Goal: Task Accomplishment & Management: Complete application form

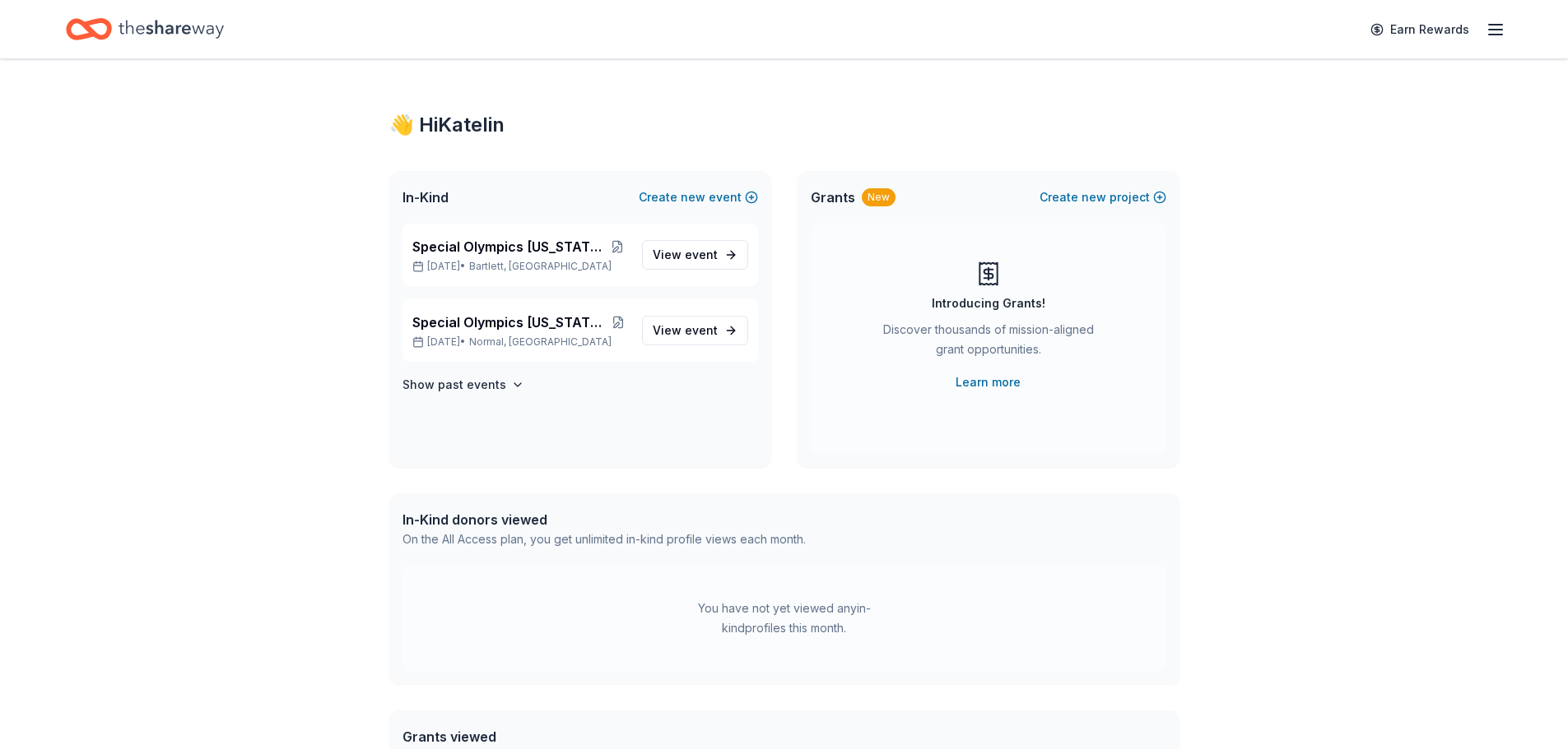
click at [1499, 37] on icon "button" at bounding box center [1495, 29] width 20 height 20
click at [130, 28] on icon "Home" at bounding box center [171, 29] width 106 height 34
click at [477, 396] on div "Special Olympics [US_STATE] Holiday Party [DATE] • [GEOGRAPHIC_DATA], [GEOGRAPH…" at bounding box center [580, 345] width 382 height 243
click at [495, 388] on h4 "Show past events" at bounding box center [454, 384] width 104 height 20
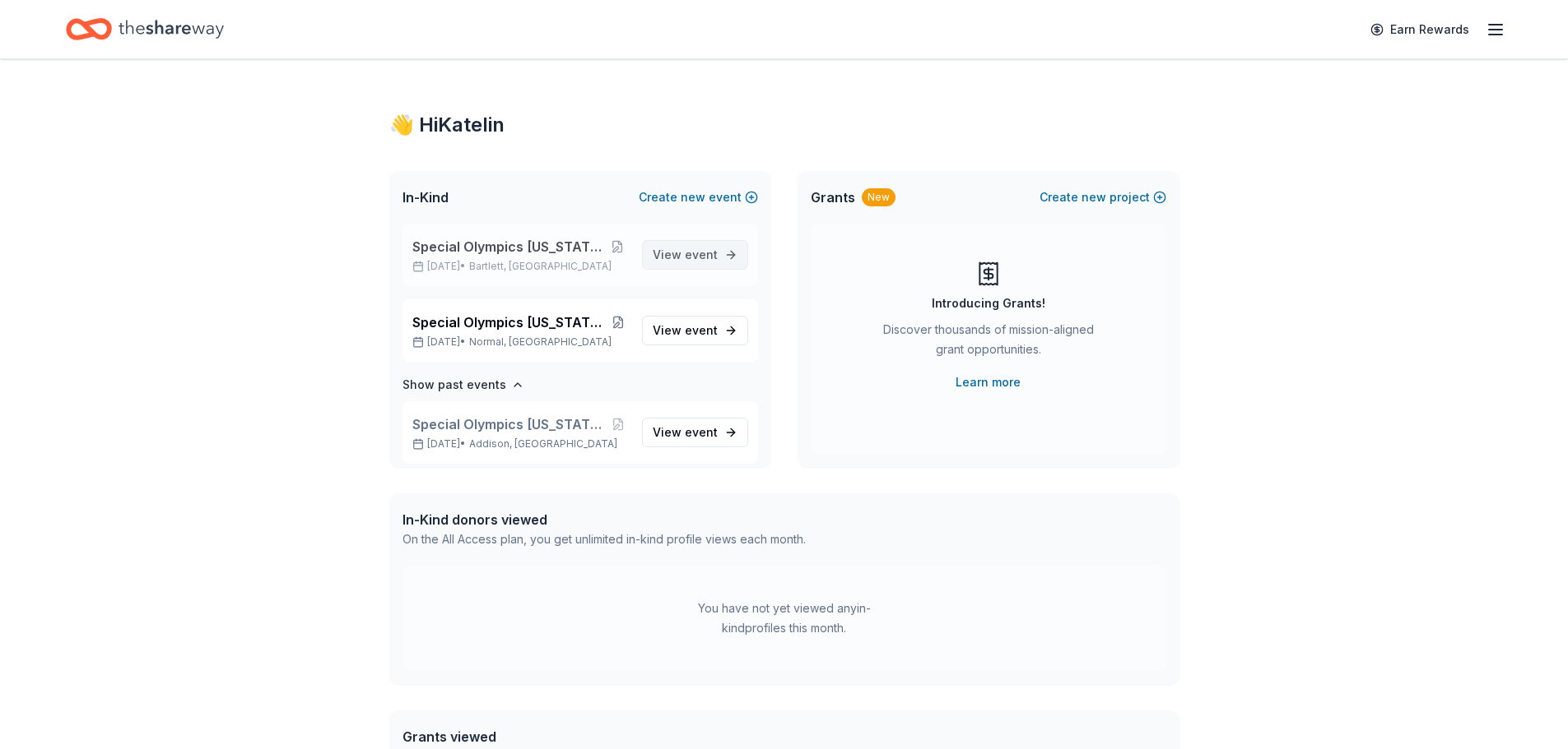
click at [695, 250] on span "event" at bounding box center [701, 254] width 33 height 14
click at [719, 256] on link "View event" at bounding box center [694, 255] width 106 height 30
click at [685, 335] on span "event" at bounding box center [701, 330] width 33 height 14
click at [688, 192] on span "new" at bounding box center [692, 197] width 24 height 20
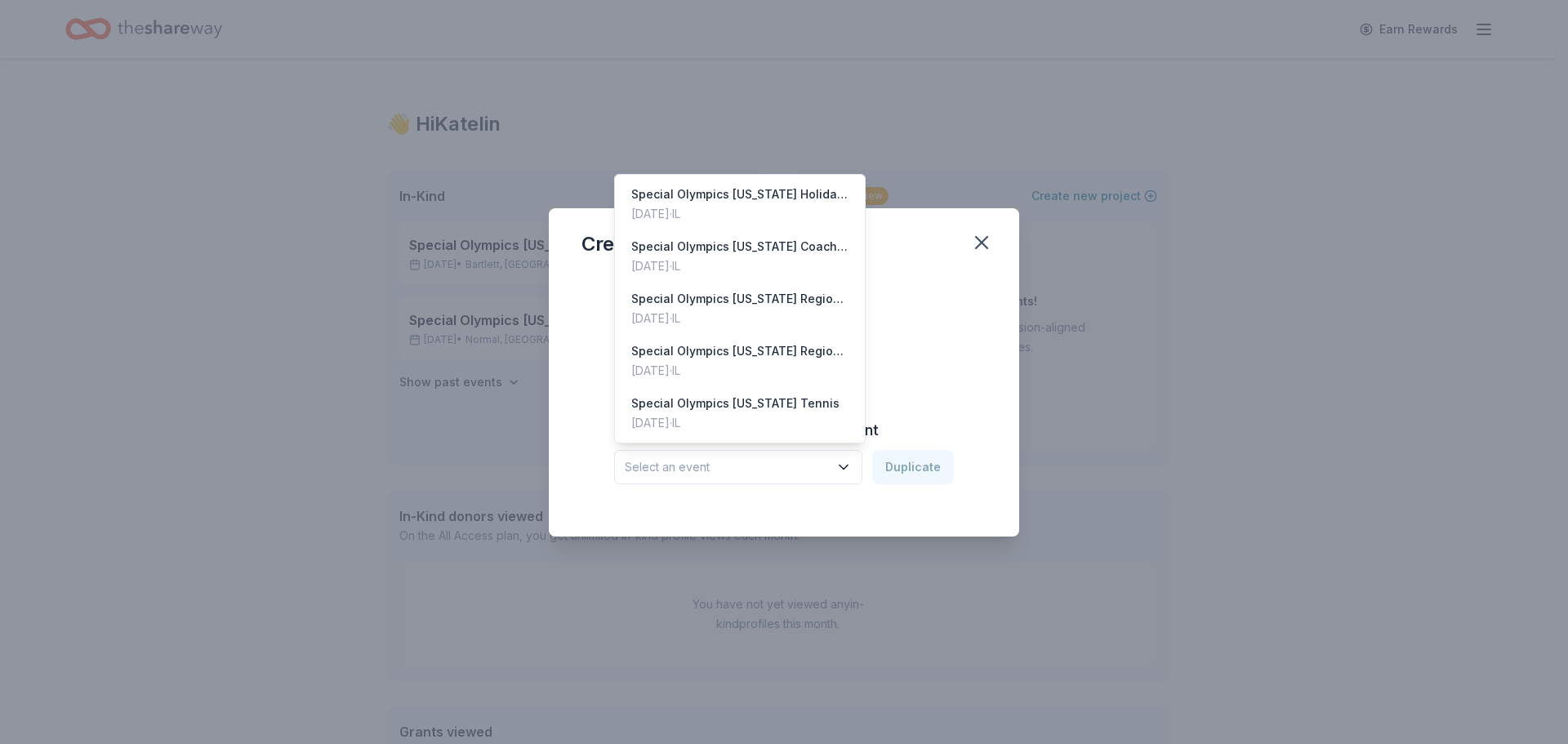
click at [778, 458] on span "Select an event" at bounding box center [727, 467] width 204 height 20
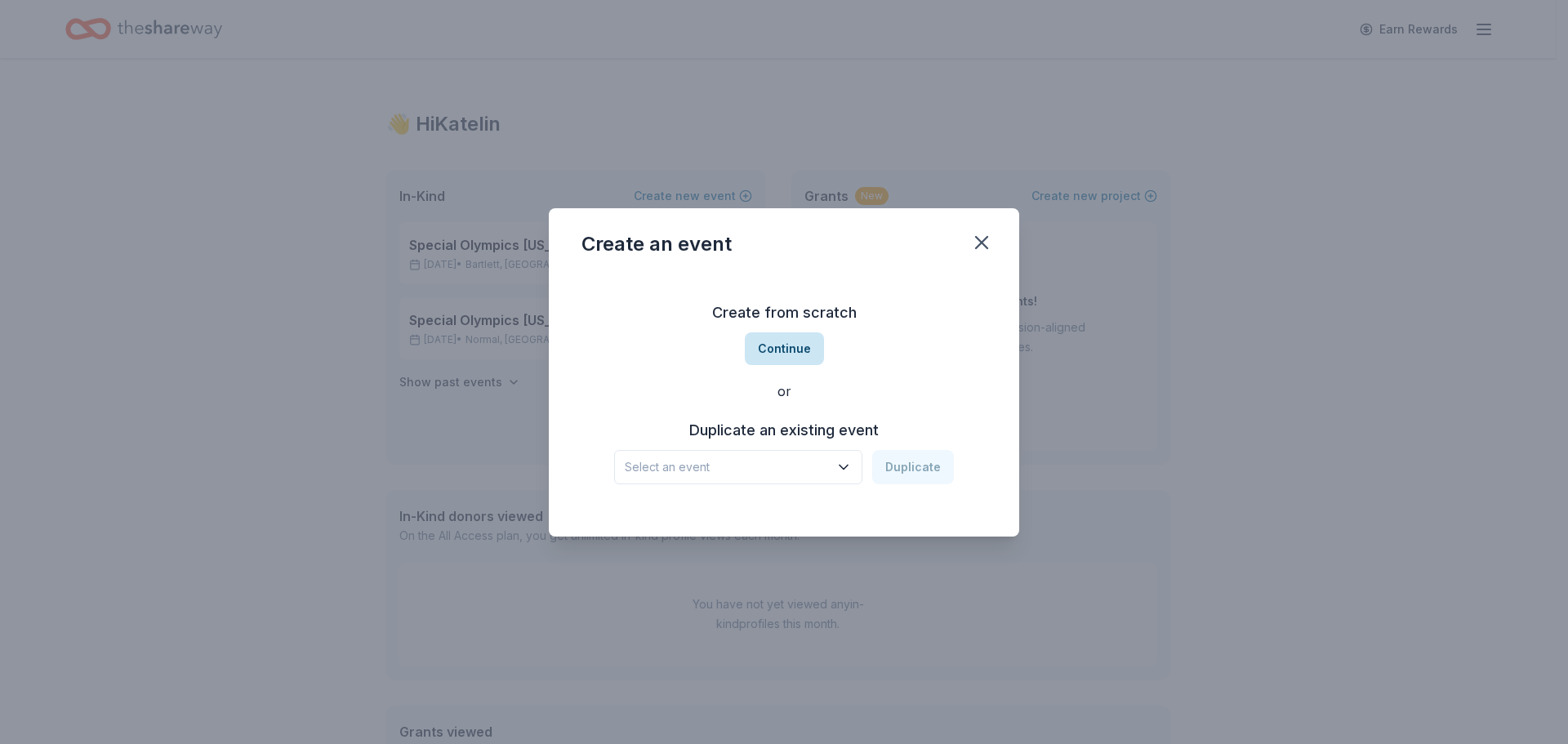
click at [774, 350] on button "Continue" at bounding box center [784, 348] width 79 height 33
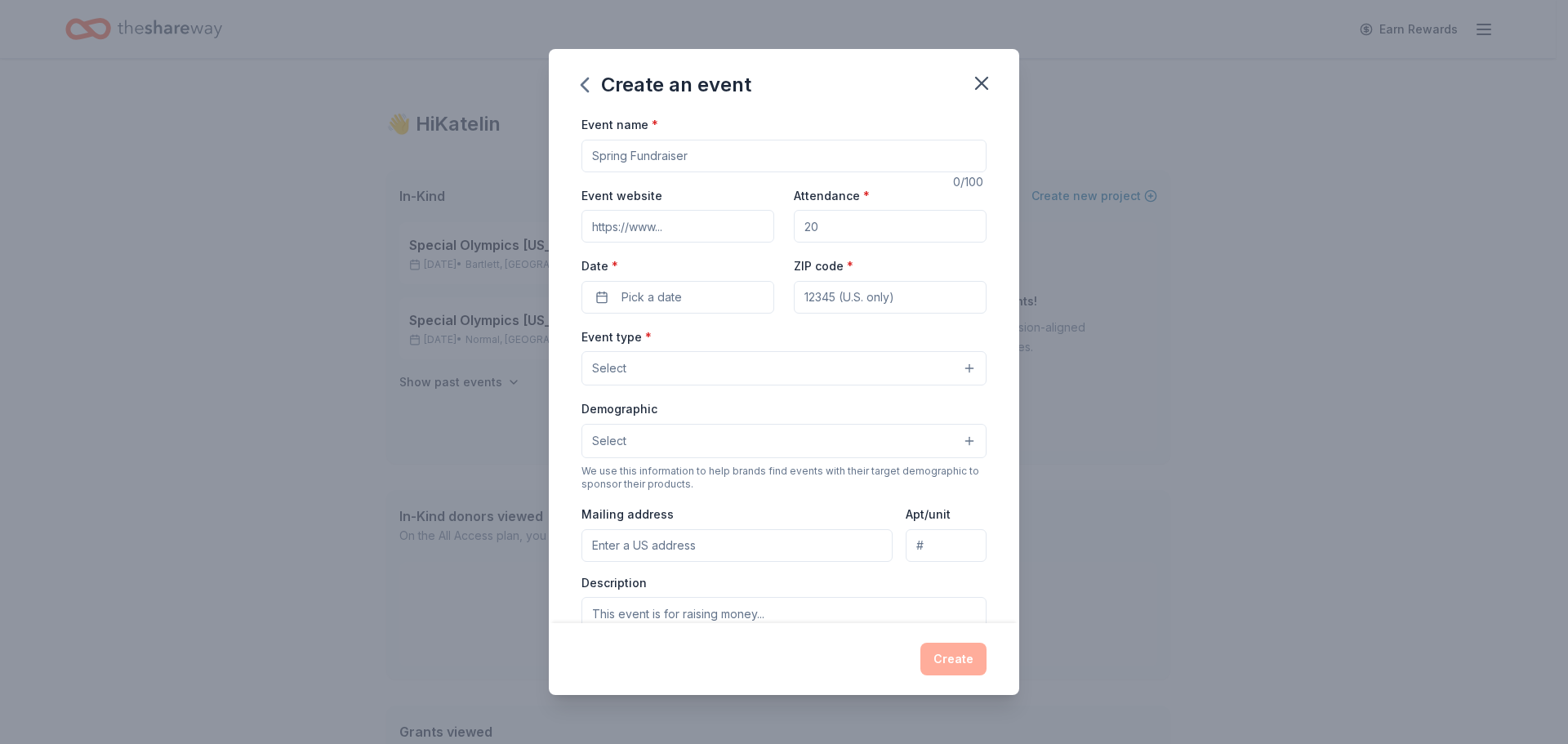
click at [709, 166] on input "Event name *" at bounding box center [784, 155] width 405 height 33
type input "2025 Champions Ball"
click at [826, 217] on input "Attendance *" at bounding box center [890, 226] width 193 height 33
type input "500"
click at [859, 295] on input "ZIP code *" at bounding box center [890, 297] width 193 height 33
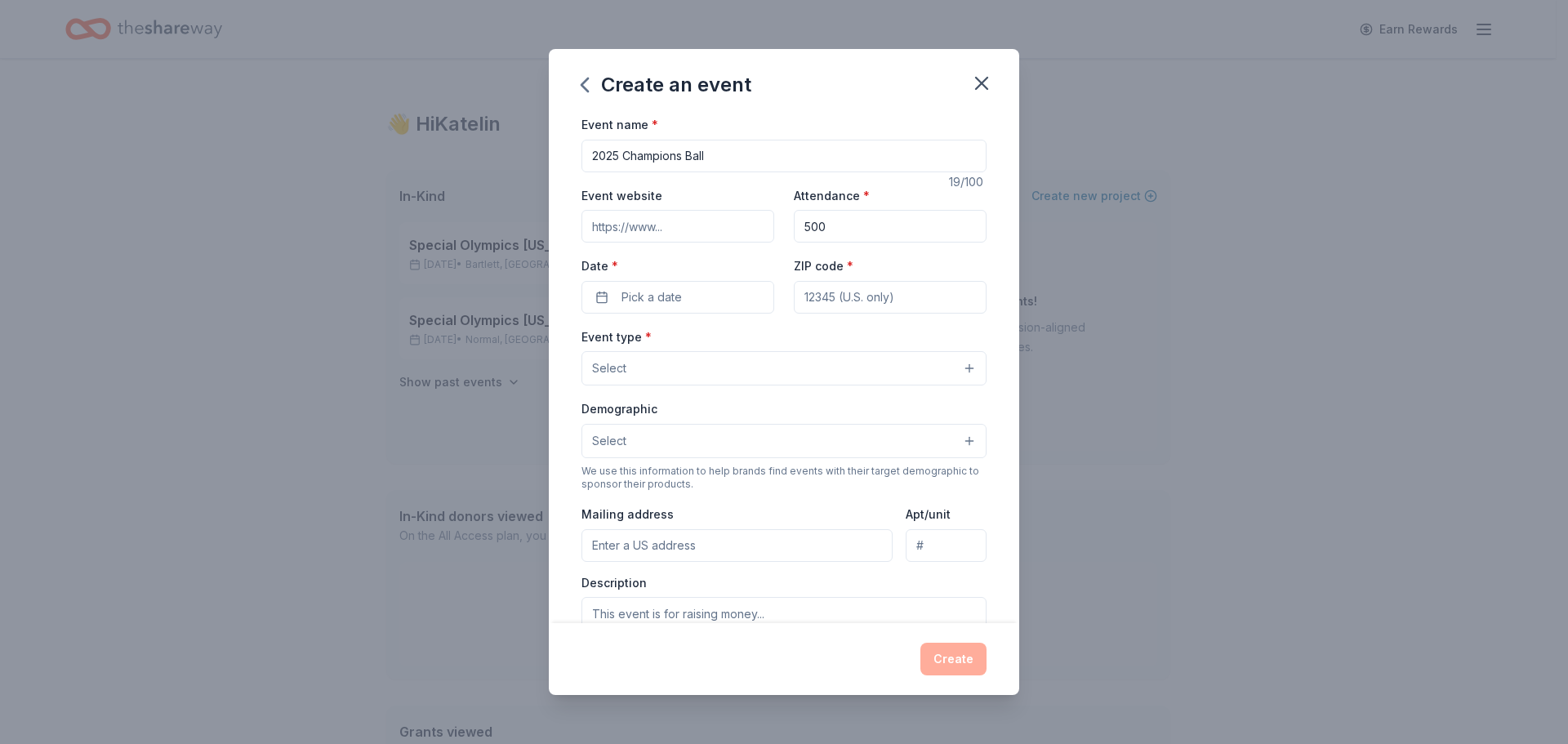
paste input "60608"
type input "60608"
click at [694, 292] on button "Pick a date" at bounding box center [678, 297] width 193 height 33
click at [763, 333] on button "Go to next month" at bounding box center [762, 341] width 23 height 23
click at [772, 511] on button "25" at bounding box center [763, 510] width 30 height 30
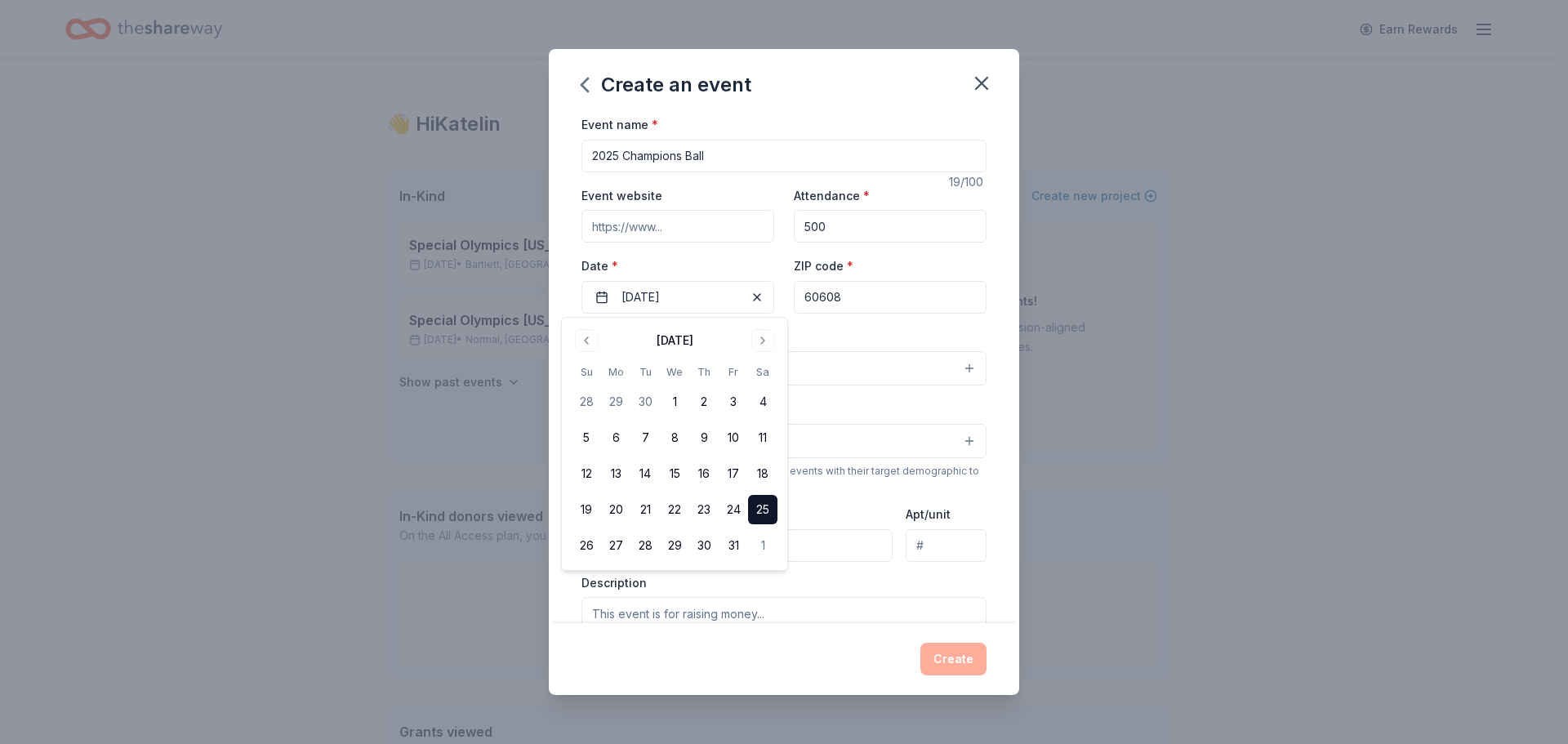
click at [876, 333] on div "Event type * Select" at bounding box center [784, 357] width 405 height 59
click at [877, 363] on button "Select" at bounding box center [784, 368] width 405 height 34
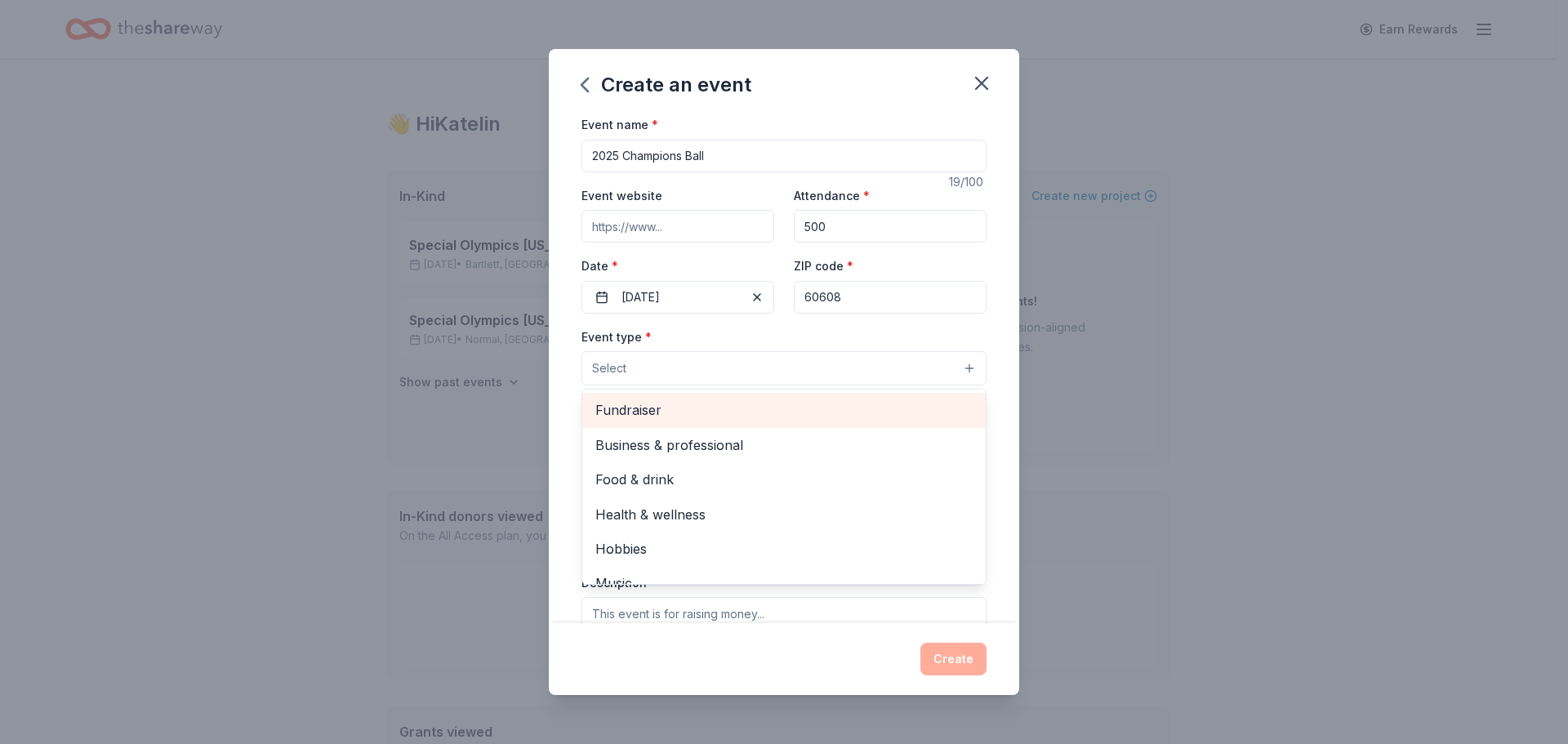
click at [754, 412] on span "Fundraiser" at bounding box center [784, 410] width 377 height 21
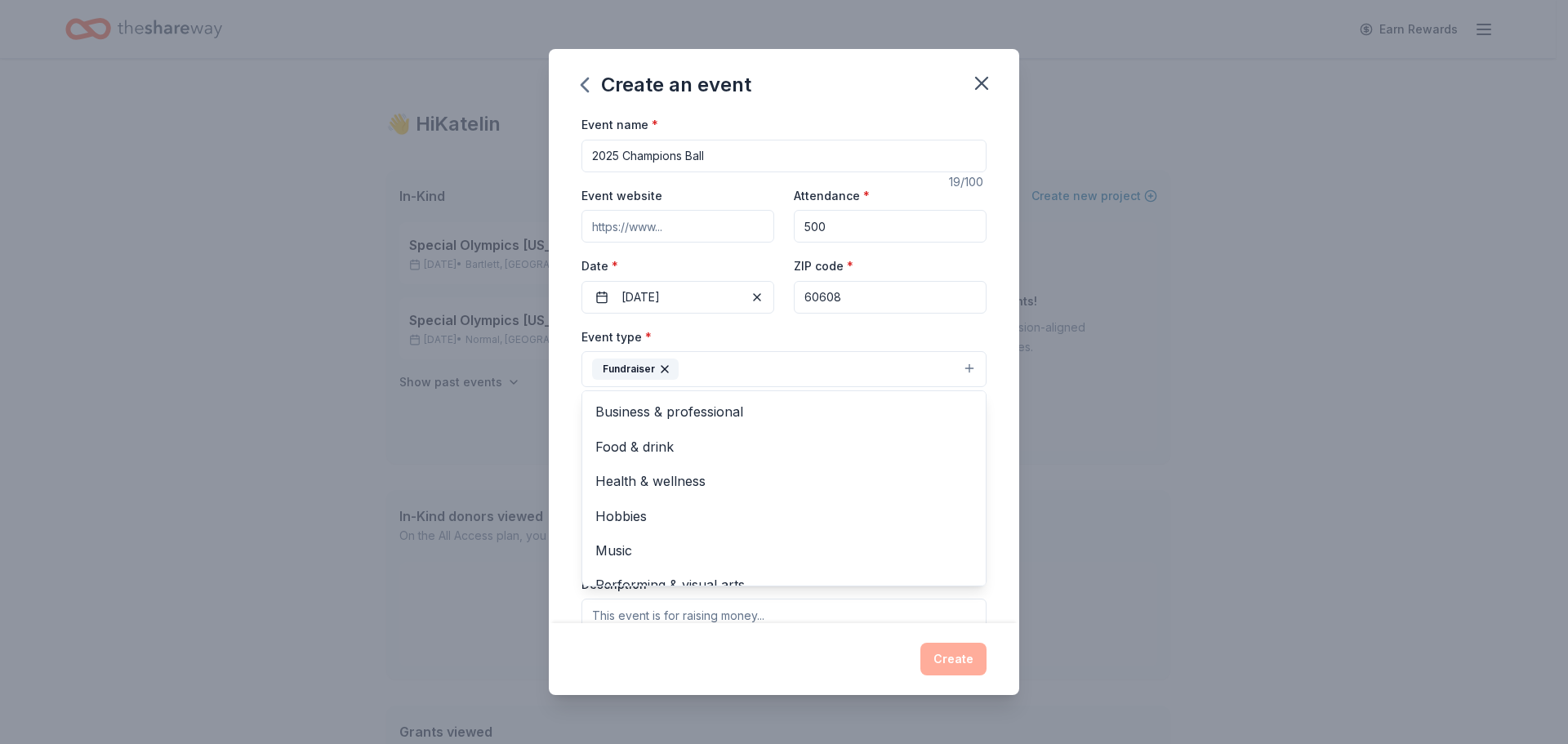
click at [944, 331] on div "Event type * Fundraiser Business & professional Food & drink Health & wellness …" at bounding box center [784, 358] width 405 height 61
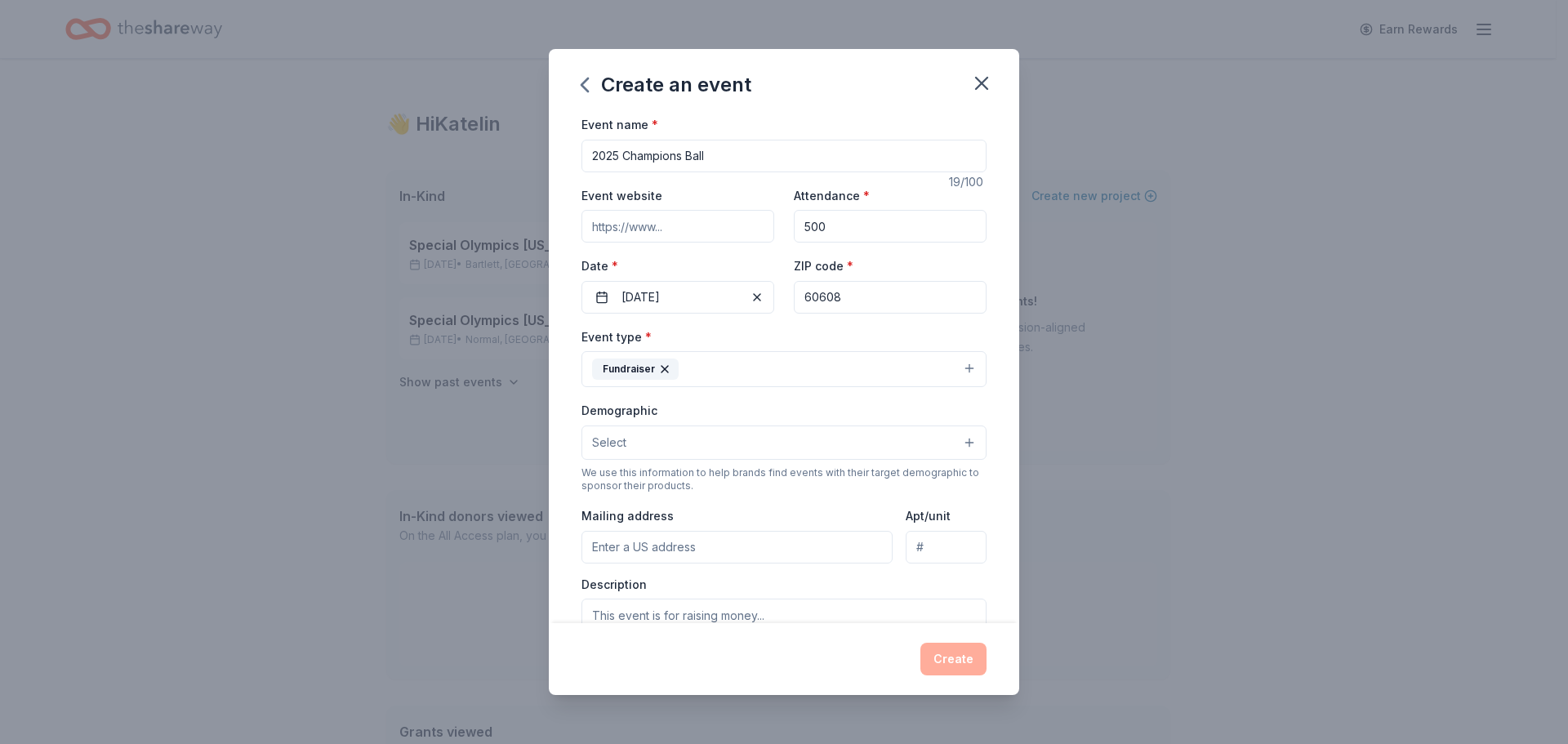
click at [849, 448] on button "Select" at bounding box center [784, 442] width 405 height 34
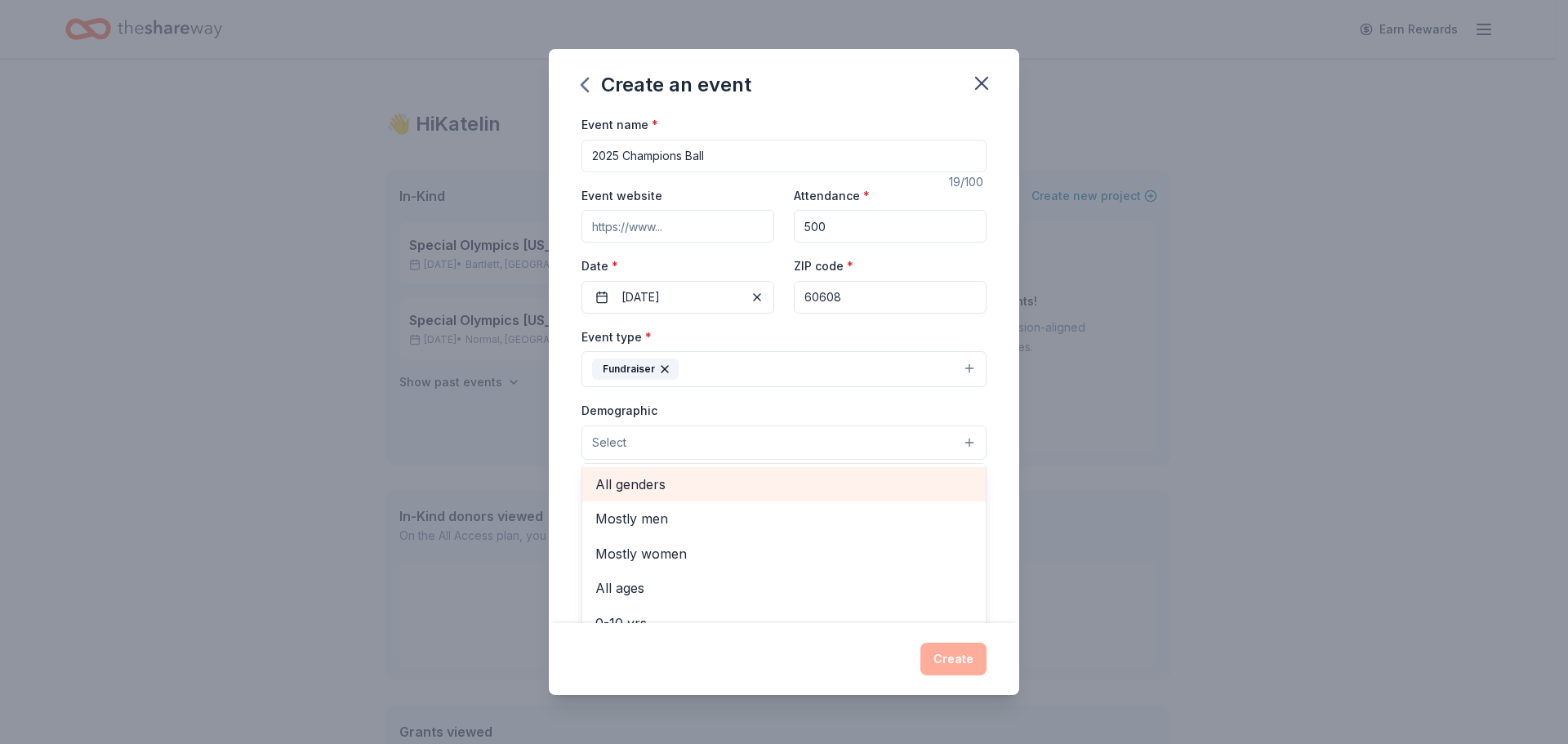
click at [804, 489] on span "All genders" at bounding box center [784, 484] width 377 height 21
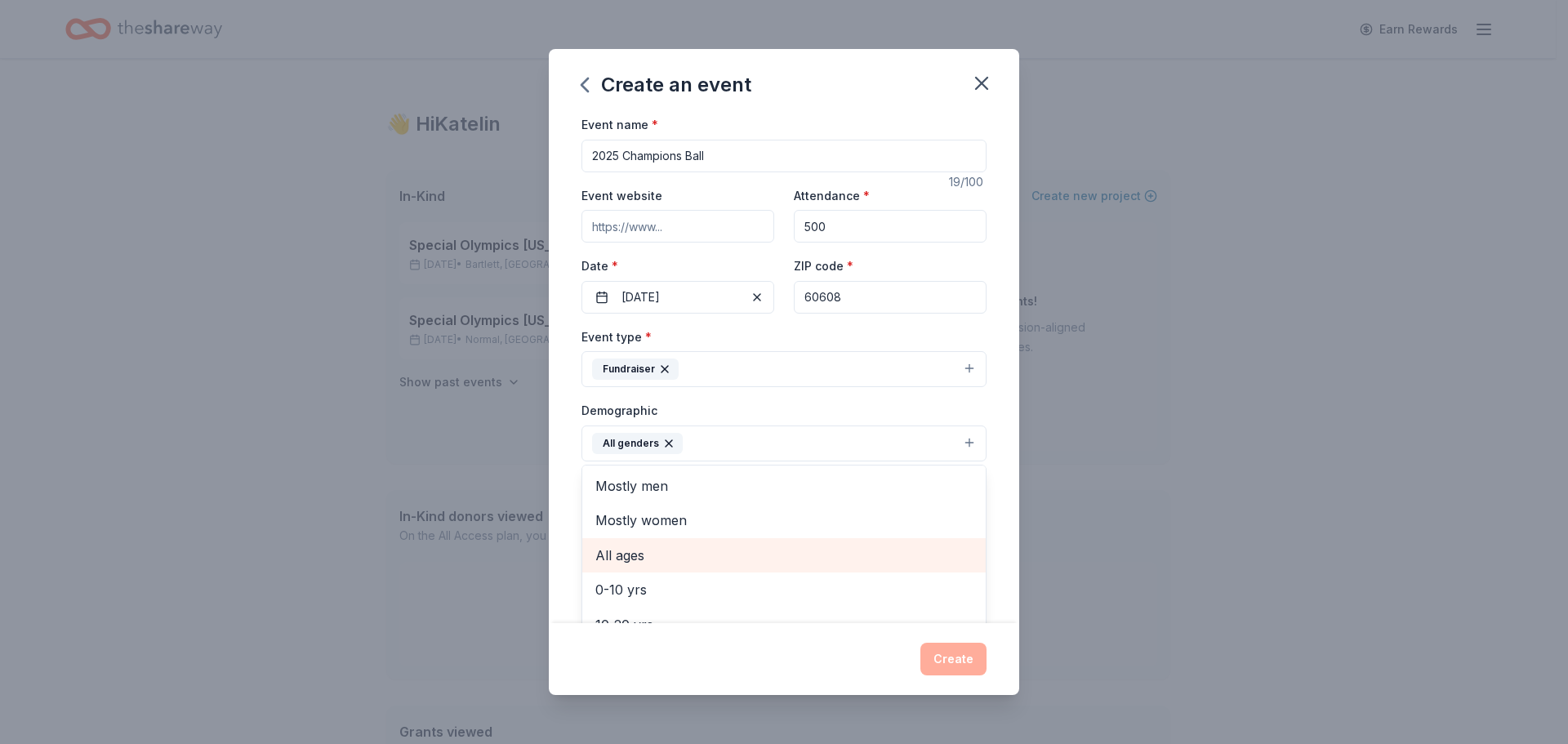
click at [726, 557] on span "All ages" at bounding box center [784, 555] width 377 height 21
click at [745, 445] on icon "button" at bounding box center [748, 443] width 6 height 7
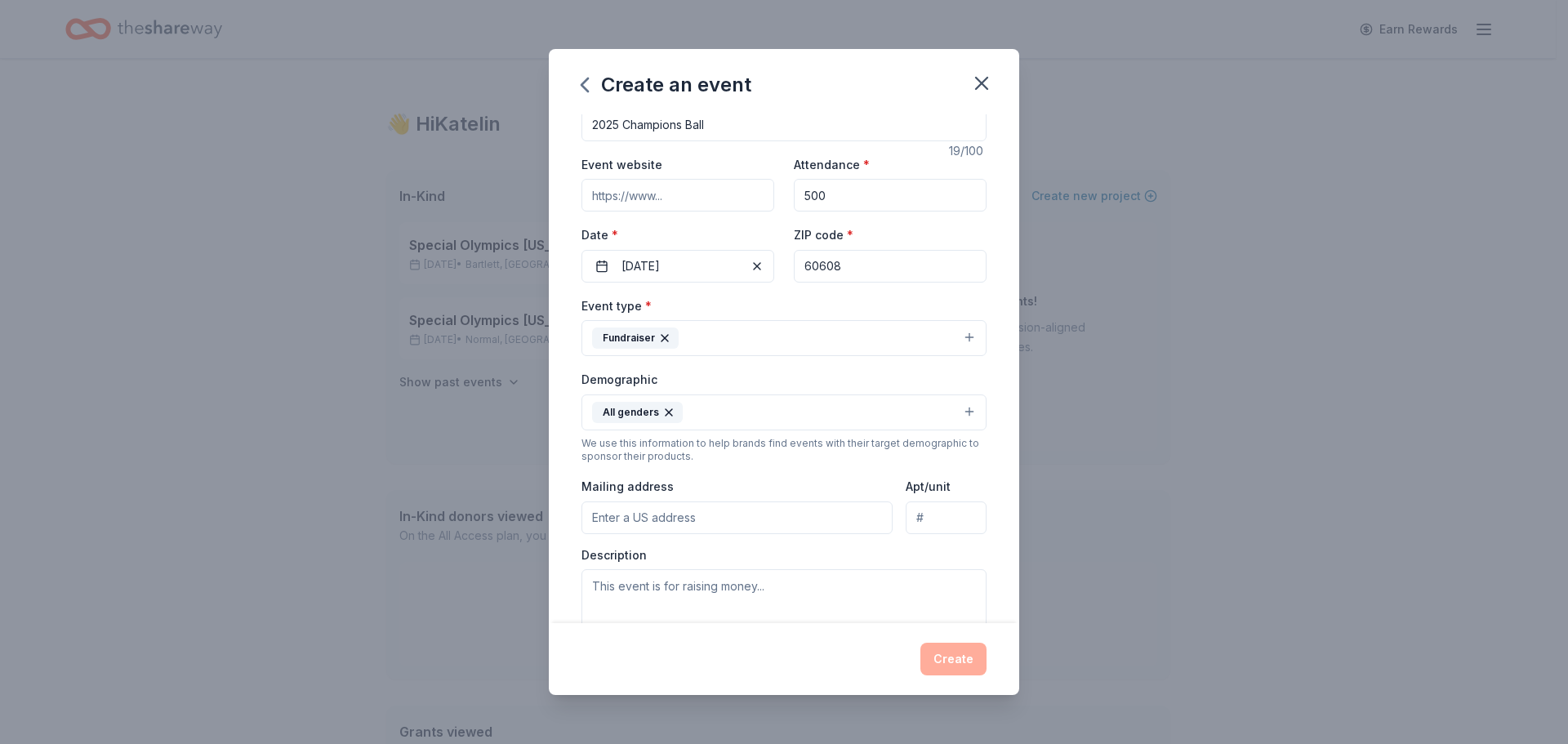
scroll to position [82, 0]
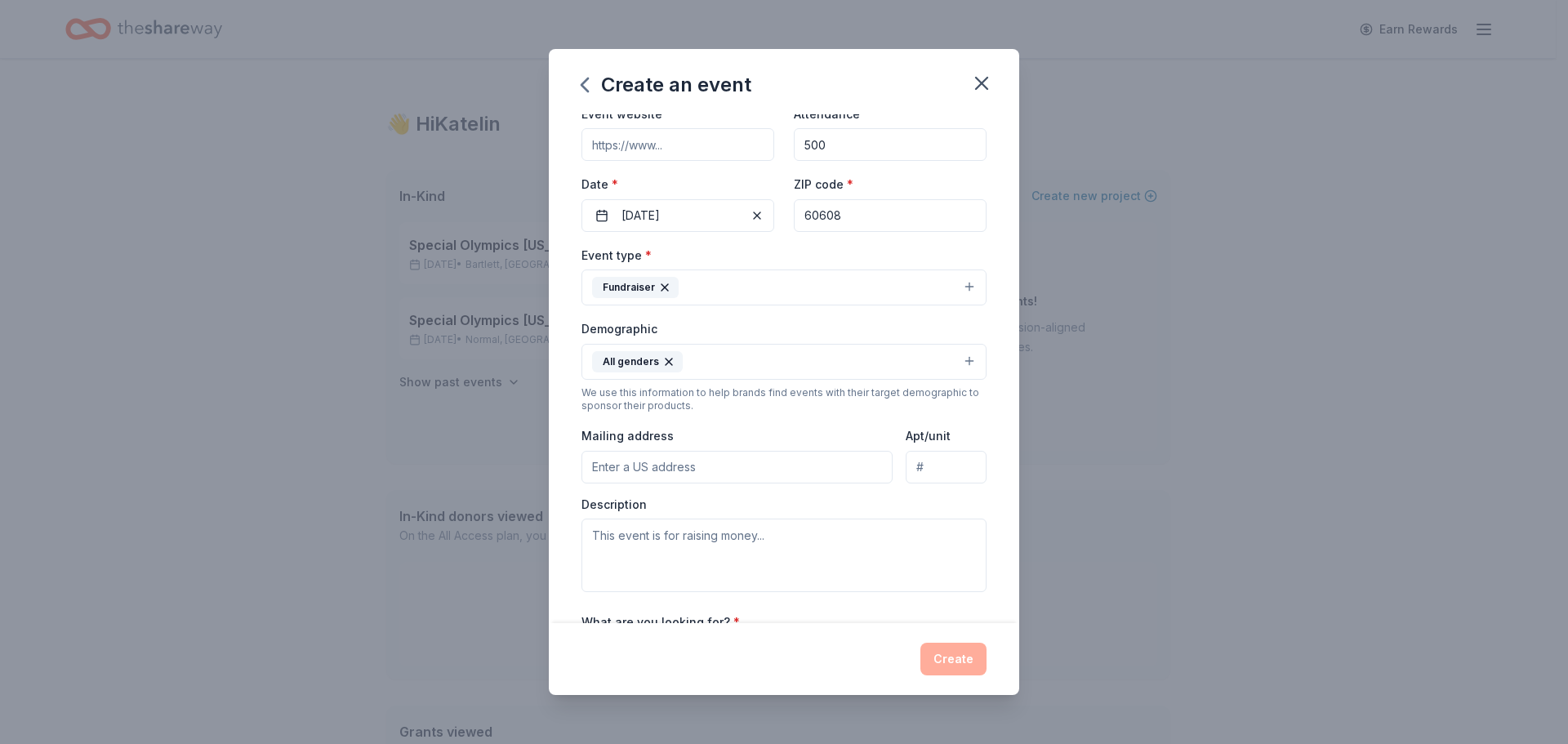
click at [803, 472] on input "Mailing address" at bounding box center [736, 467] width 311 height 33
type input "2324 W Fulton St"
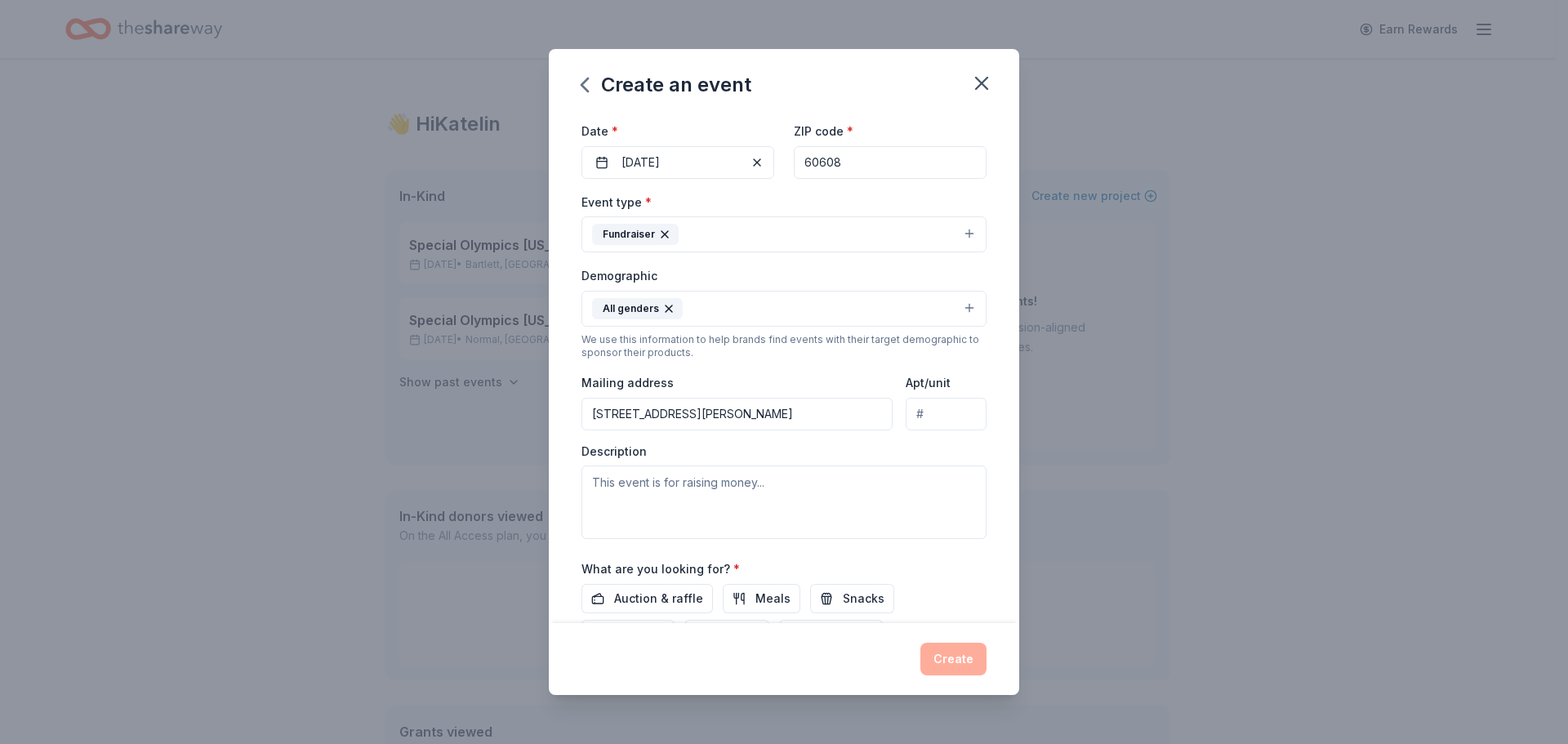
scroll to position [163, 0]
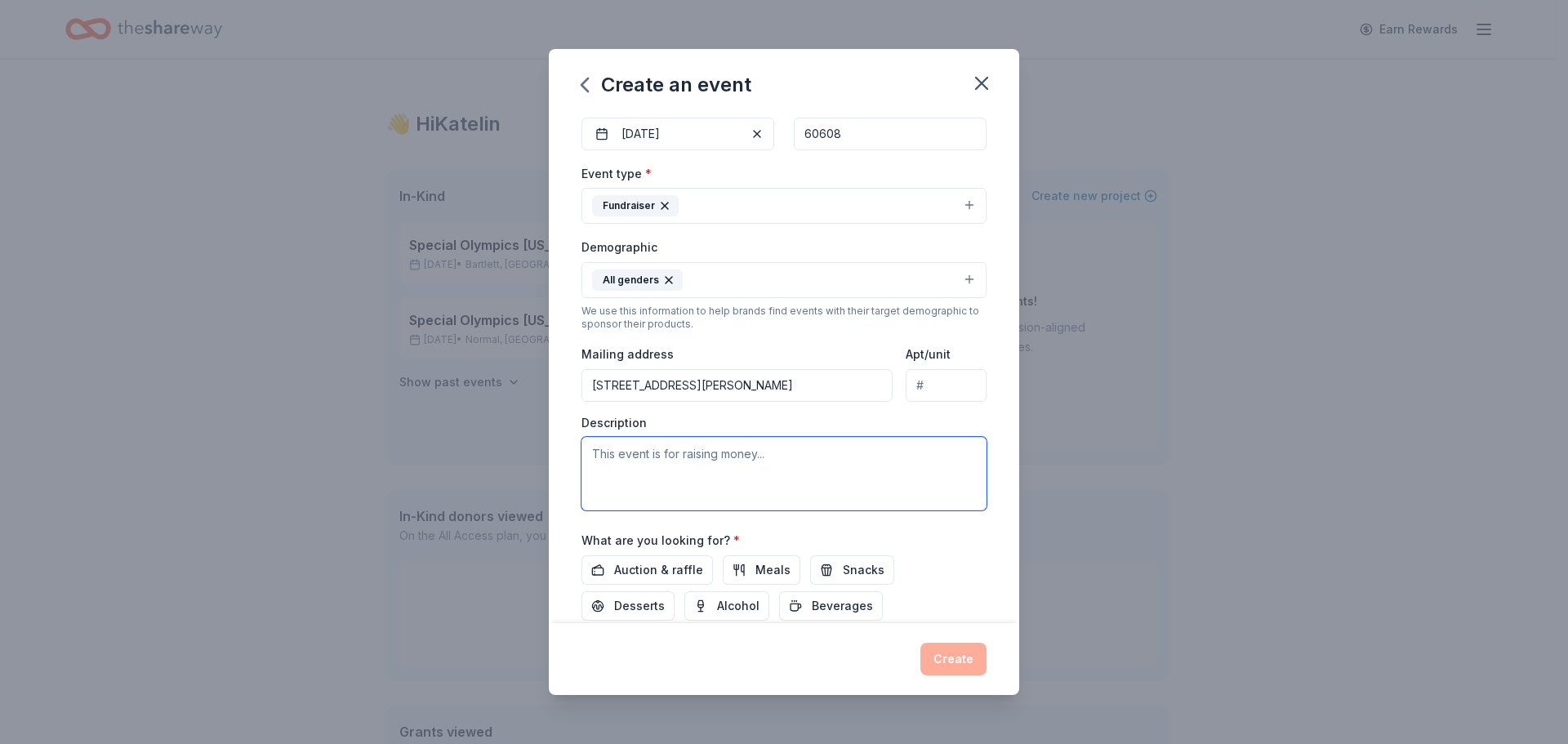
click at [831, 473] on textarea at bounding box center [784, 474] width 405 height 73
type textarea "Special Olympics [US_STATE]"
click at [653, 563] on span "Auction & raffle" at bounding box center [659, 569] width 89 height 20
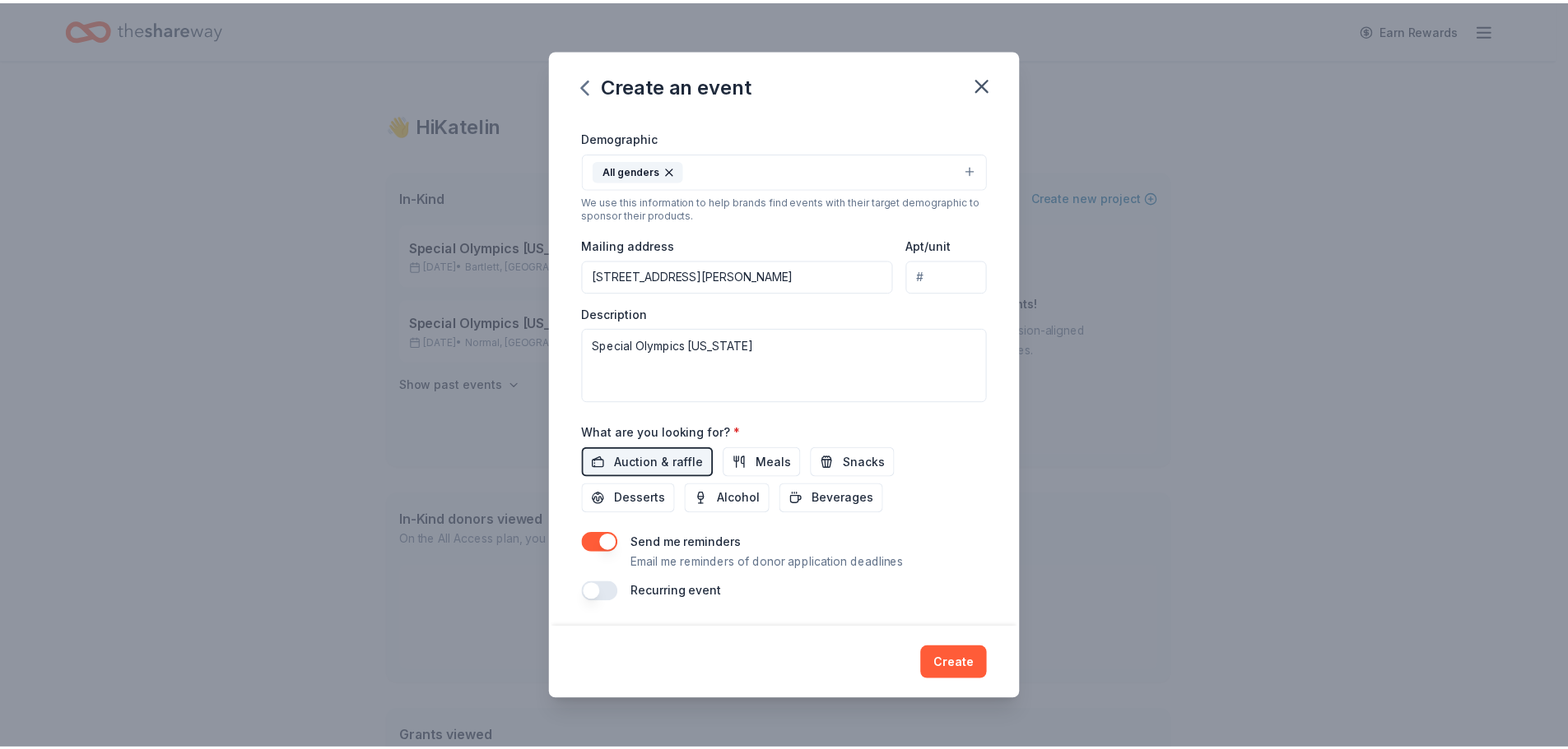
scroll to position [277, 0]
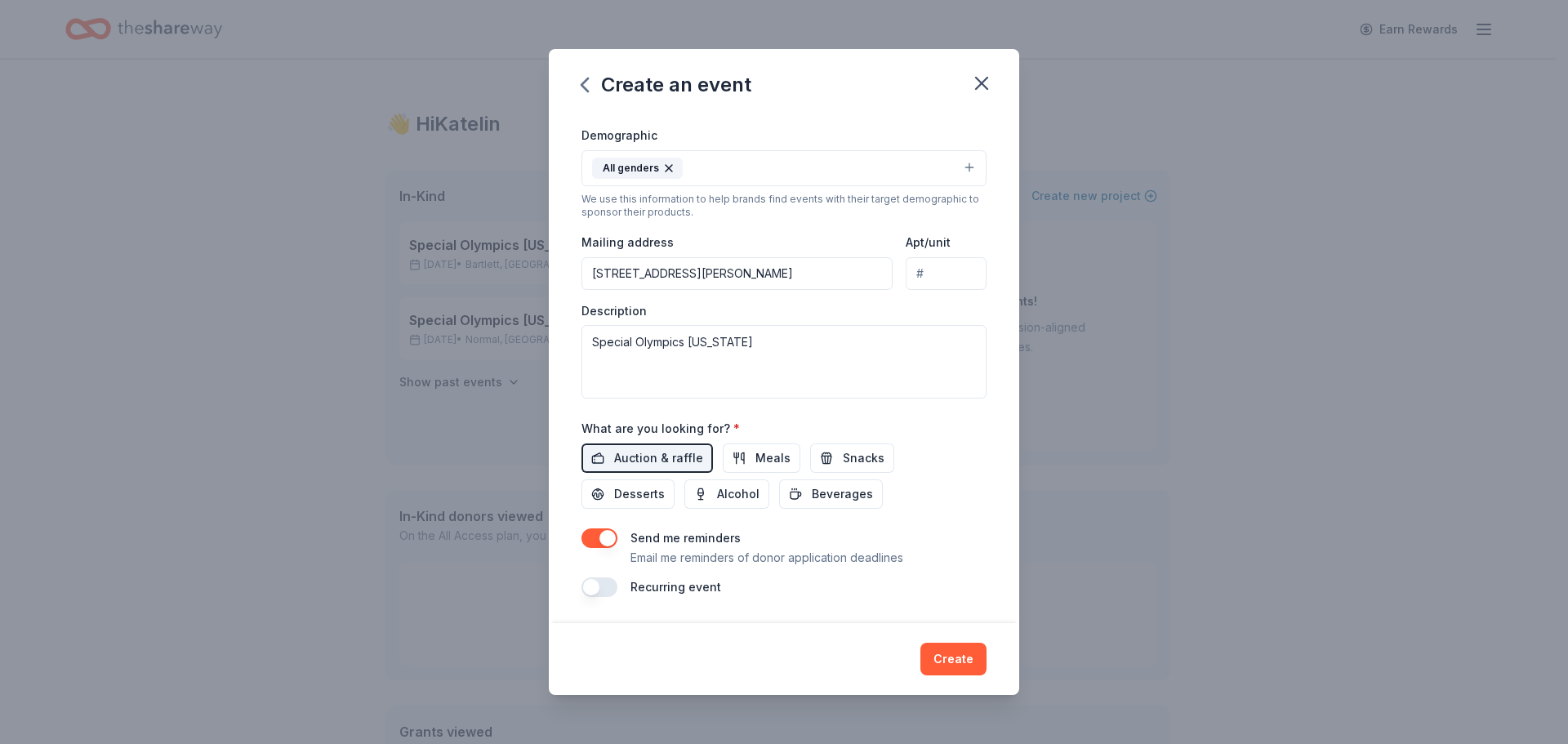
drag, startPoint x: 967, startPoint y: 669, endPoint x: 803, endPoint y: 281, distance: 421.2
click at [819, 292] on div "Create an event Event name * 2025 Champions Ball 19 /100 Event website Attendan…" at bounding box center [784, 372] width 471 height 646
click at [793, 272] on input "2324 W Fulton St" at bounding box center [736, 273] width 311 height 33
type input "2324 West Fulton Street, Chicago, IL, 60612"
click at [951, 656] on button "Create" at bounding box center [952, 659] width 66 height 33
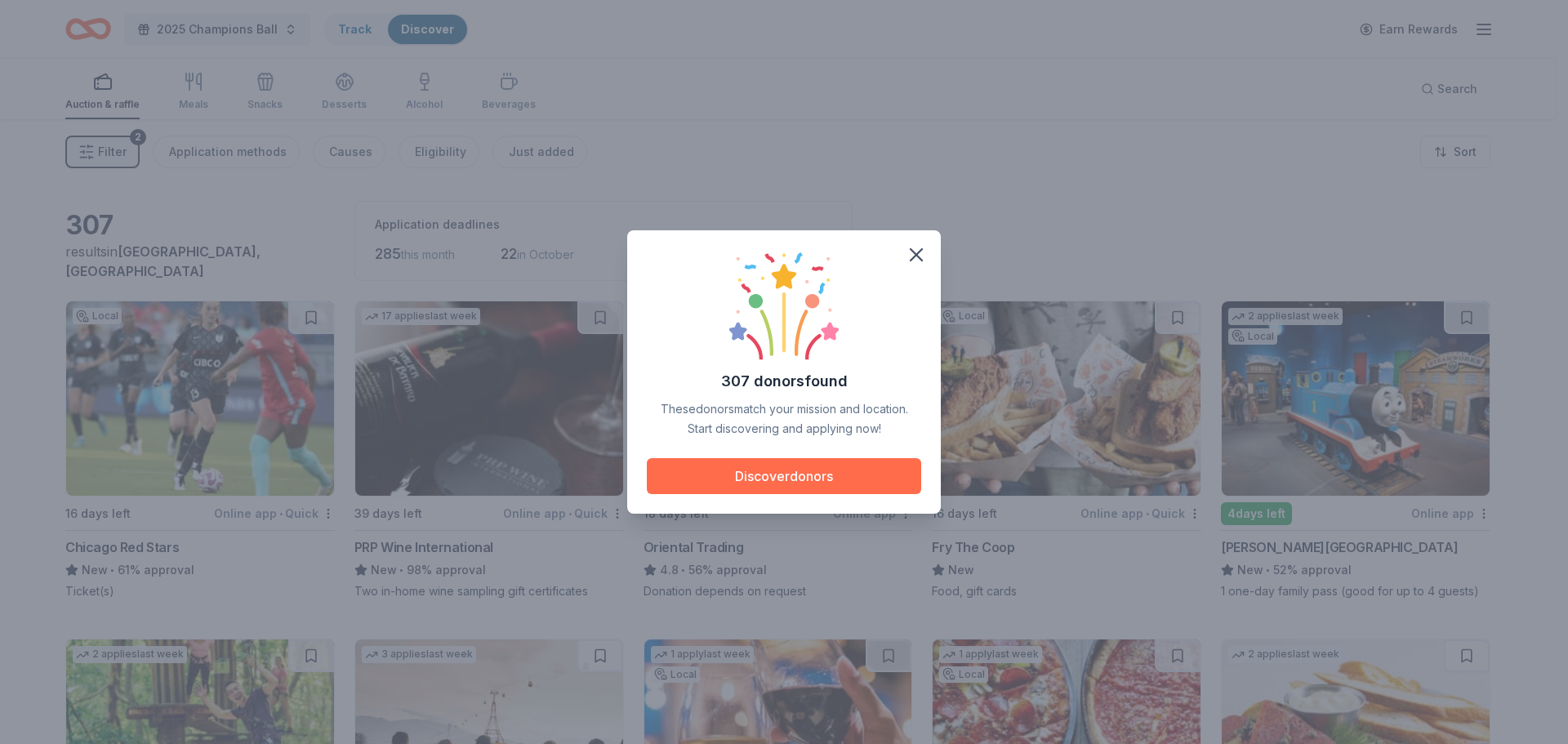
click at [835, 478] on button "Discover donors" at bounding box center [784, 476] width 275 height 36
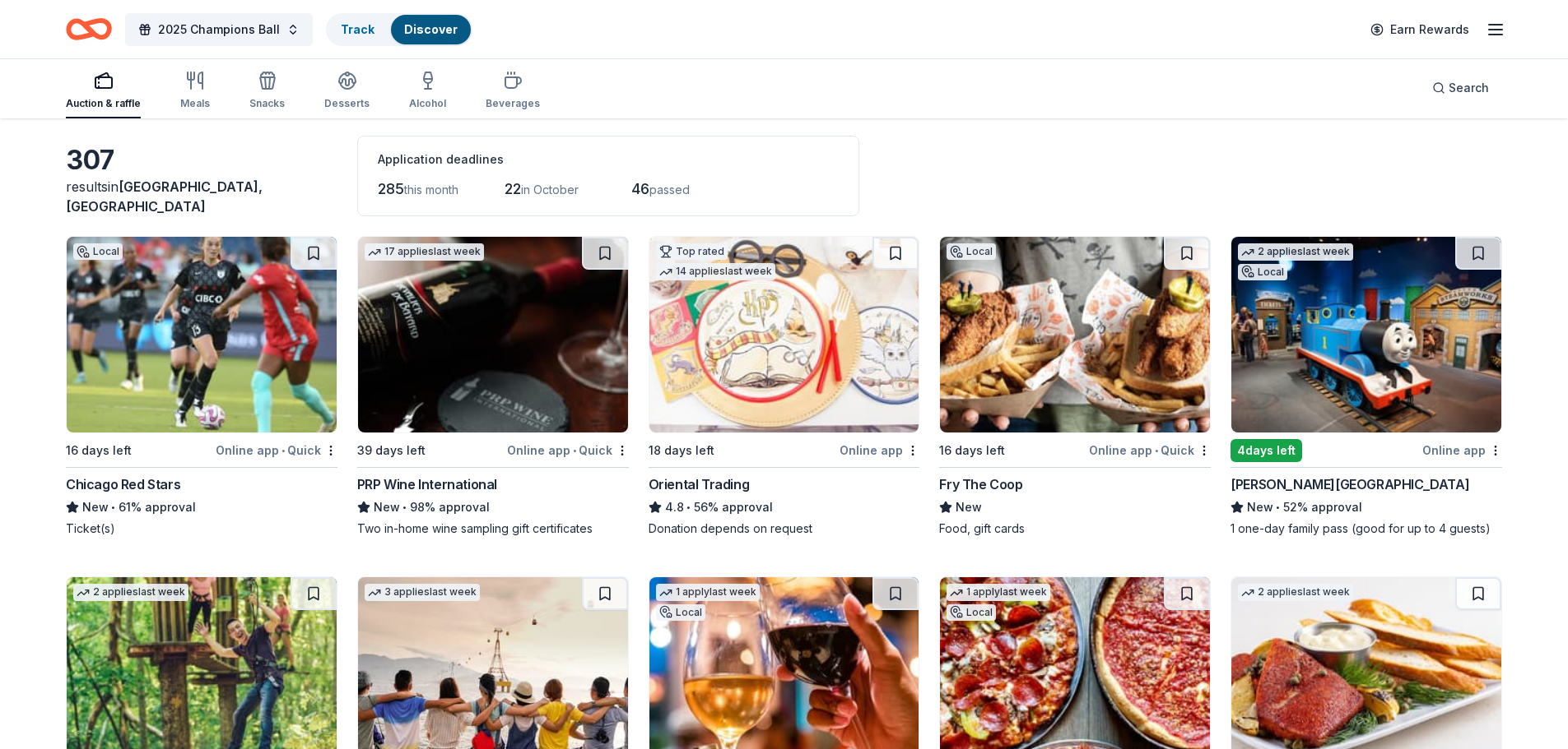
scroll to position [247, 0]
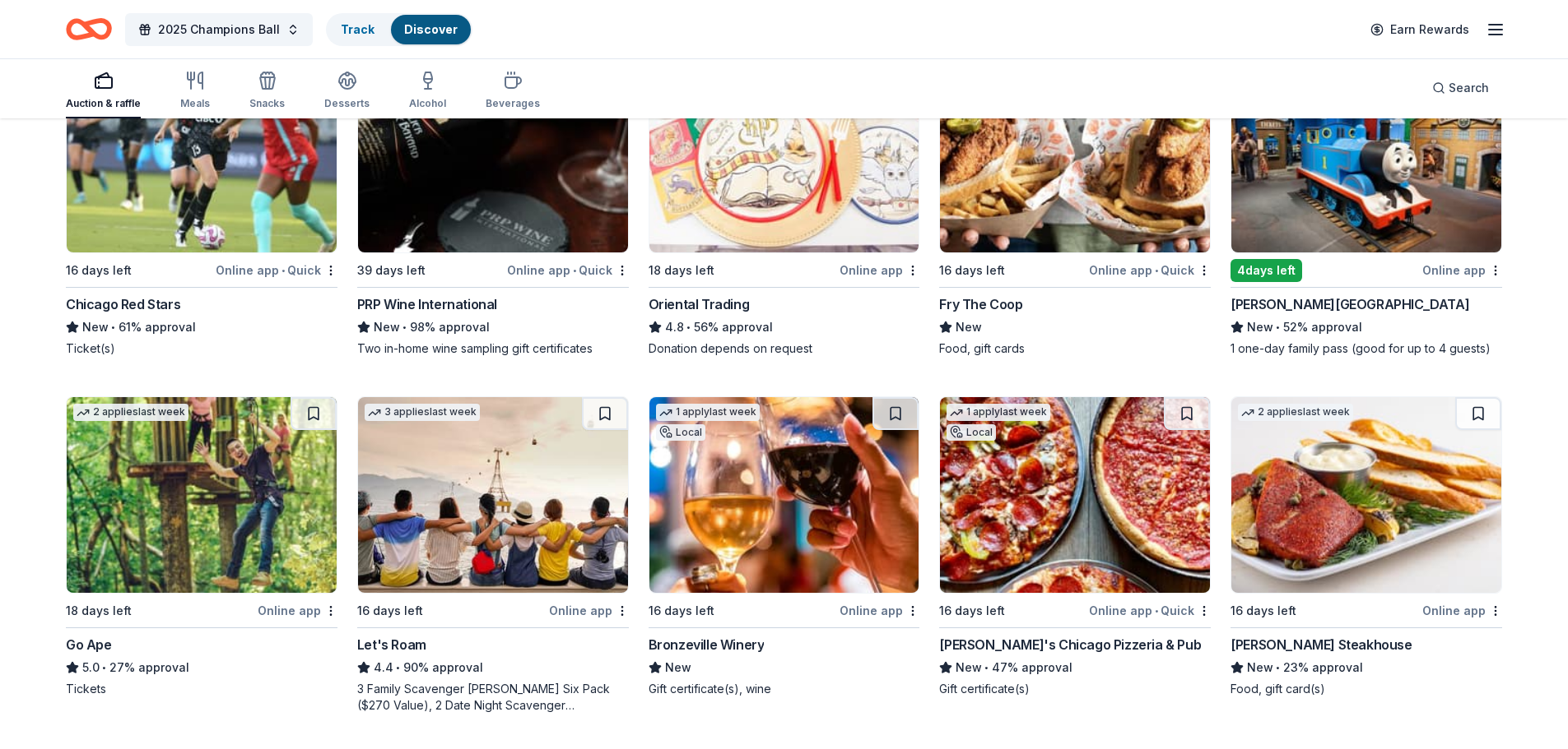
click at [1132, 612] on div "Online app • Quick" at bounding box center [1150, 611] width 122 height 21
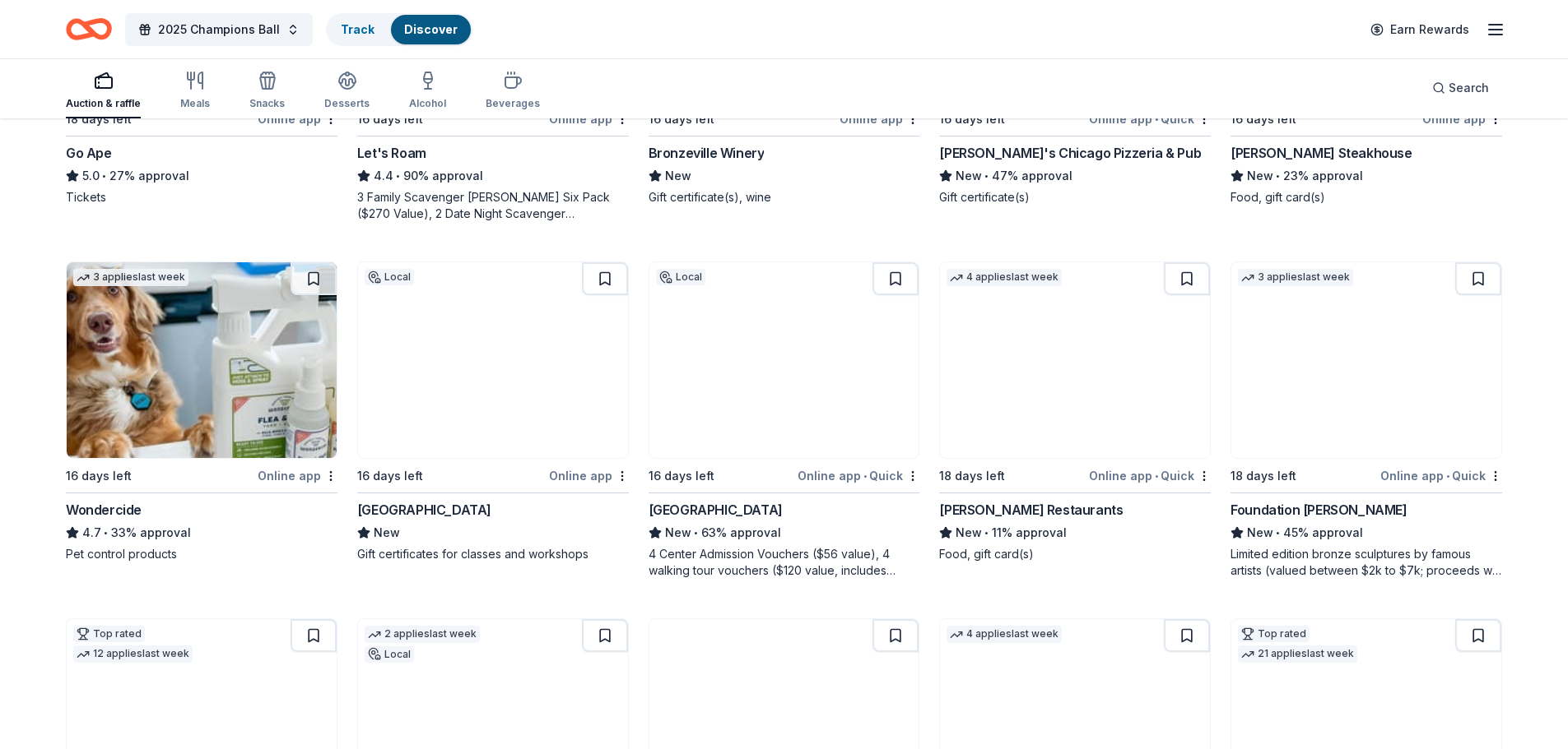
scroll to position [741, 0]
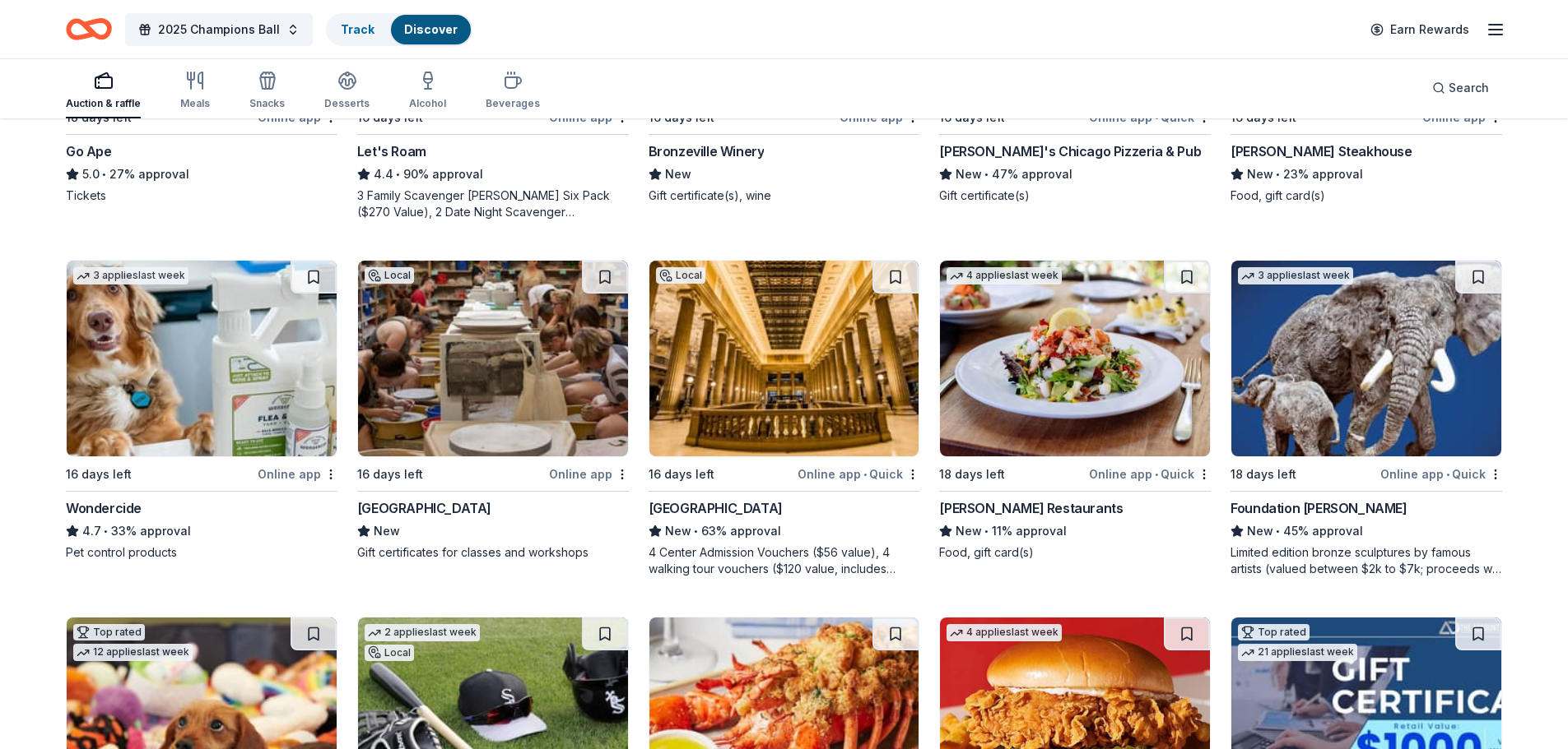
click at [840, 475] on div "Online app • Quick" at bounding box center [858, 474] width 122 height 21
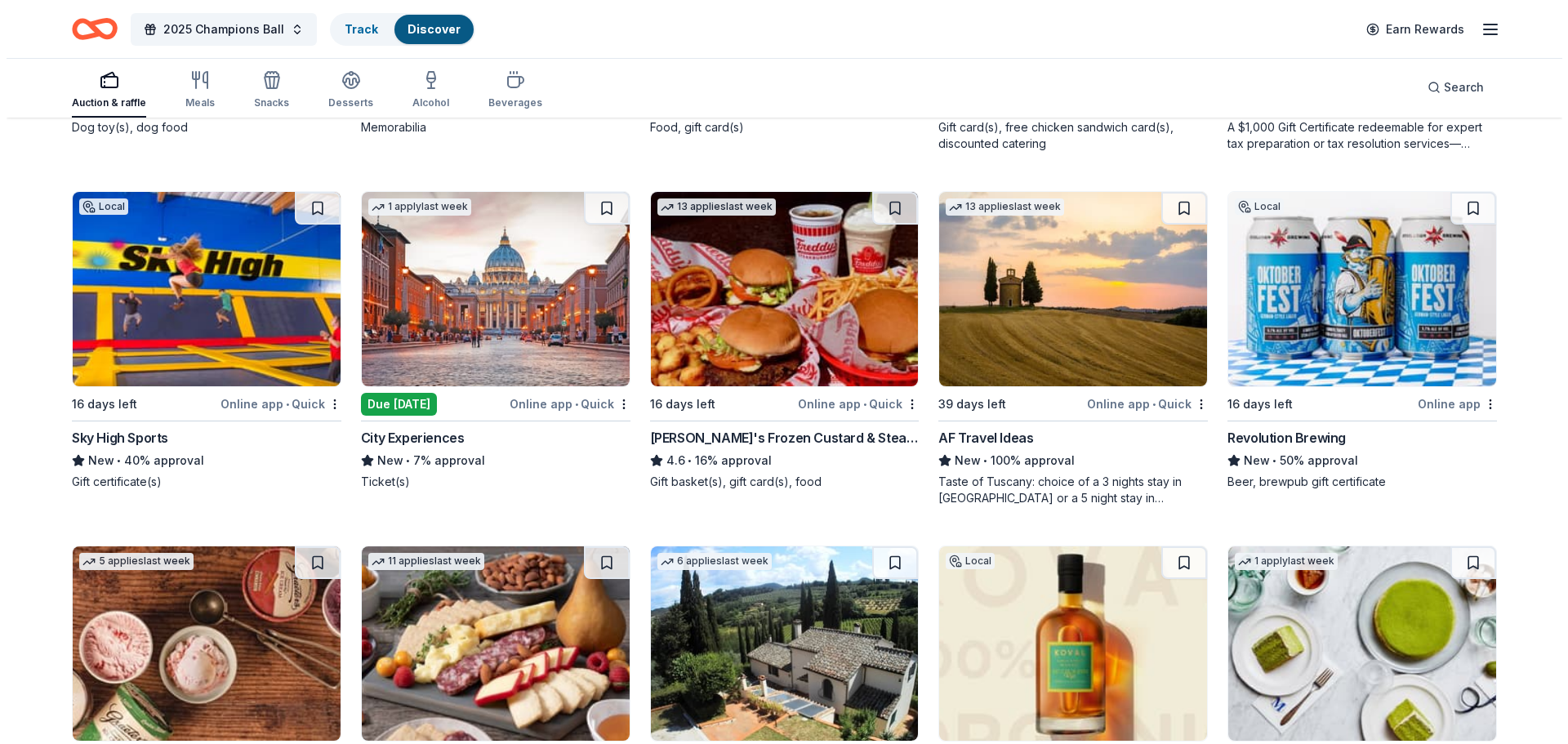
scroll to position [1540, 0]
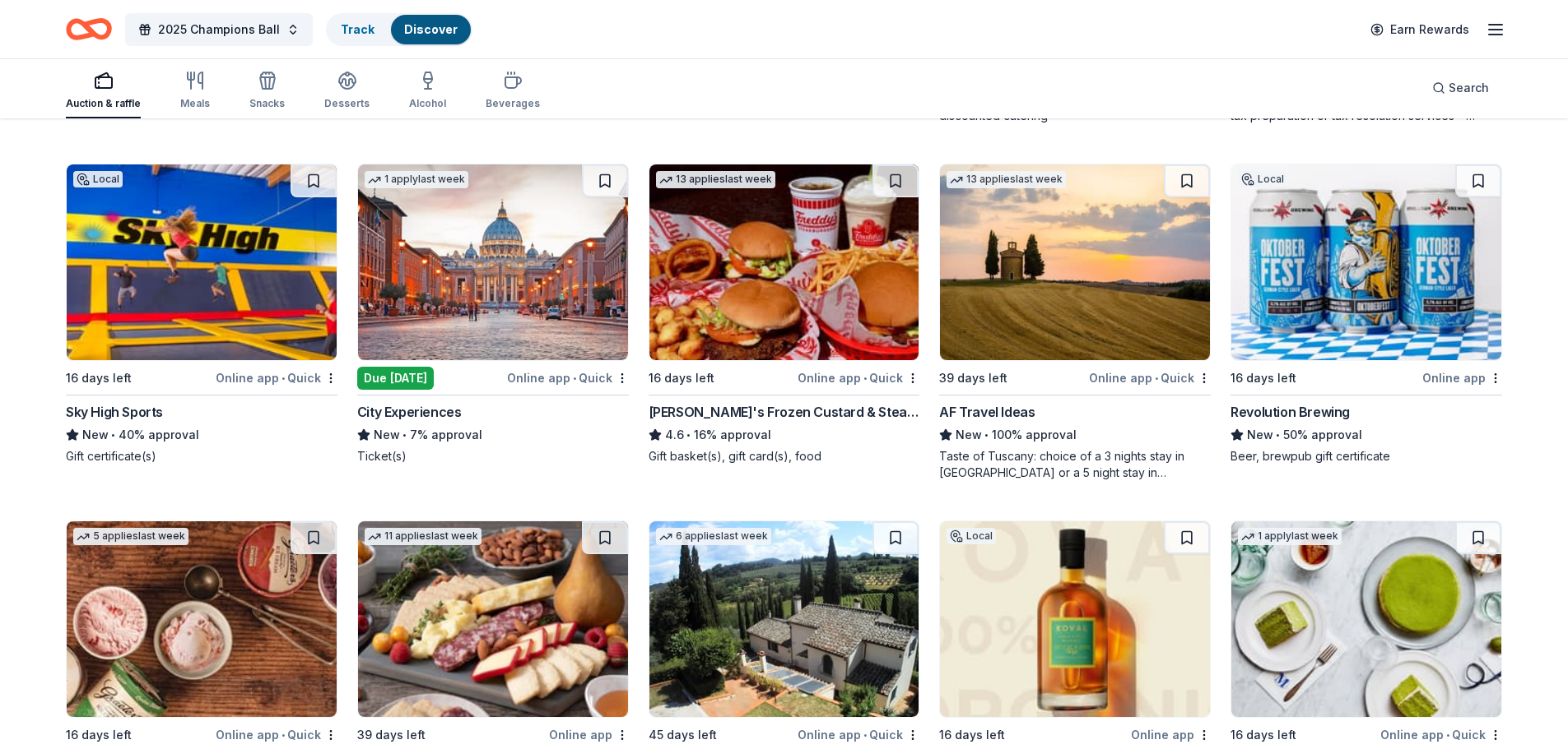
click at [551, 376] on div "Online app • Quick" at bounding box center [568, 378] width 122 height 21
click at [1488, 30] on line "button" at bounding box center [1495, 30] width 13 height 0
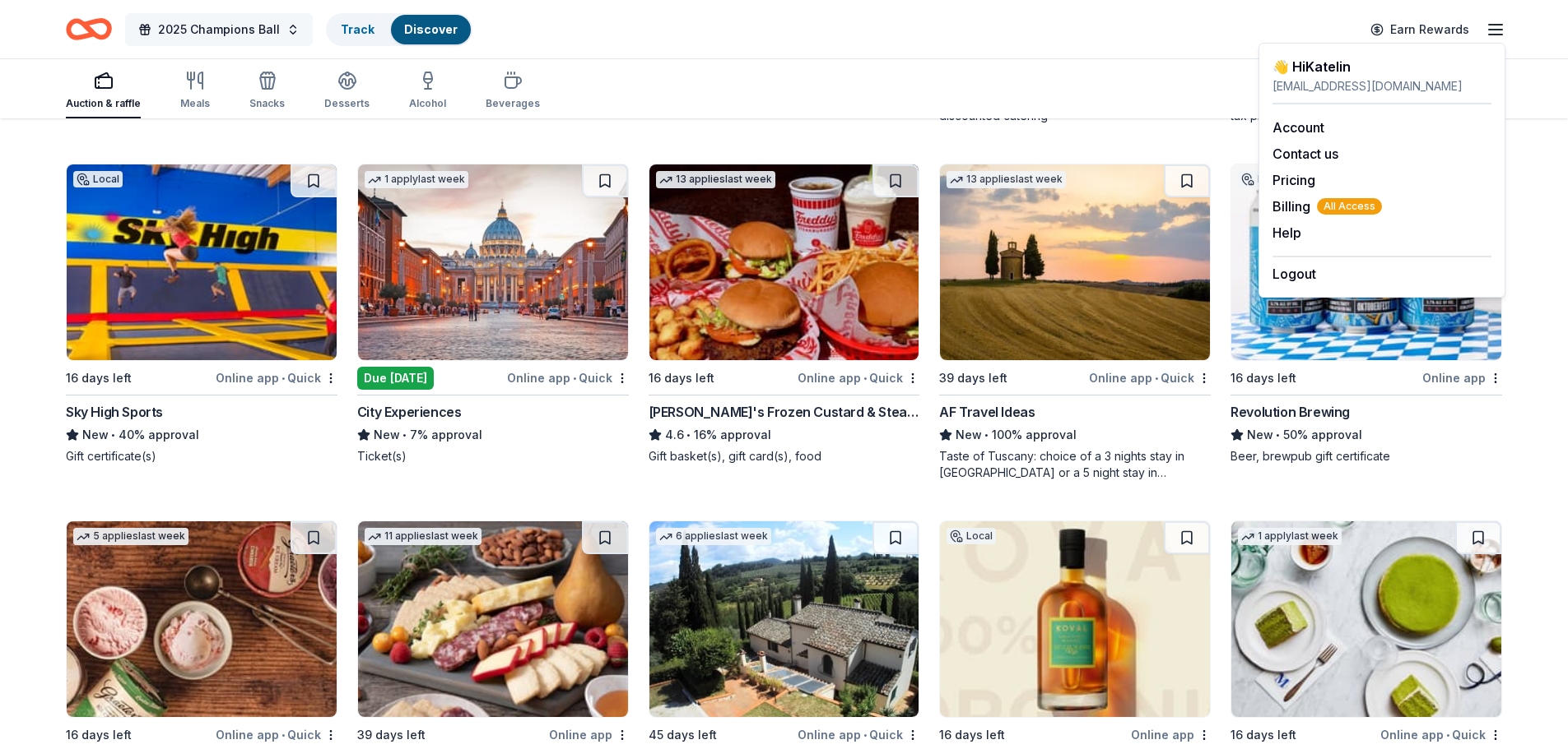
click at [289, 27] on button "2025 Champions Ball" at bounding box center [219, 29] width 188 height 33
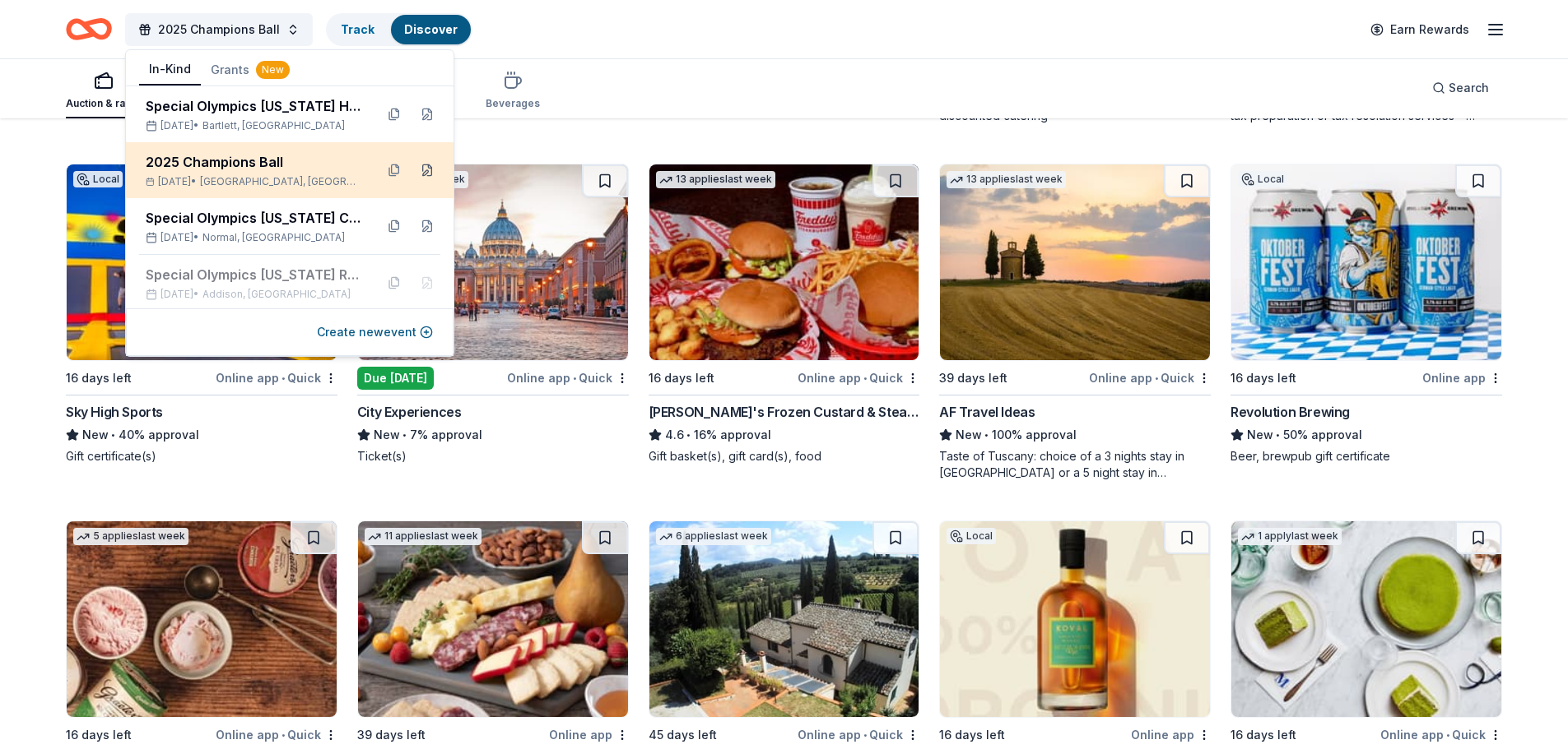
click at [414, 167] on button at bounding box center [427, 170] width 26 height 26
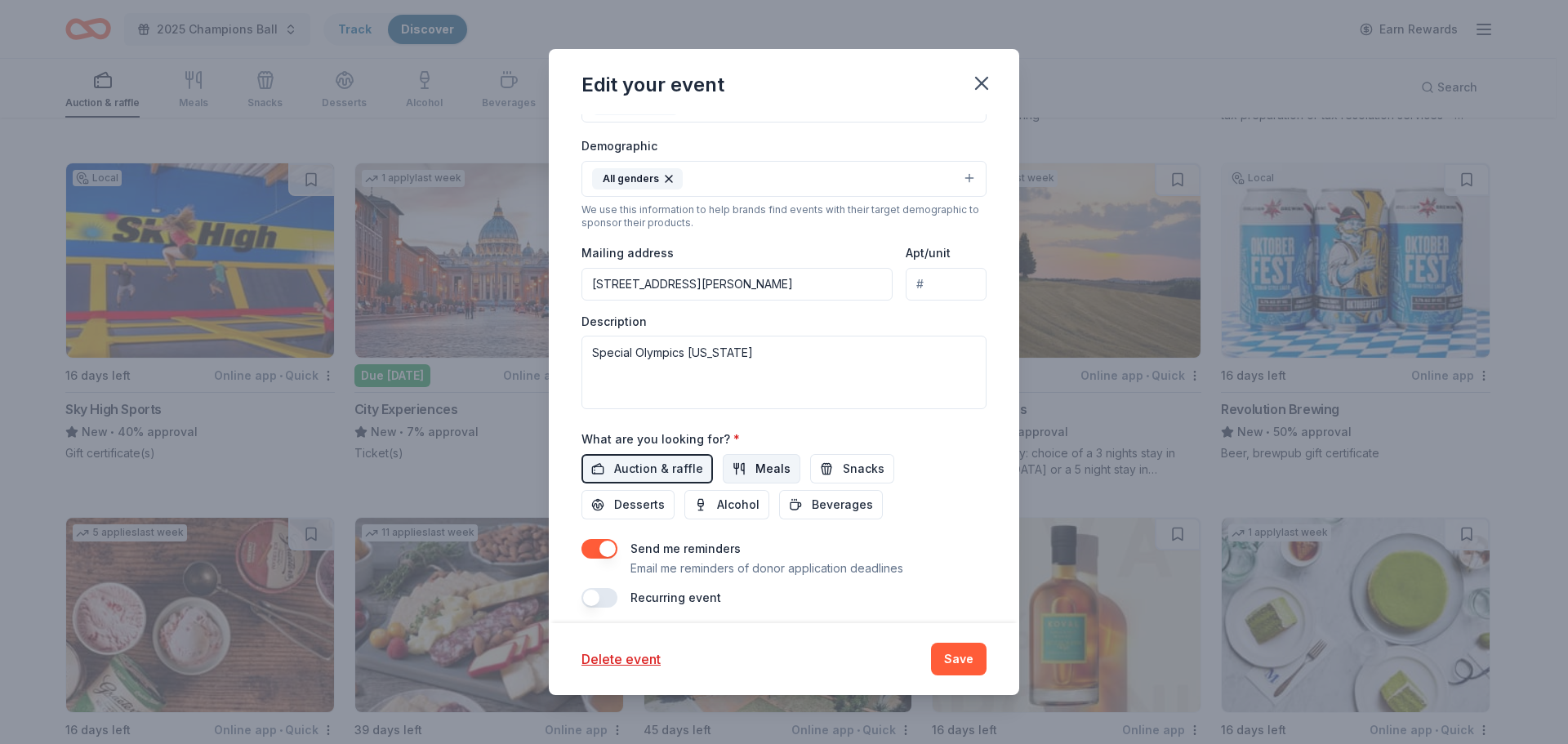
scroll to position [377, 0]
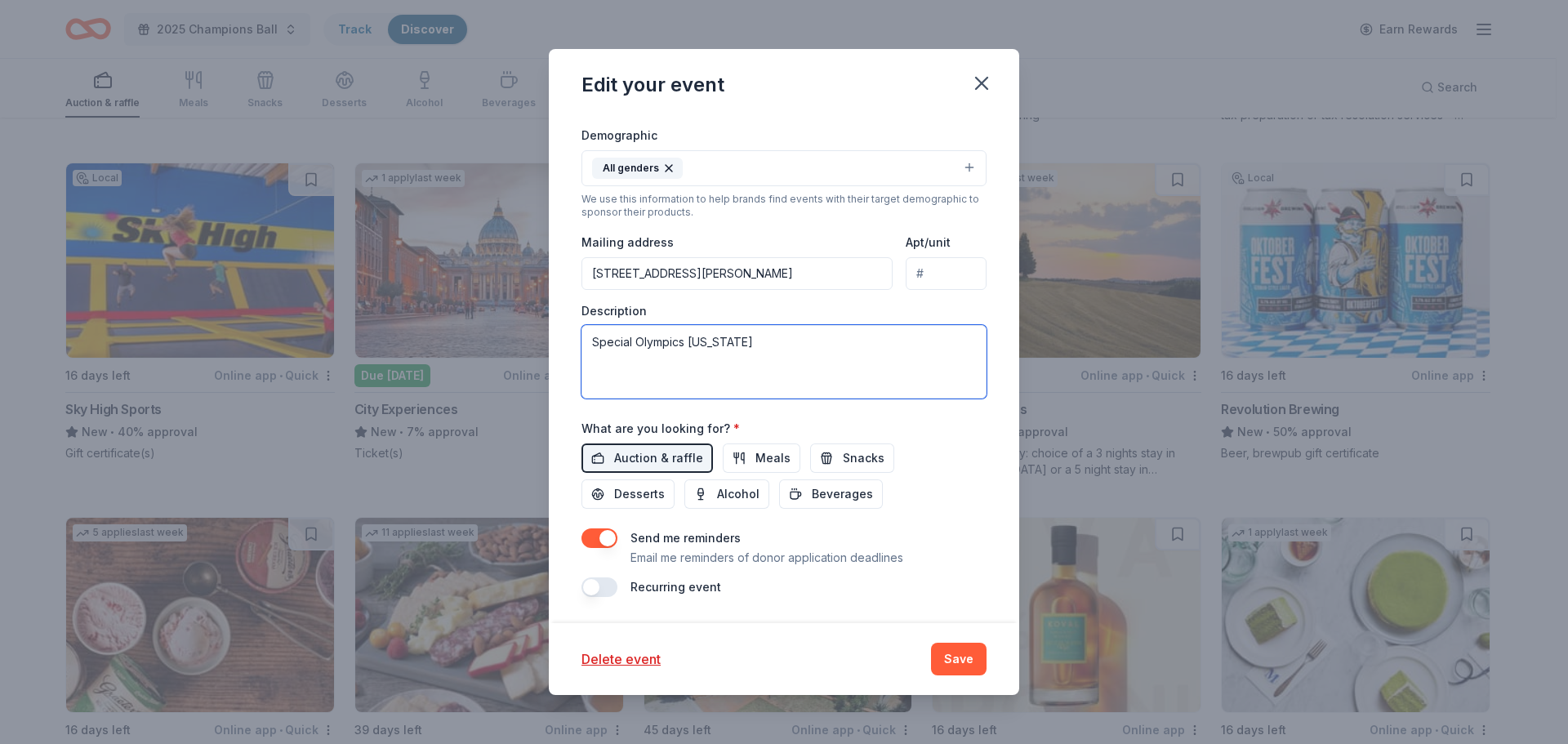
drag, startPoint x: 801, startPoint y: 344, endPoint x: 469, endPoint y: 336, distance: 332.1
click at [469, 336] on div "Edit your event Update donors you've applied to Let donors know of any updates …" at bounding box center [784, 372] width 1568 height 744
click at [743, 336] on textarea at bounding box center [784, 361] width 405 height 73
paste textarea "On October 25, 2025, we will host our annual Champions Ball, our largest fundra…"
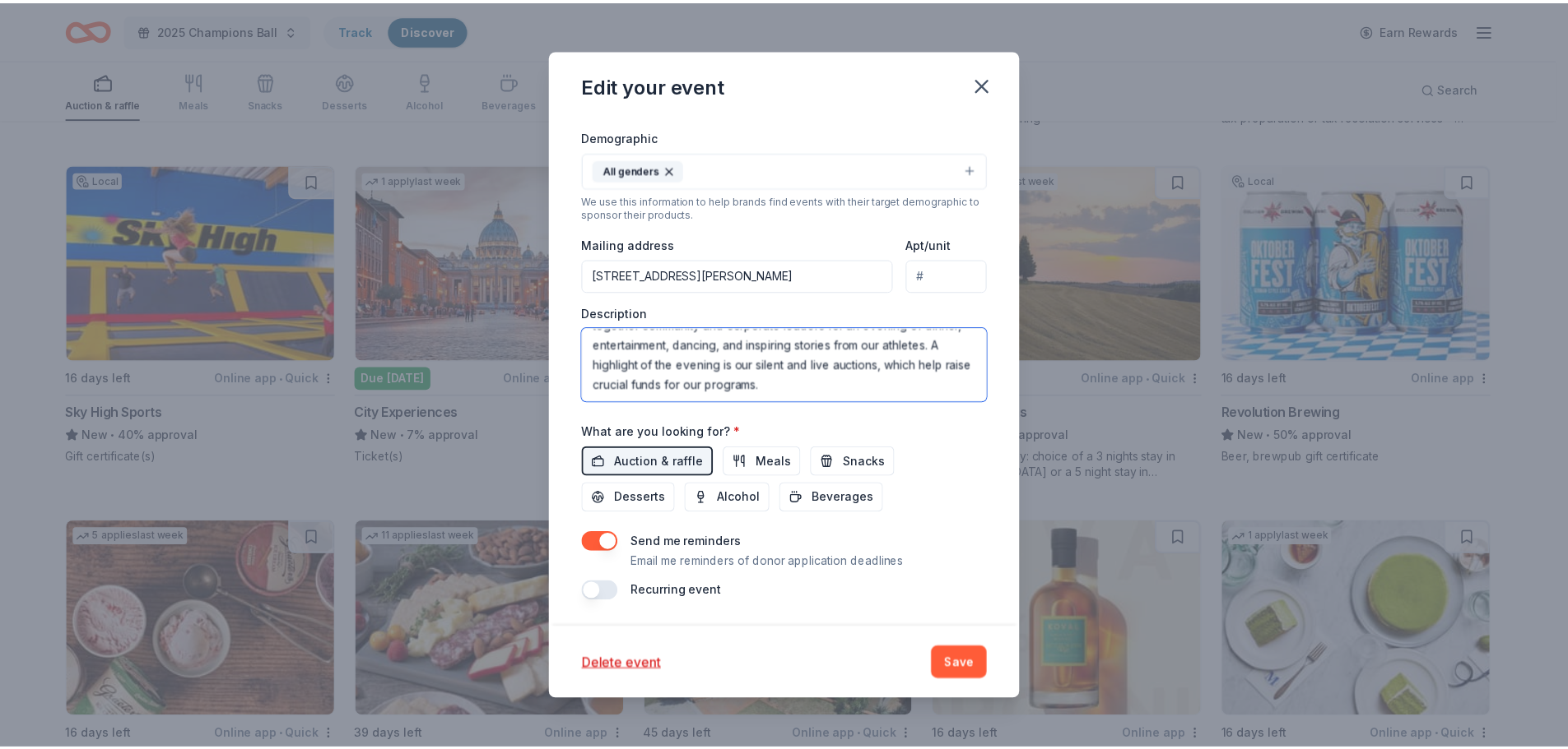
scroll to position [0, 0]
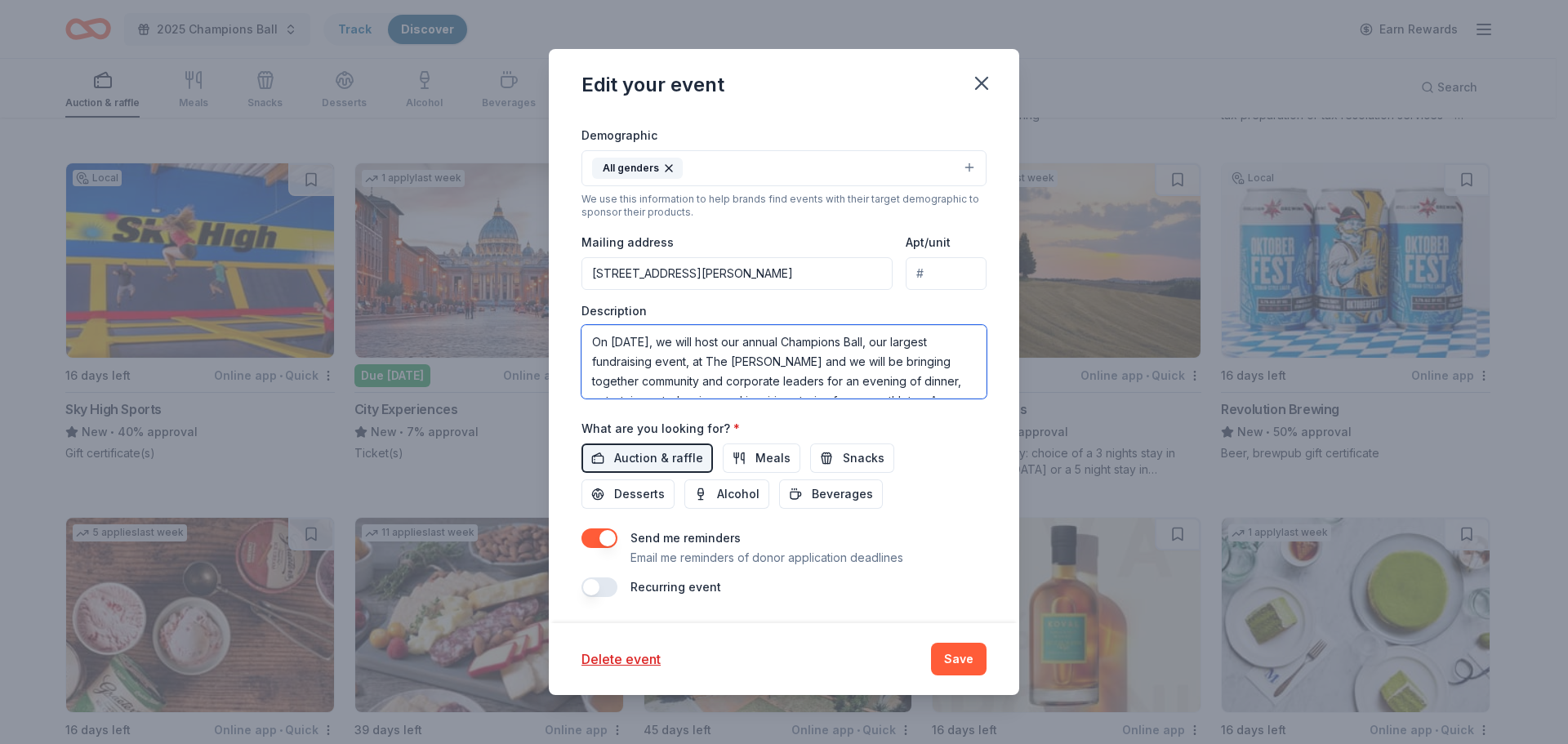
click at [929, 341] on textarea "On October 25, 2025, we will host our annual Champions Ball, our largest fundra…" at bounding box center [784, 361] width 405 height 73
type textarea "On [DATE], we will host our annual Champions Ball, one of our largest fundraisi…"
click at [958, 655] on button "Save" at bounding box center [959, 659] width 56 height 33
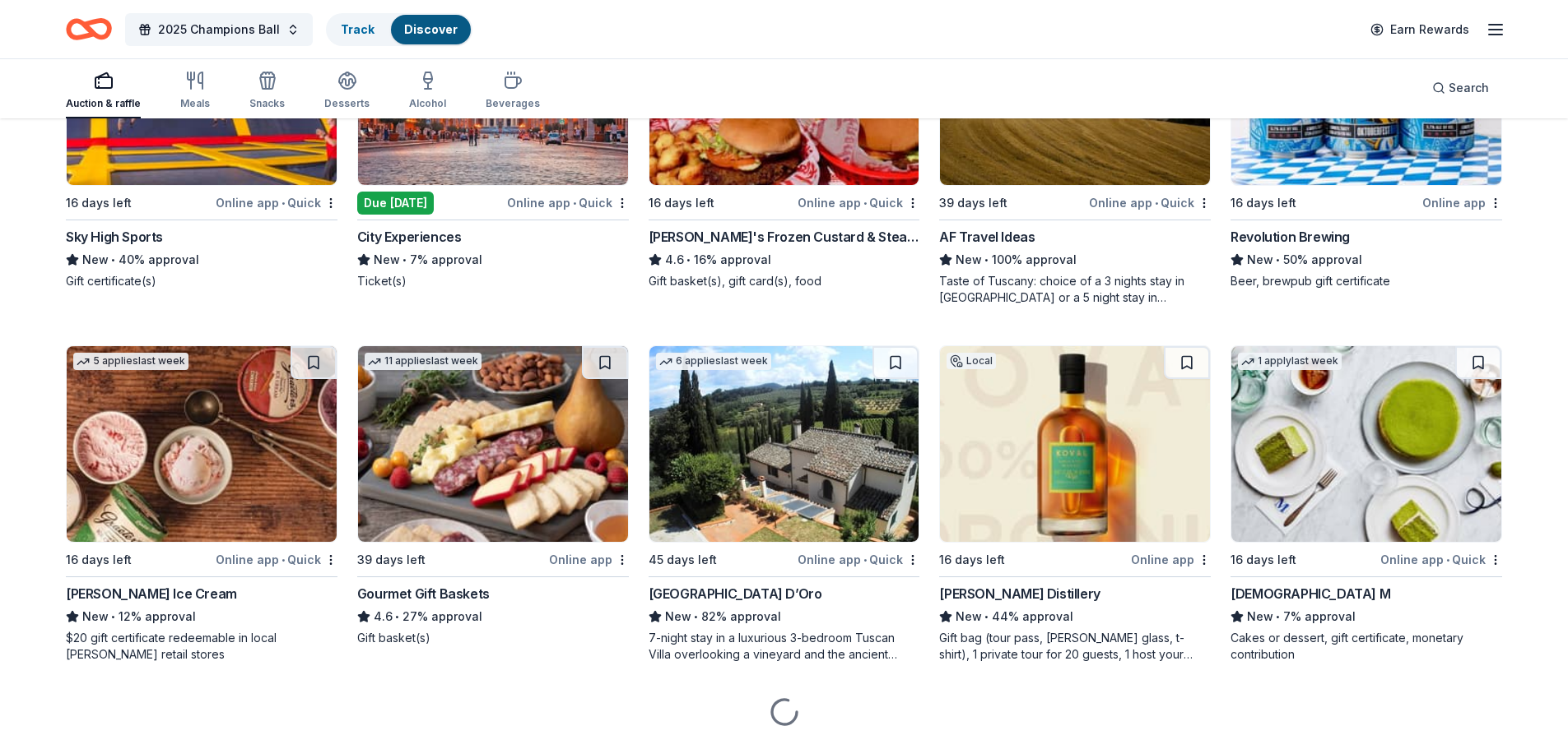
scroll to position [1727, 0]
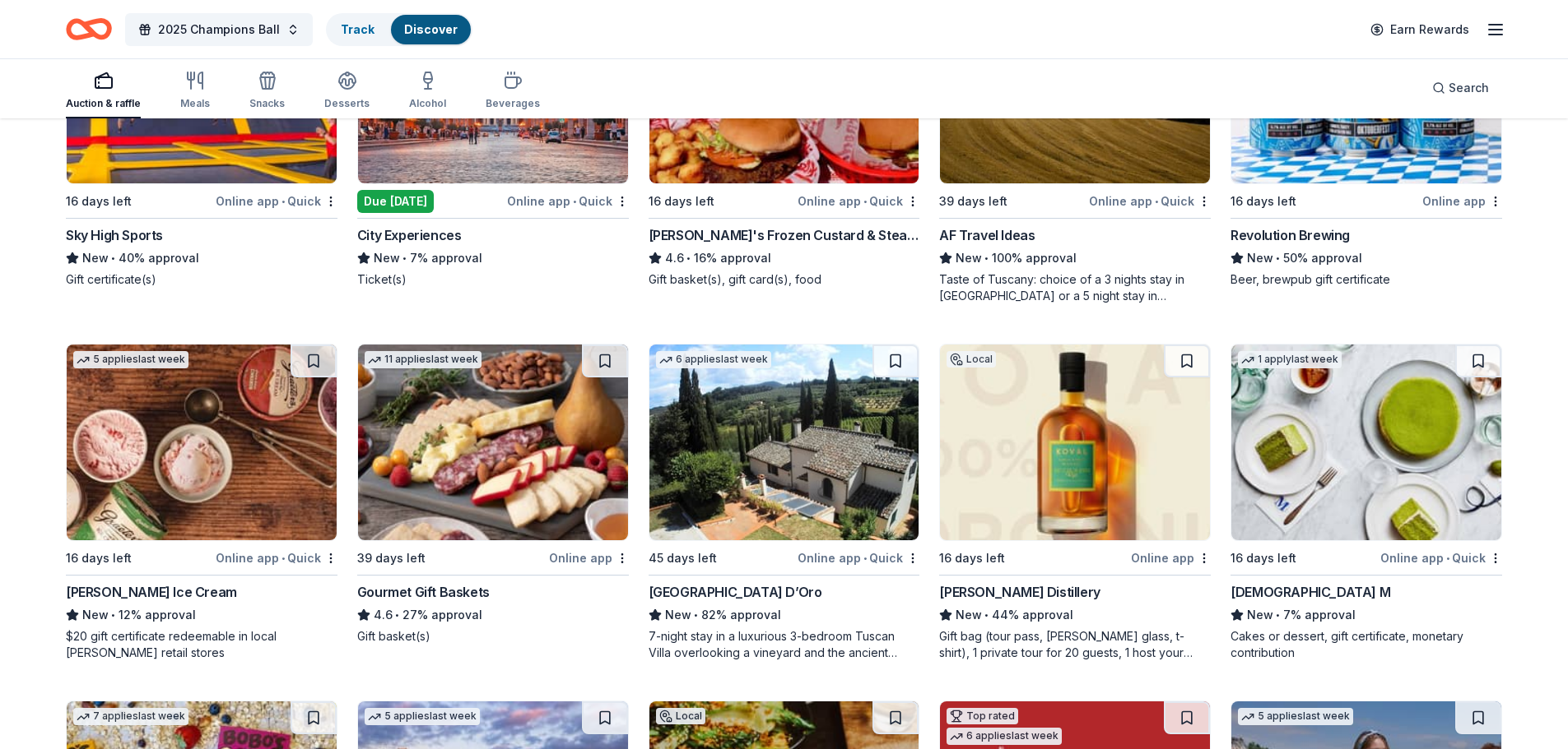
click at [817, 557] on div "Online app • Quick" at bounding box center [858, 558] width 122 height 21
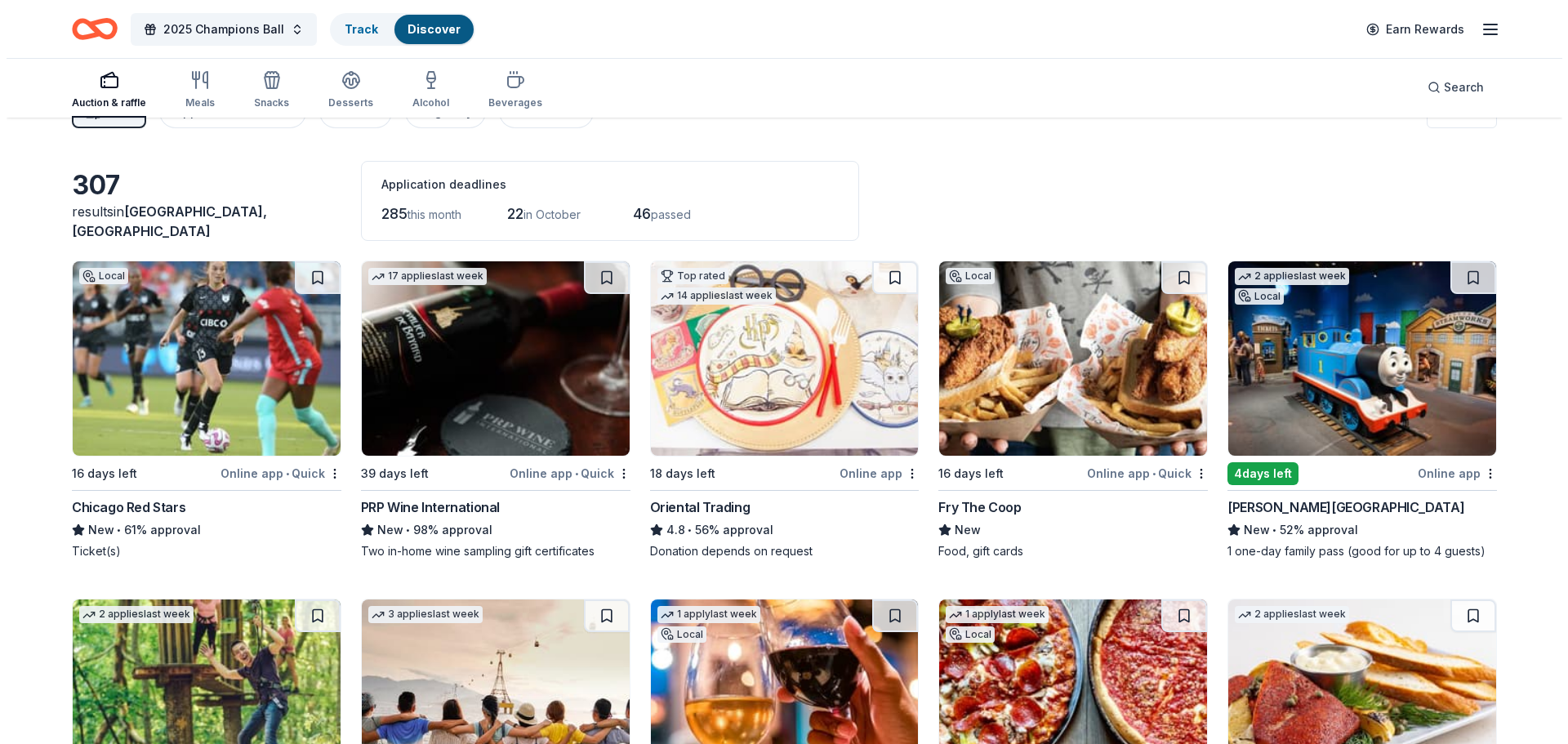
scroll to position [0, 0]
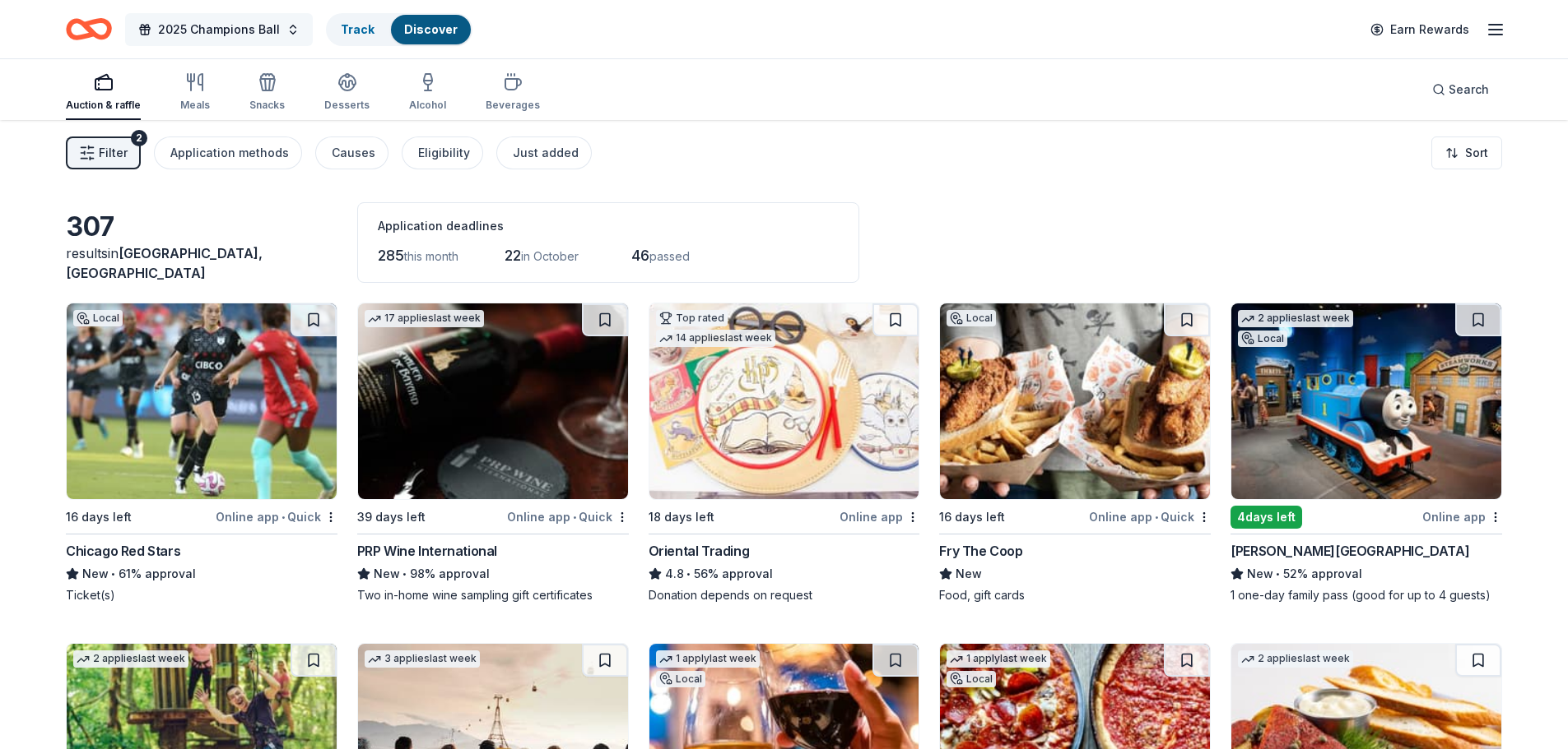
click at [236, 22] on span "2025 Champions Ball" at bounding box center [219, 29] width 122 height 20
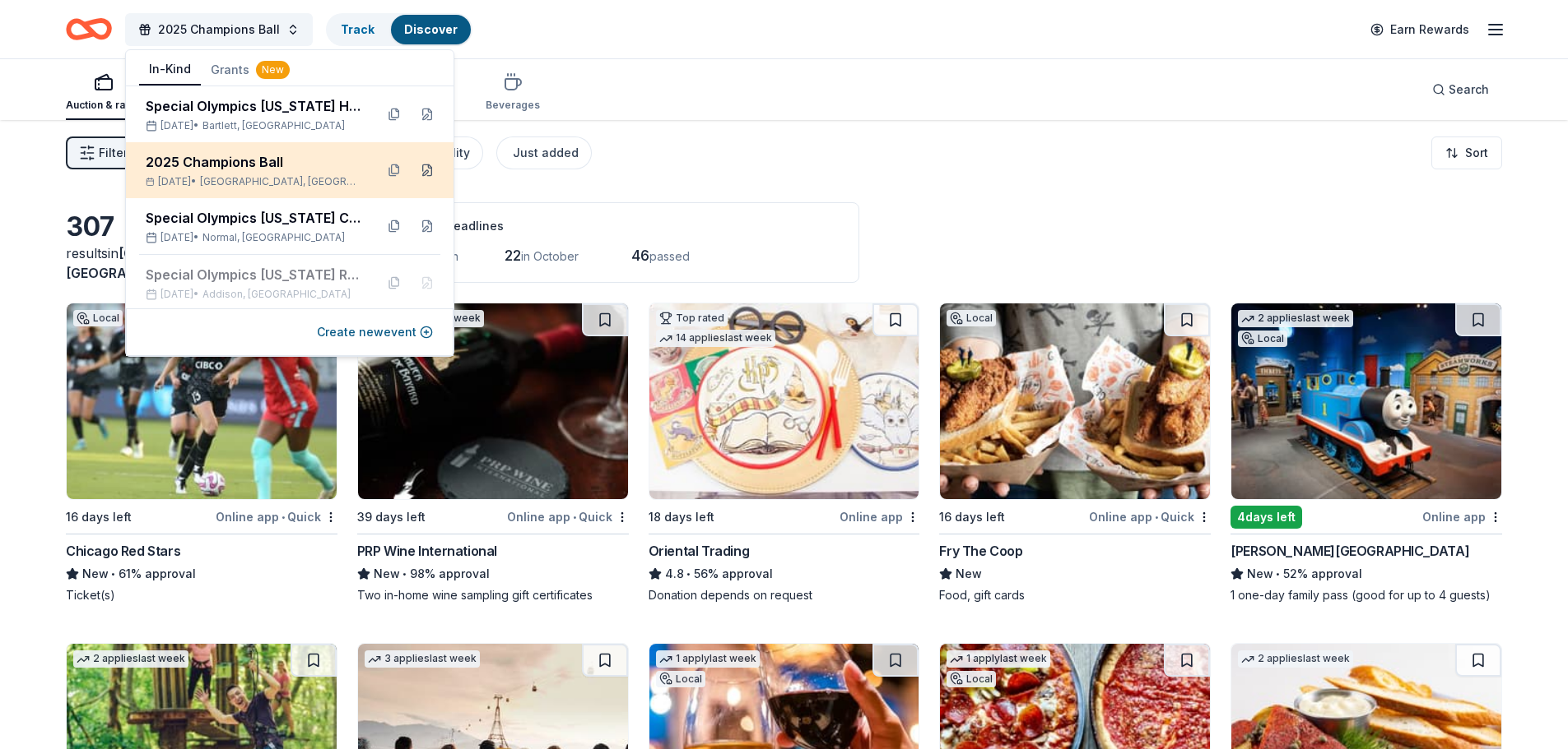
click at [415, 175] on button at bounding box center [427, 170] width 26 height 26
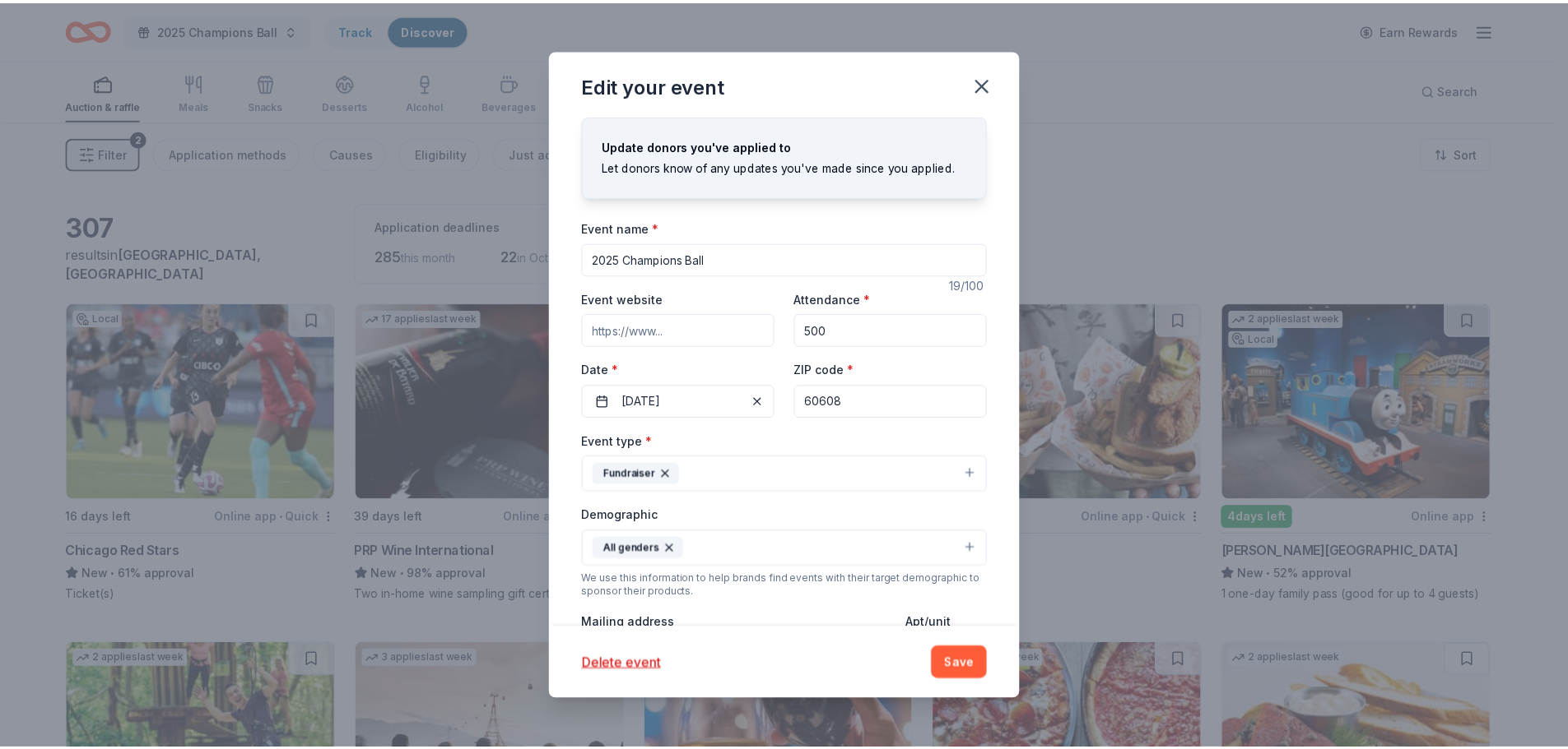
scroll to position [82, 0]
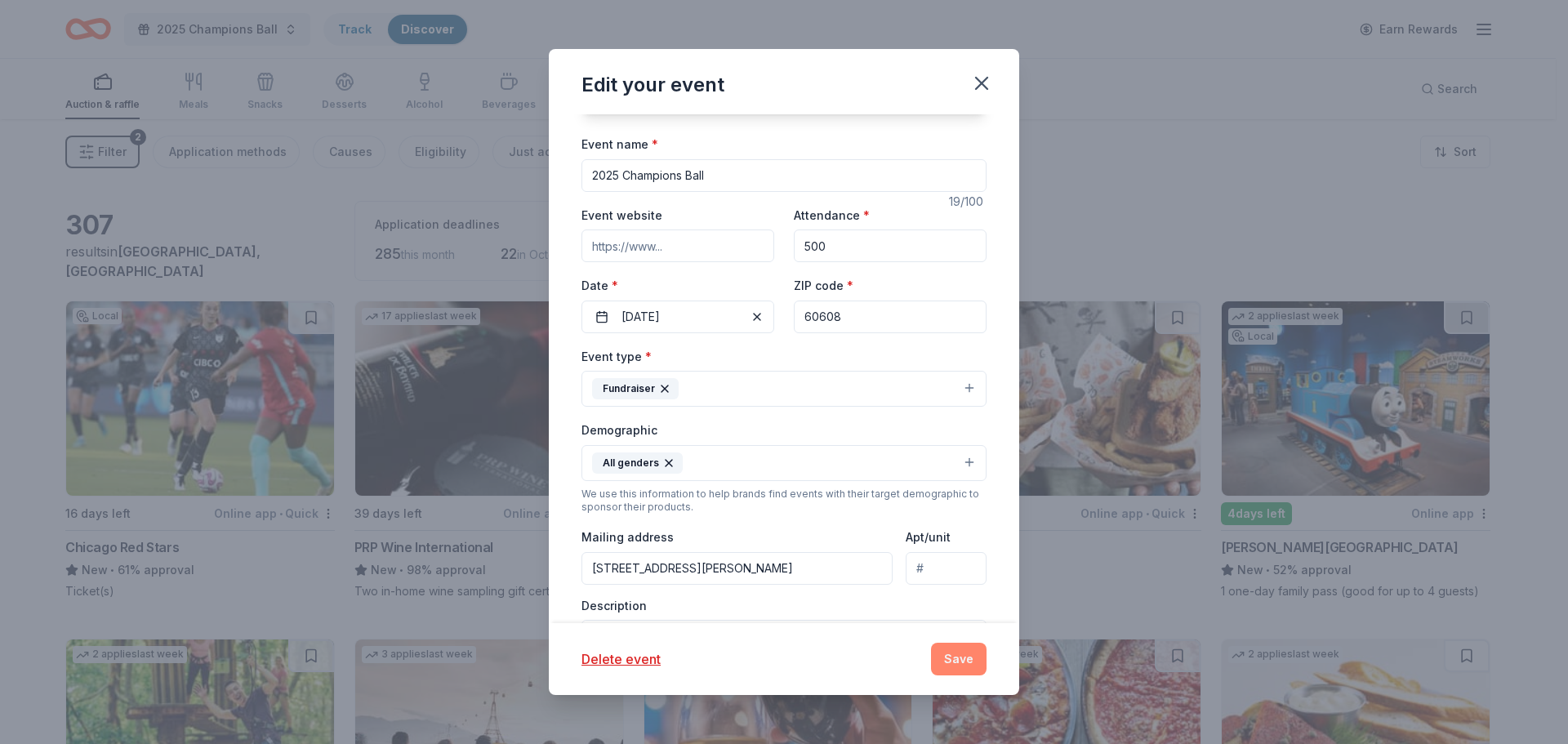
click at [952, 649] on button "Save" at bounding box center [959, 659] width 56 height 33
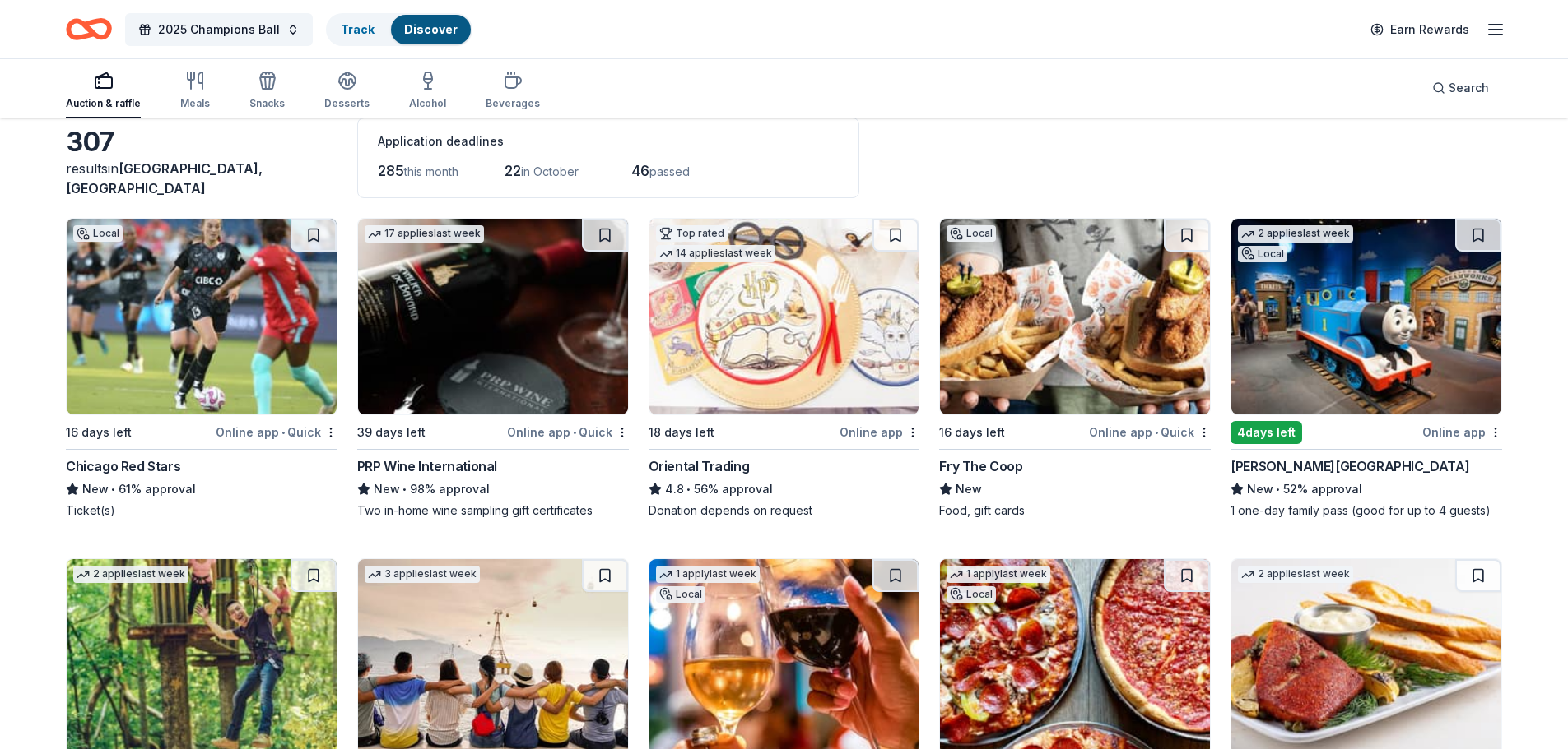
scroll to position [329, 0]
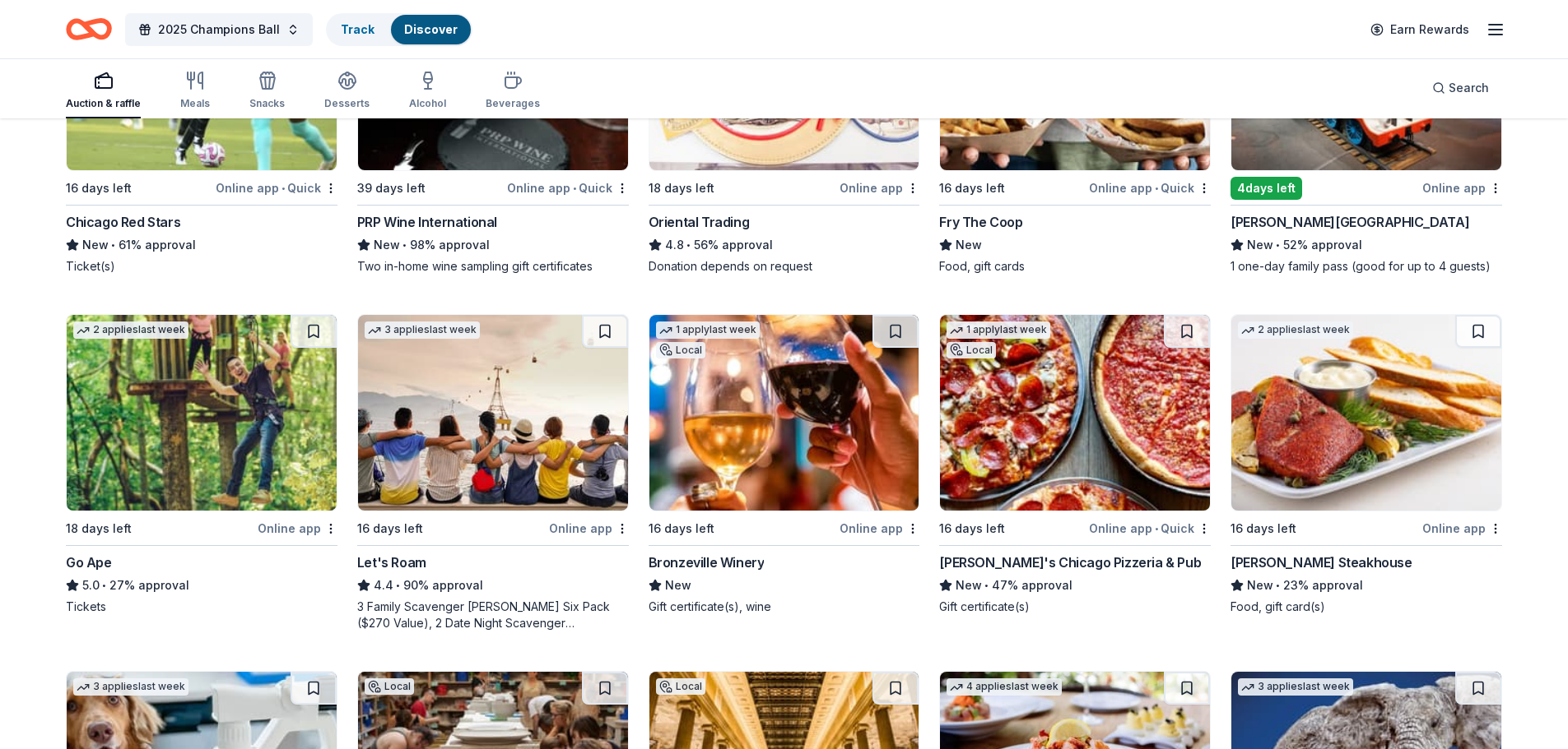
click at [864, 530] on div "Online app" at bounding box center [878, 528] width 80 height 21
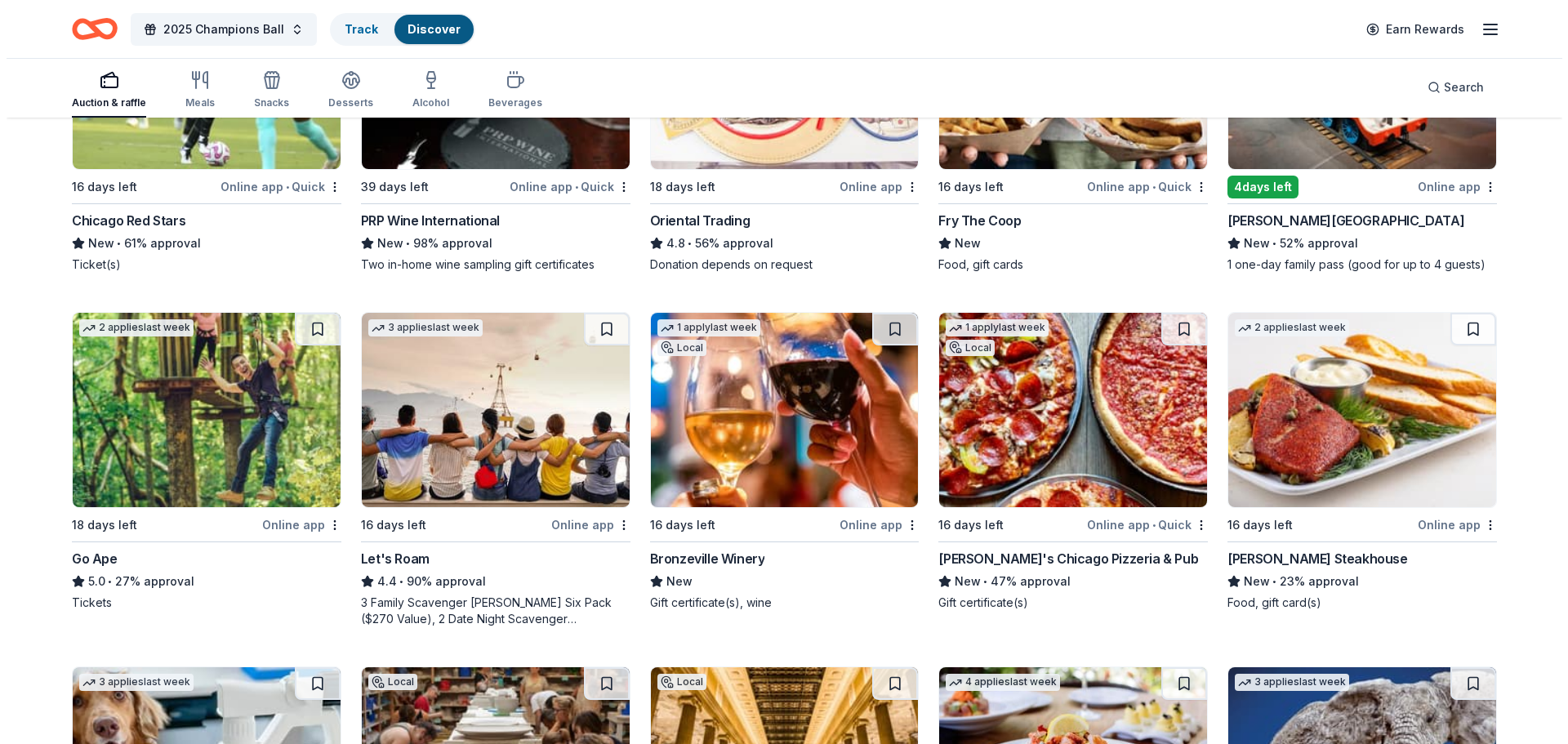
scroll to position [0, 0]
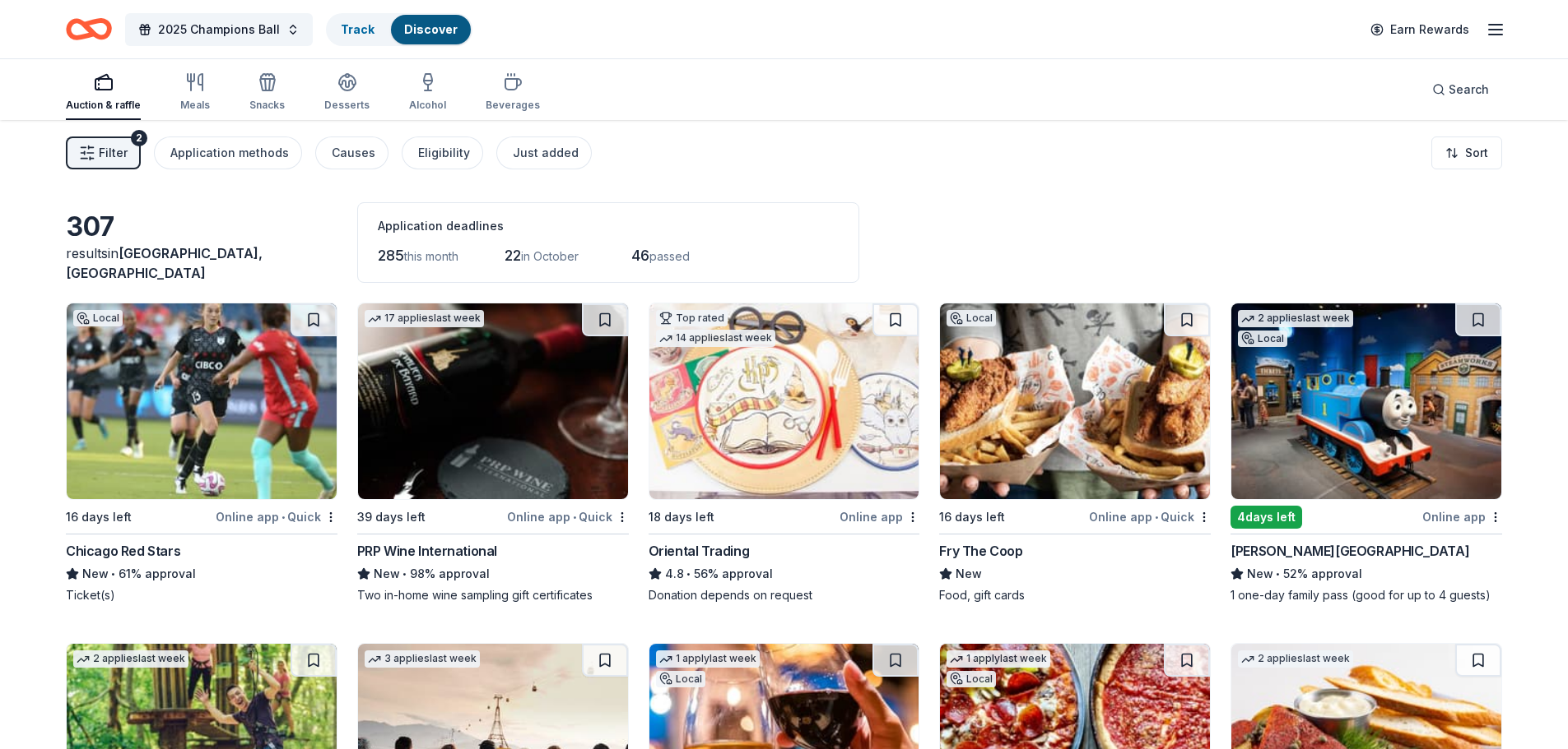
click at [120, 153] on span "Filter" at bounding box center [113, 152] width 29 height 20
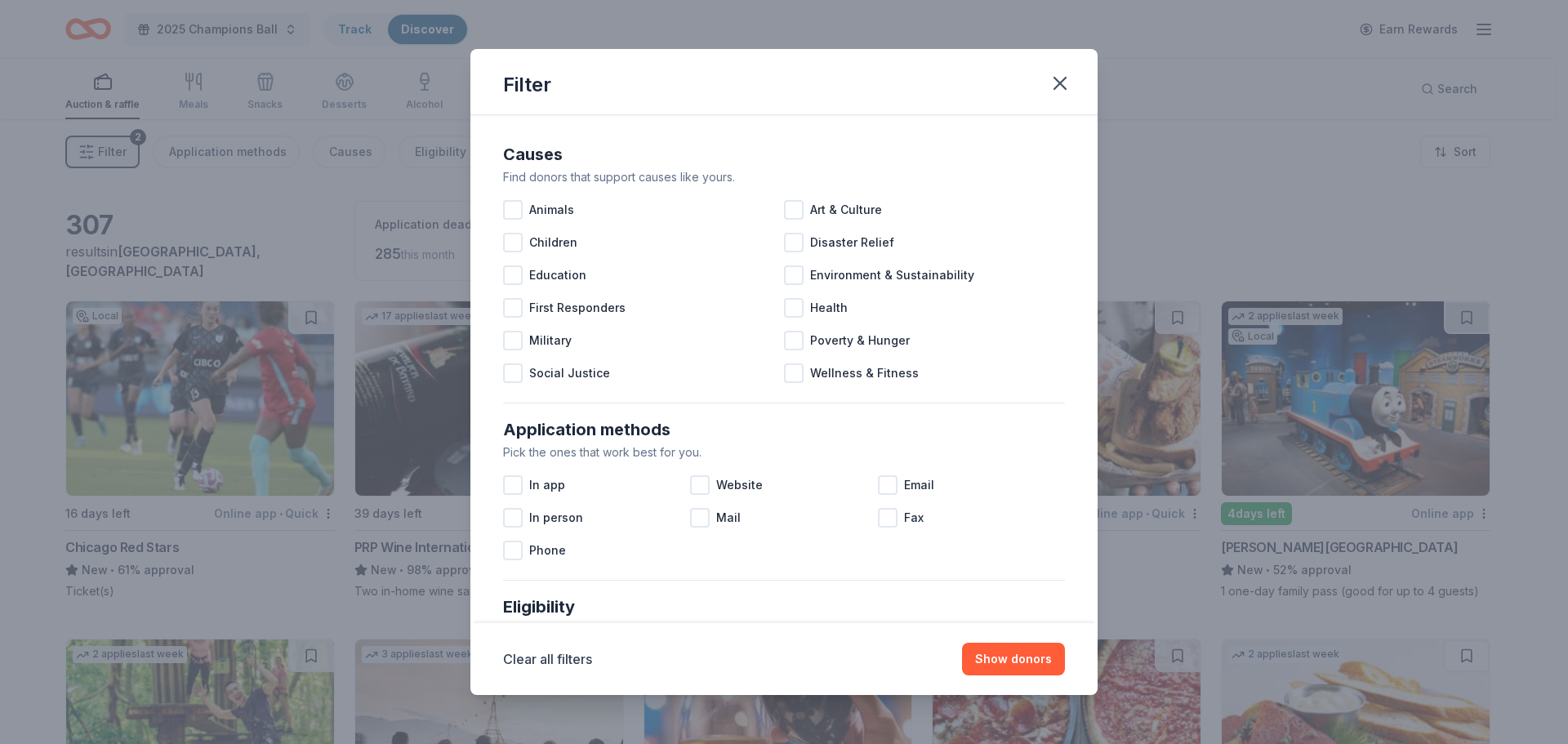
click at [1062, 105] on div "Filter" at bounding box center [784, 82] width 628 height 66
click at [1063, 84] on icon "button" at bounding box center [1059, 83] width 23 height 23
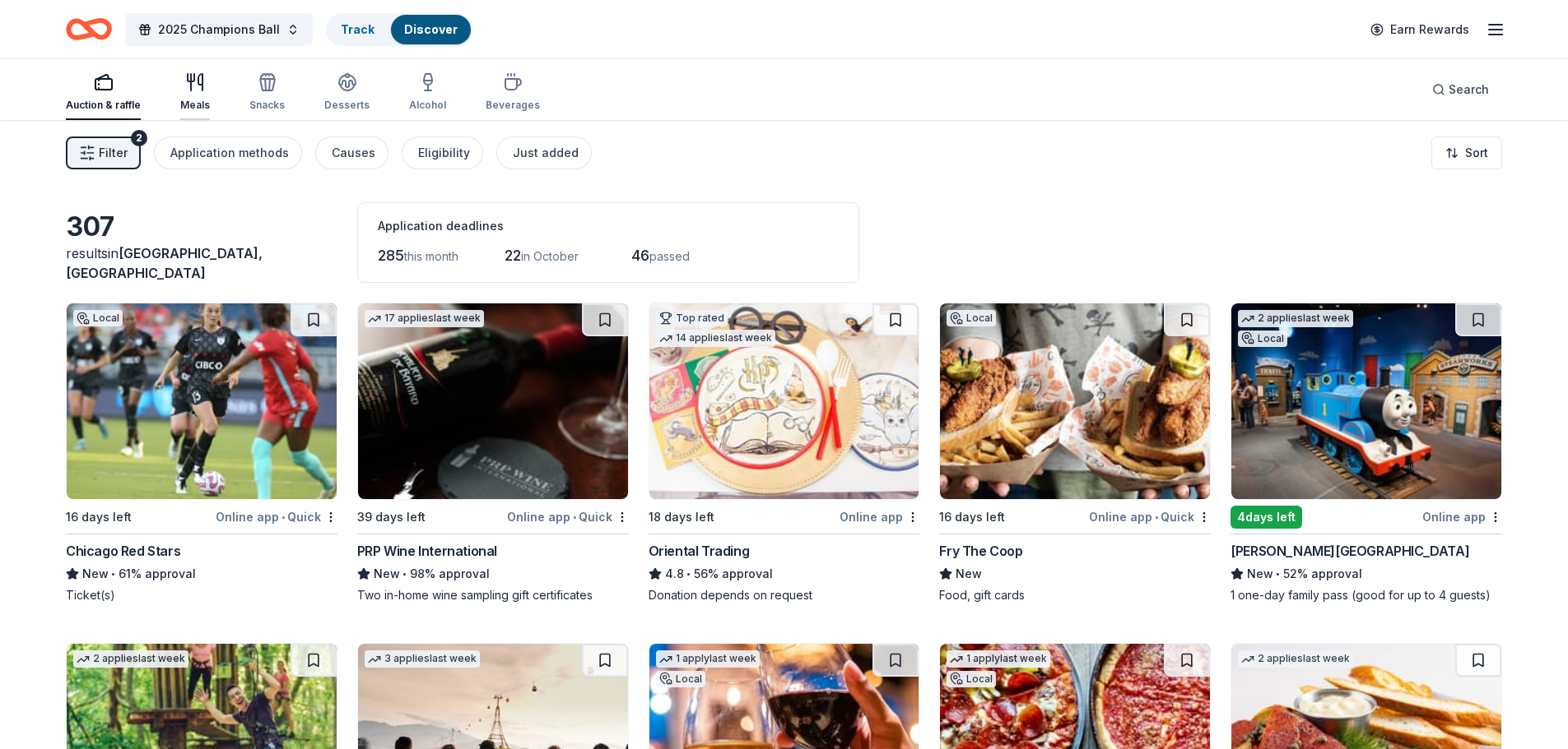
click at [186, 88] on icon "button" at bounding box center [195, 81] width 20 height 20
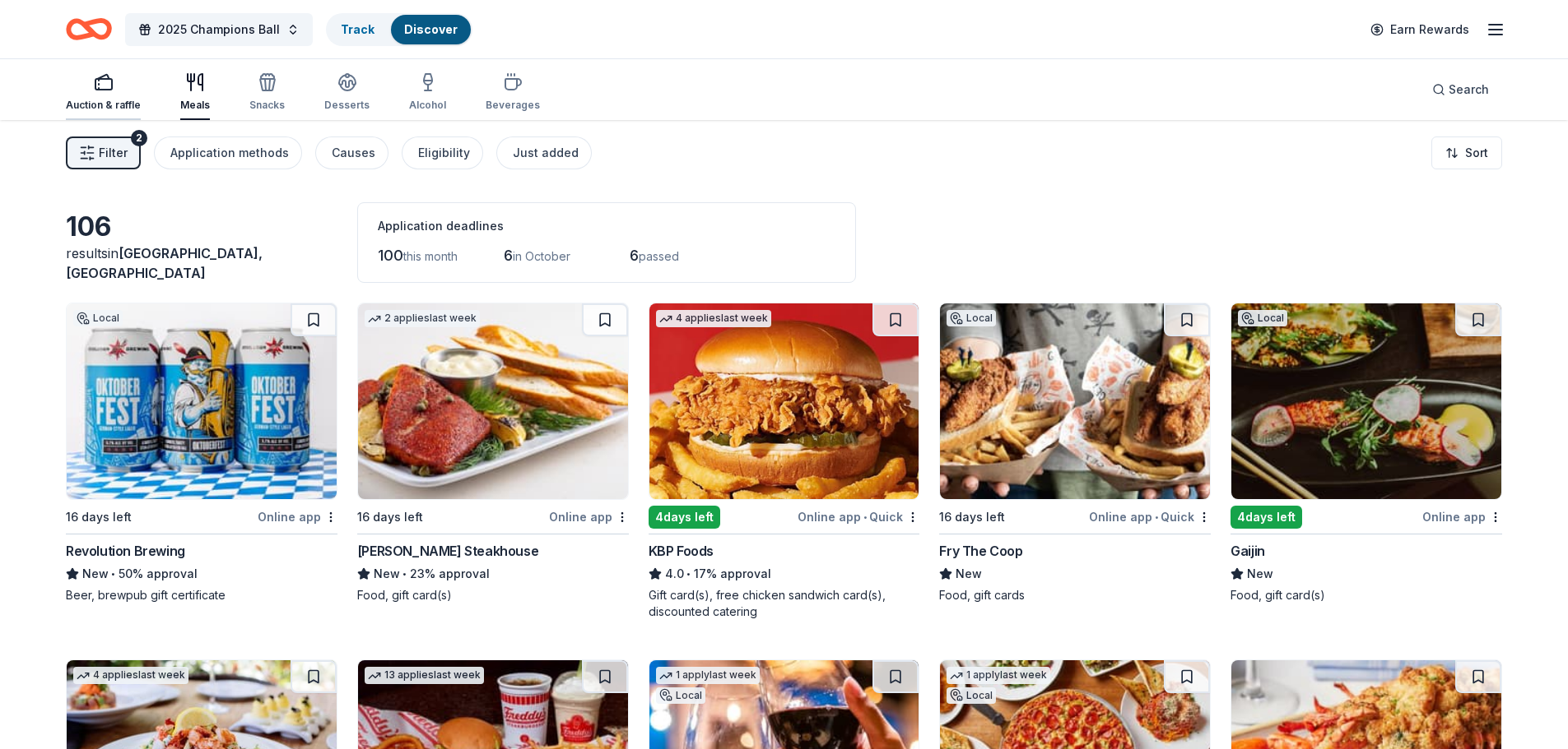
click at [104, 89] on rect "button" at bounding box center [104, 83] width 17 height 10
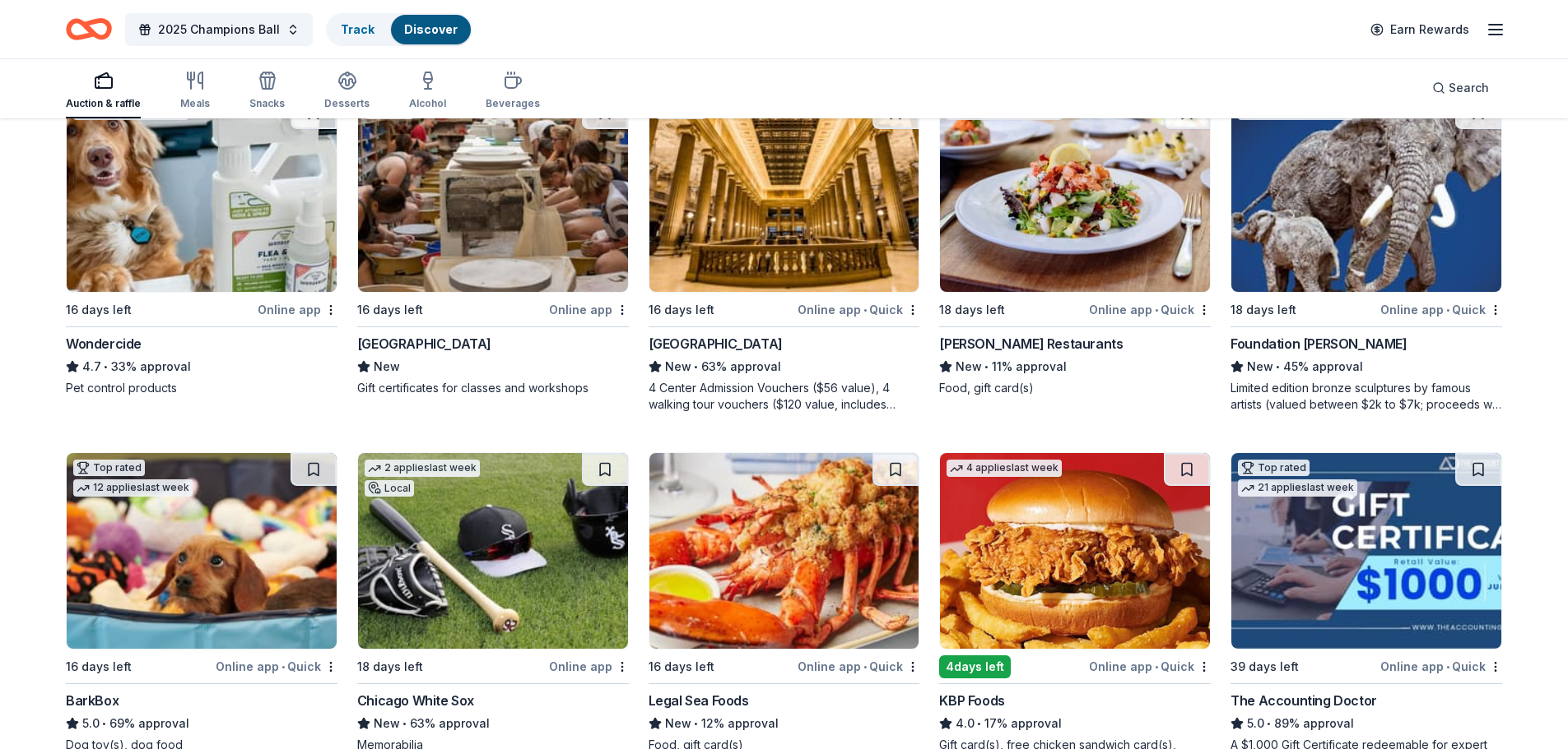
scroll to position [987, 0]
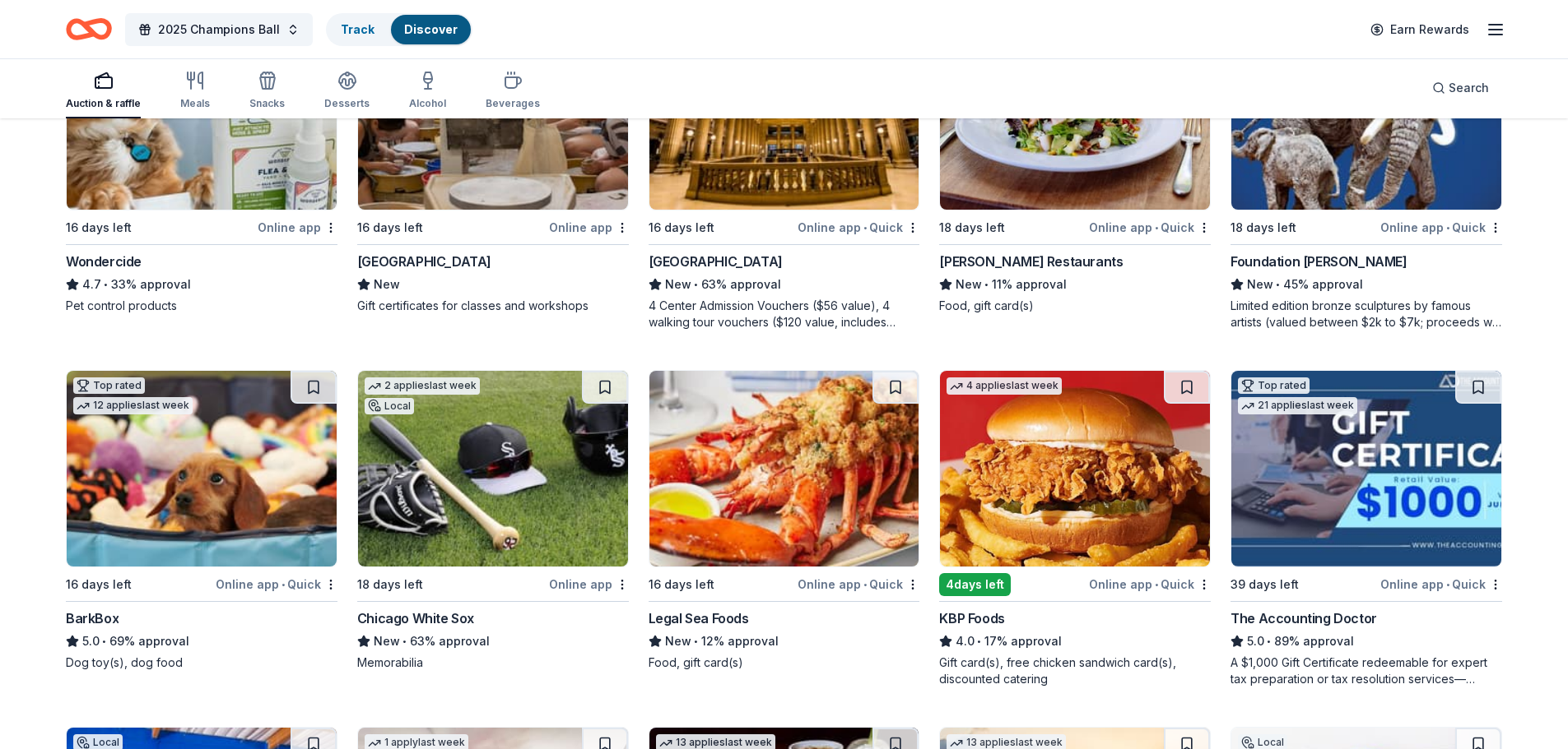
click at [254, 586] on div "Online app • Quick" at bounding box center [276, 584] width 122 height 21
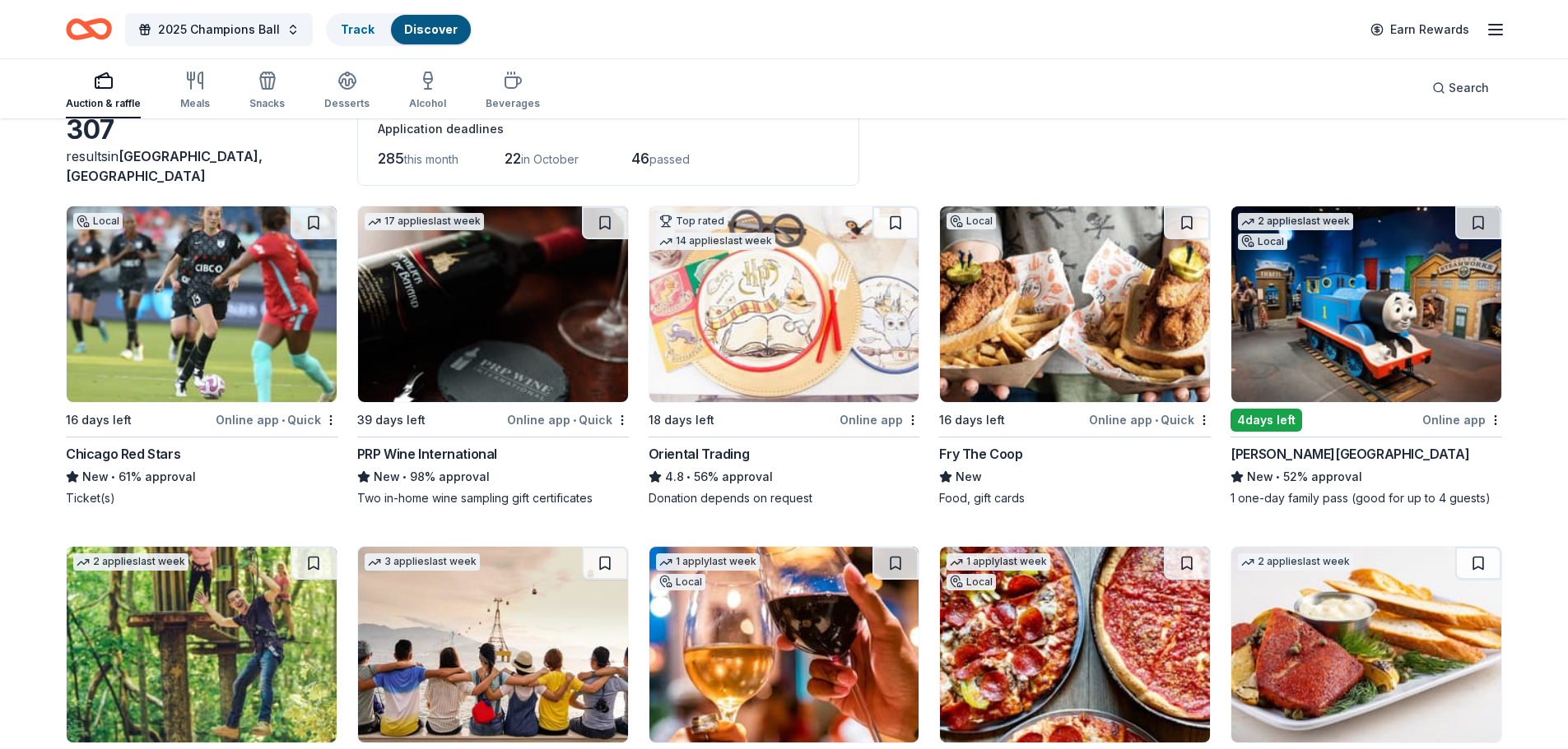
scroll to position [0, 0]
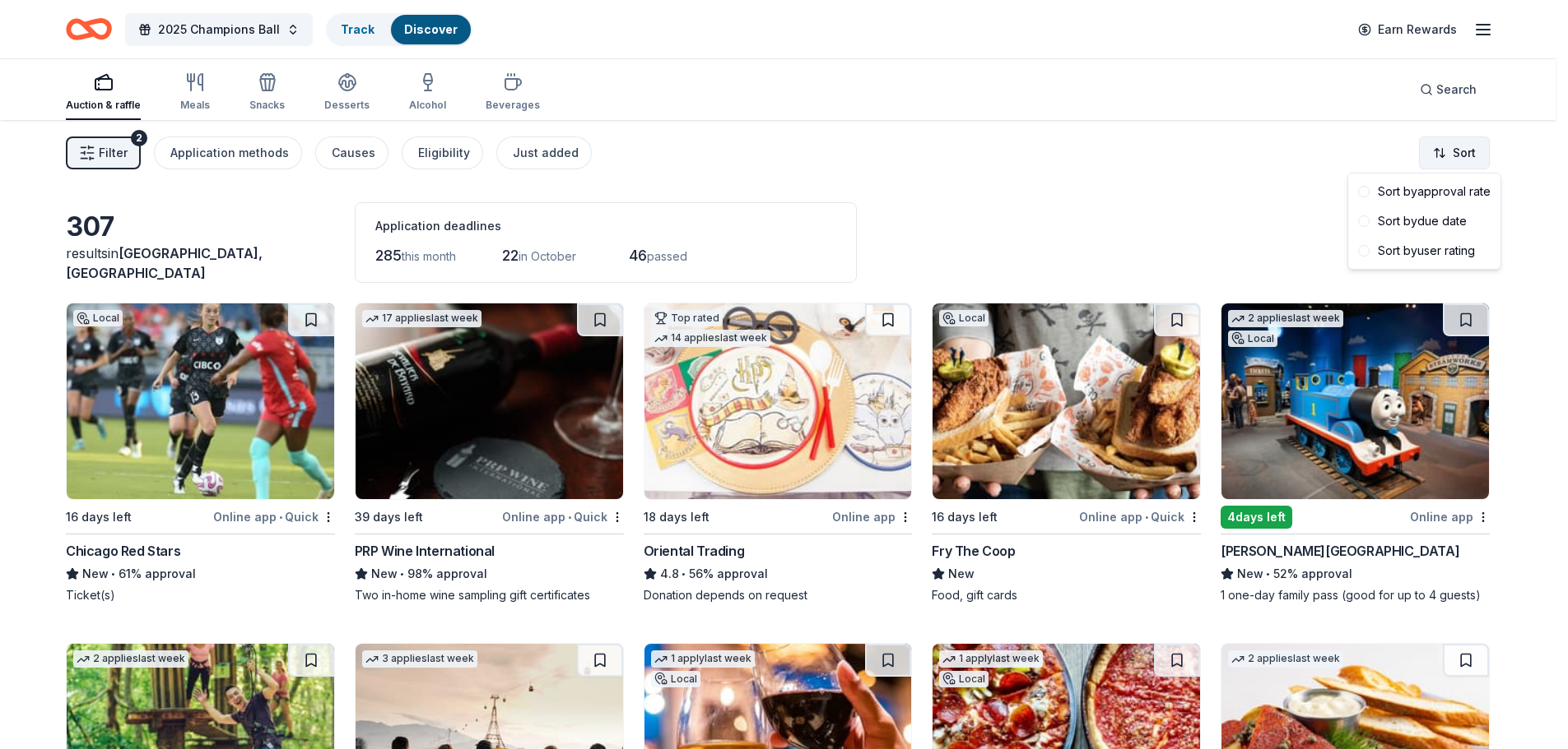
click at [1448, 152] on html "2025 Champions Ball Track Discover Earn Rewards Auction & raffle Meals Snacks D…" at bounding box center [784, 374] width 1568 height 749
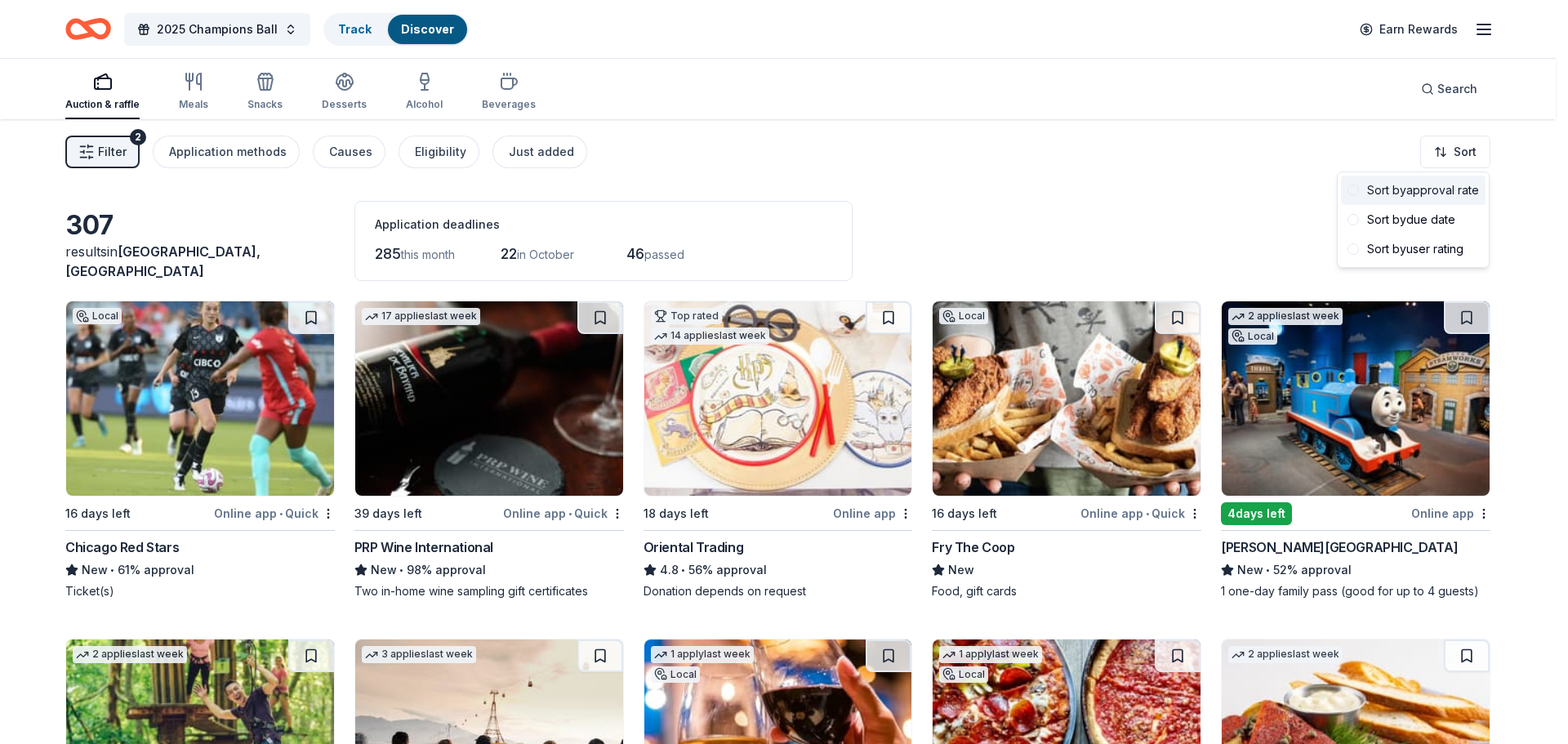
click at [1429, 193] on div "Sort by approval rate" at bounding box center [1413, 190] width 145 height 30
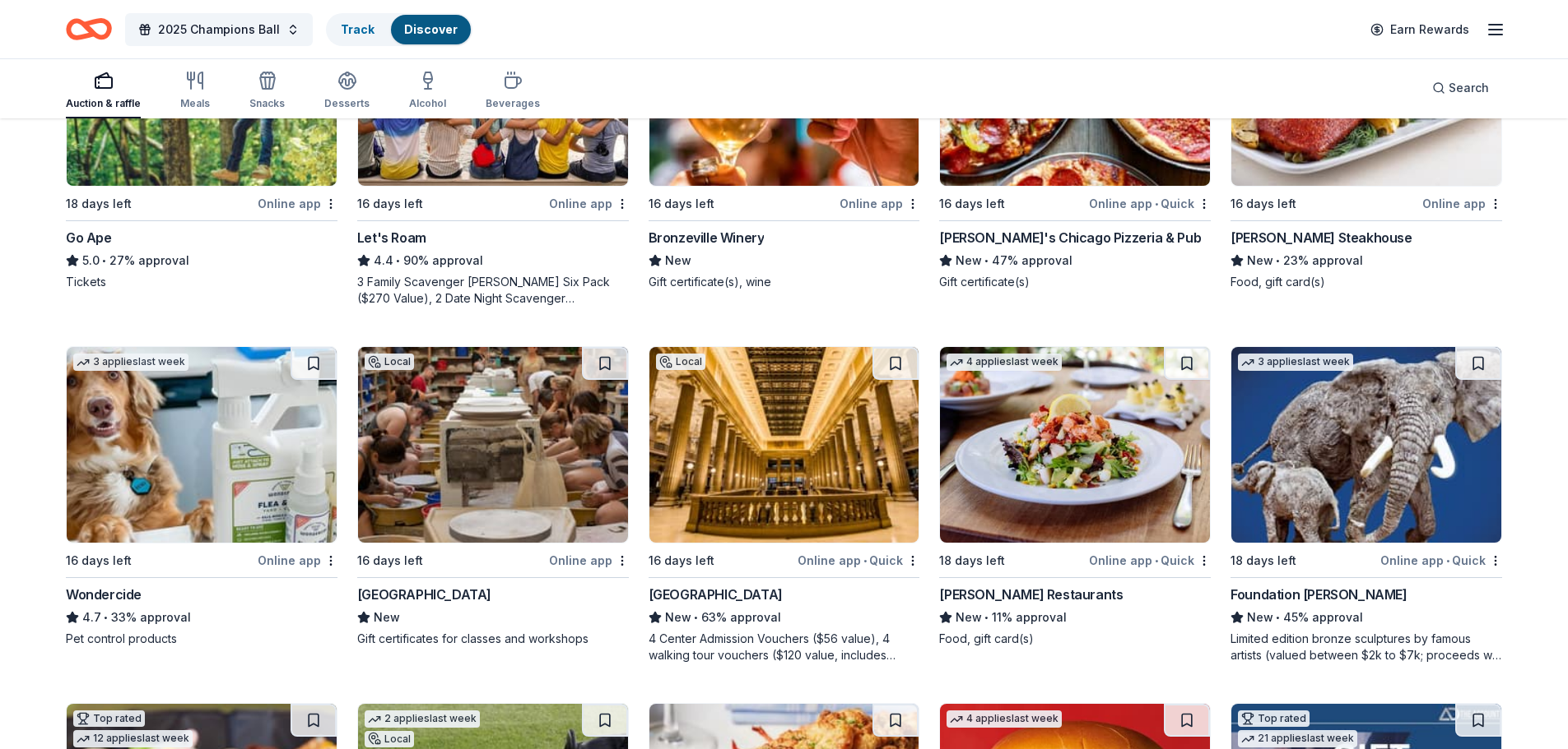
scroll to position [658, 0]
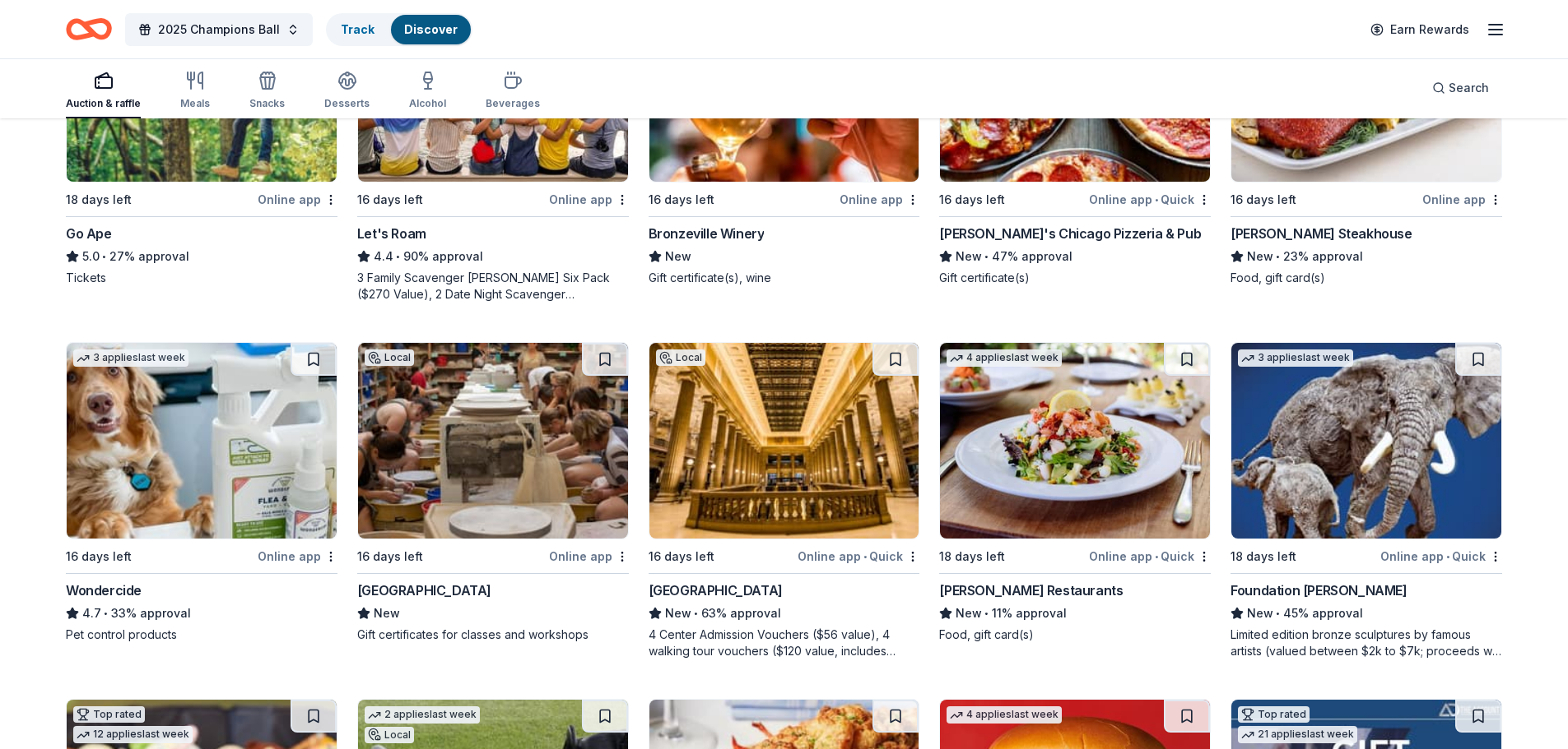
click at [1355, 430] on img at bounding box center [1366, 440] width 270 height 195
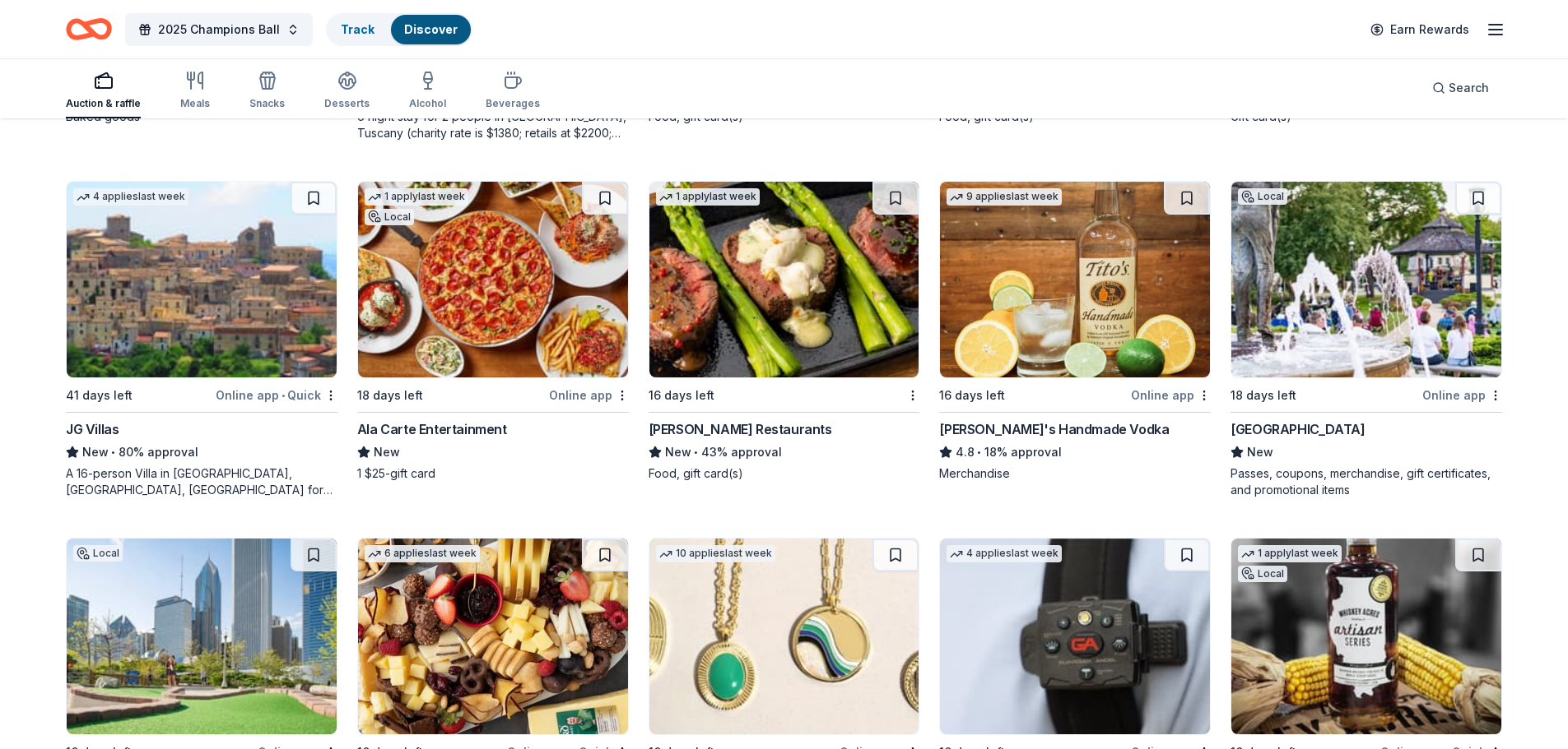
scroll to position [2512, 0]
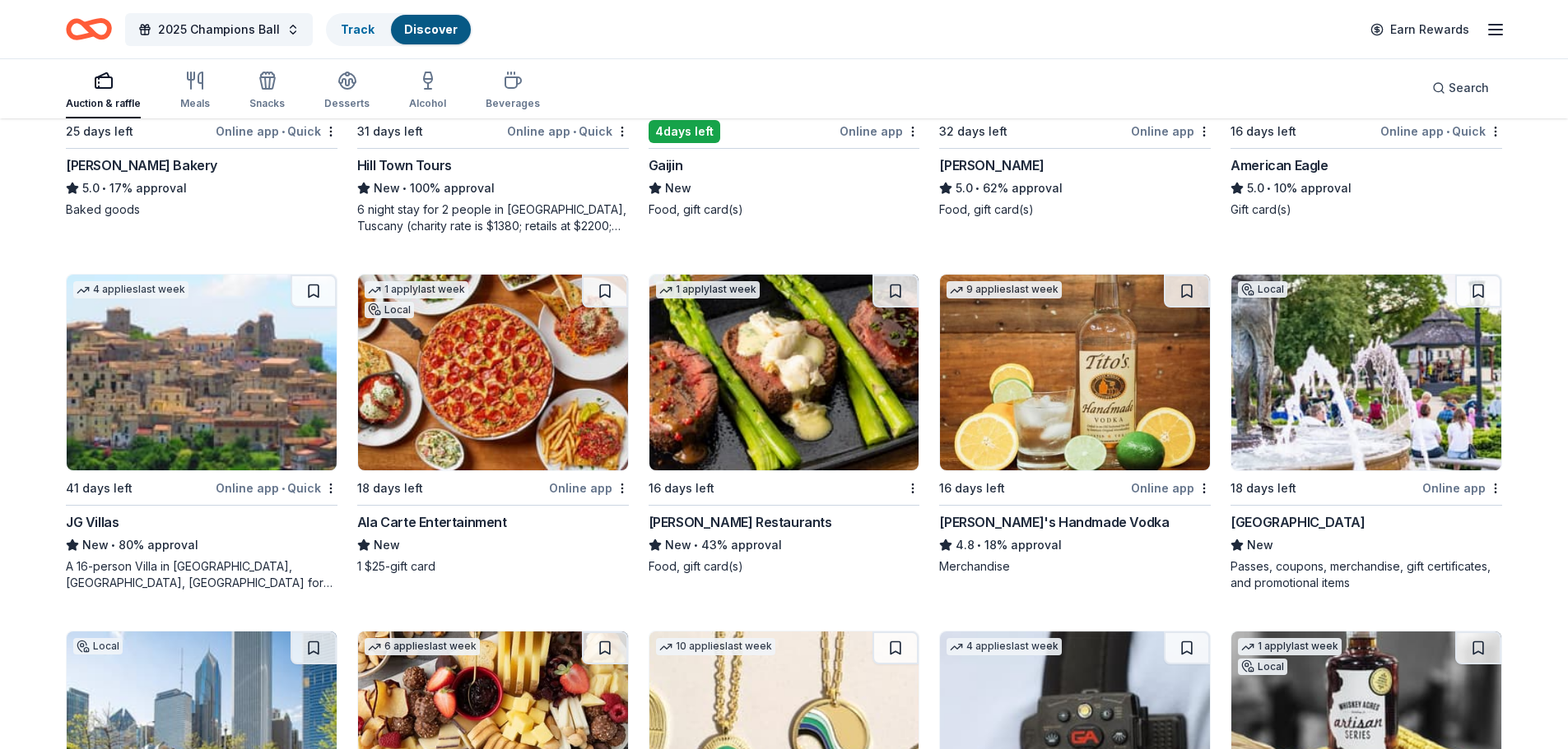
click at [1088, 358] on img at bounding box center [1075, 372] width 270 height 195
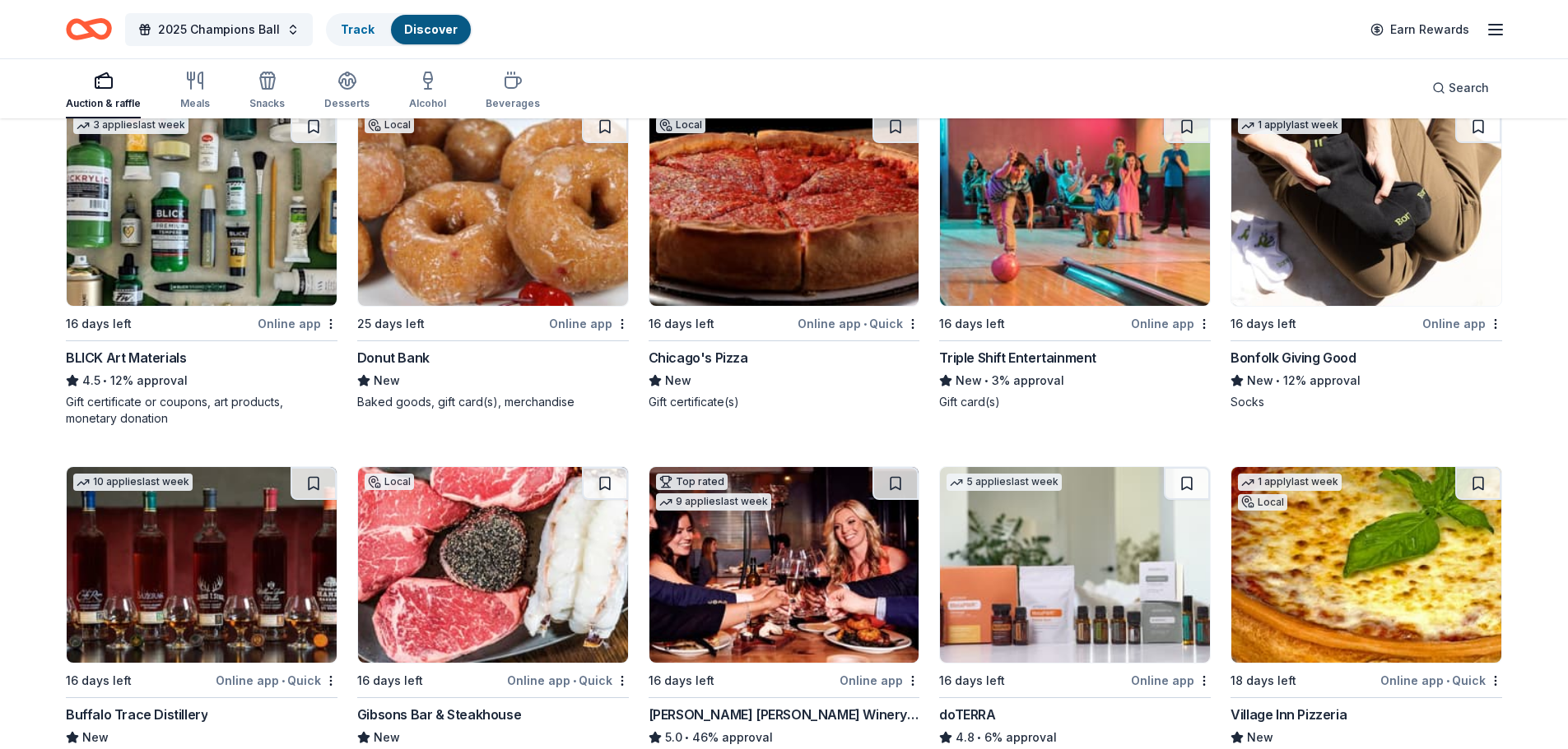
scroll to position [3824, 0]
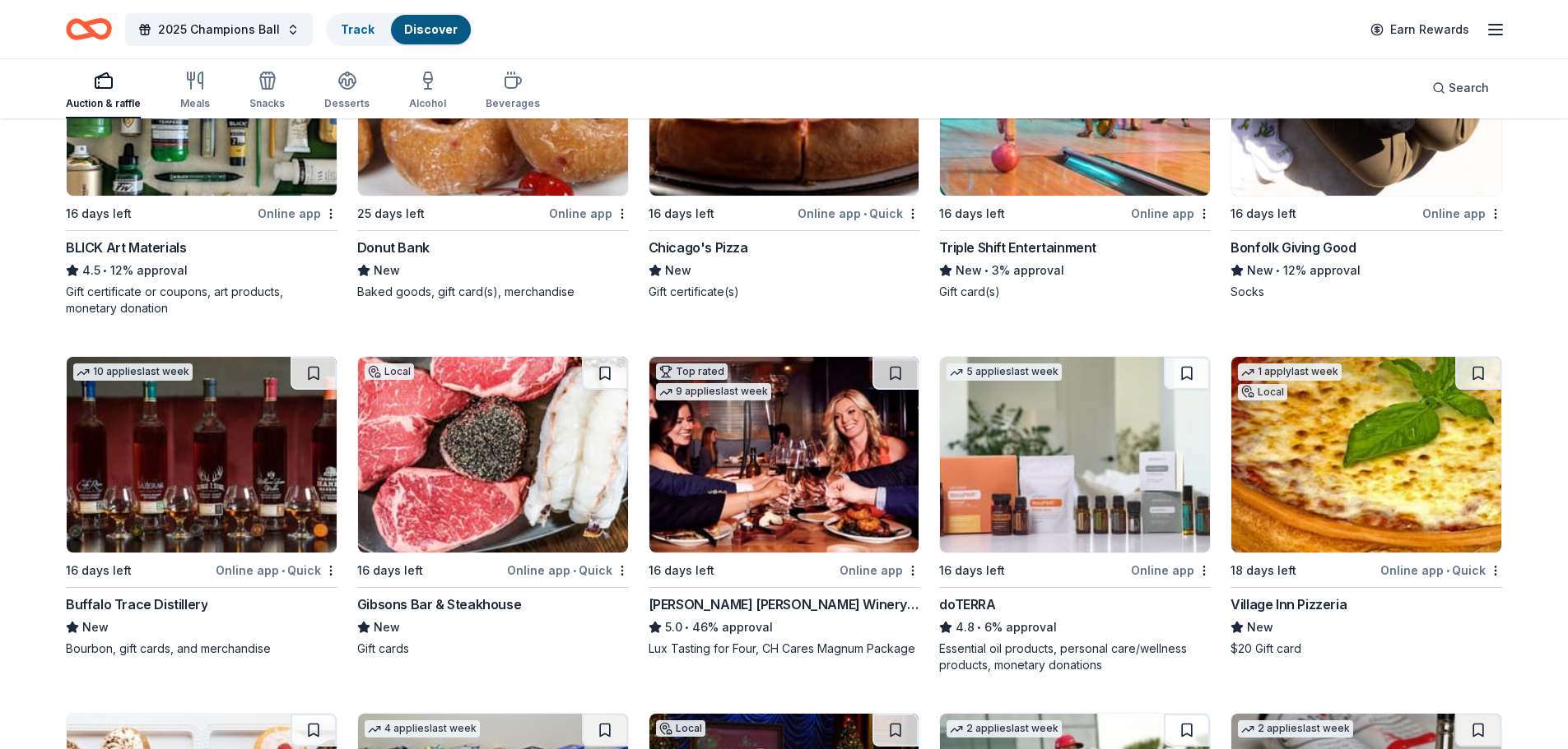
click at [279, 502] on img at bounding box center [201, 454] width 270 height 195
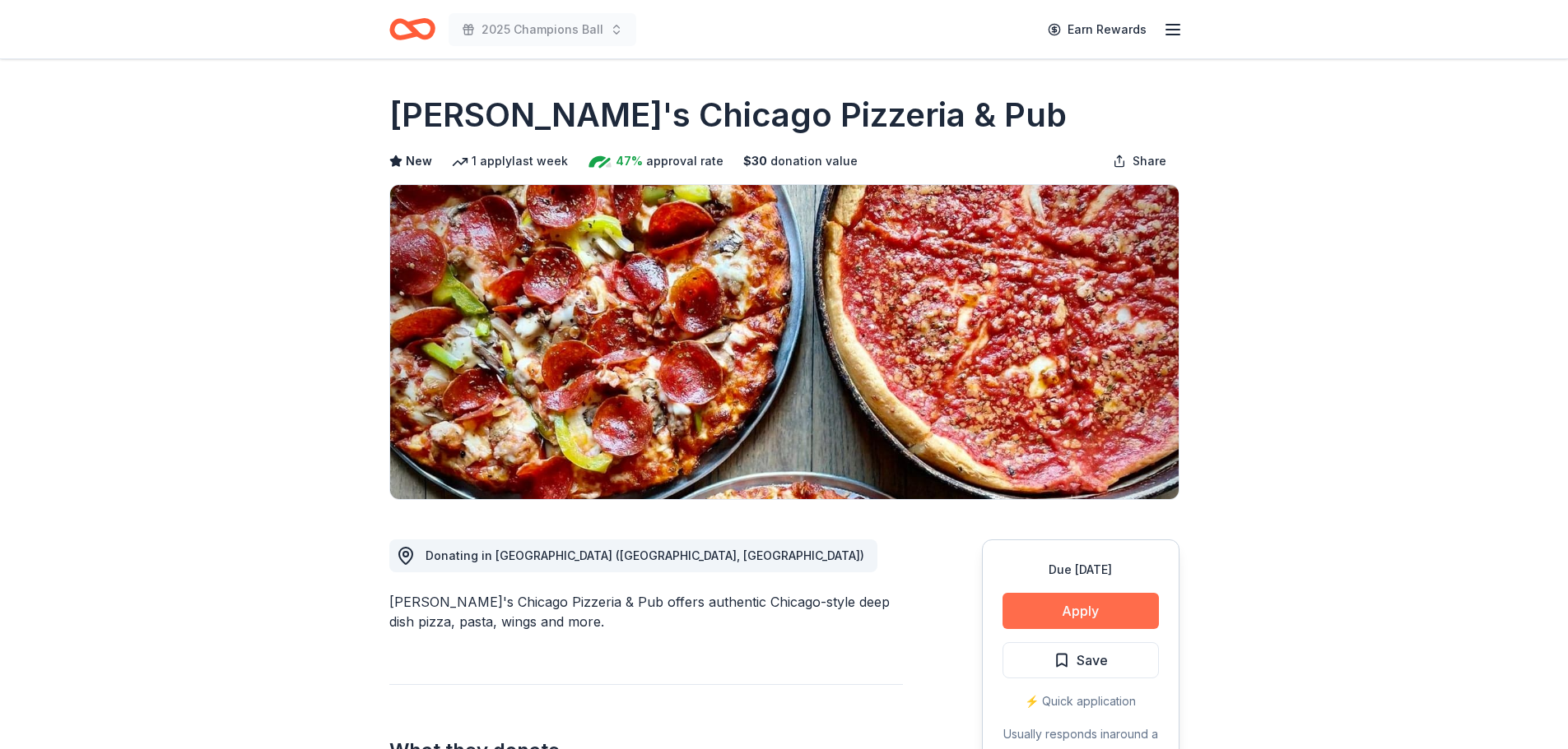
click at [1057, 600] on button "Apply" at bounding box center [1080, 611] width 156 height 36
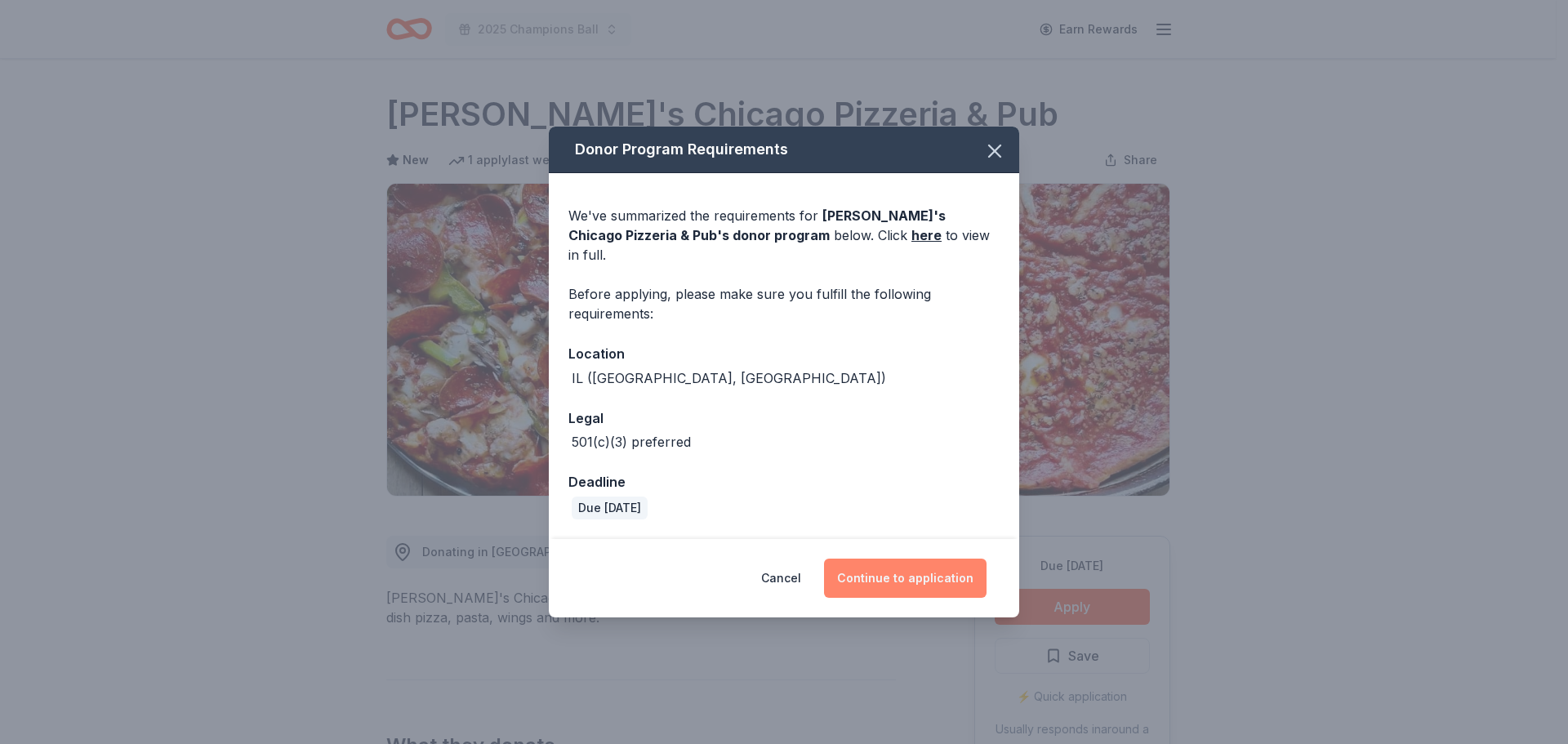
click at [934, 576] on button "Continue to application" at bounding box center [905, 579] width 162 height 39
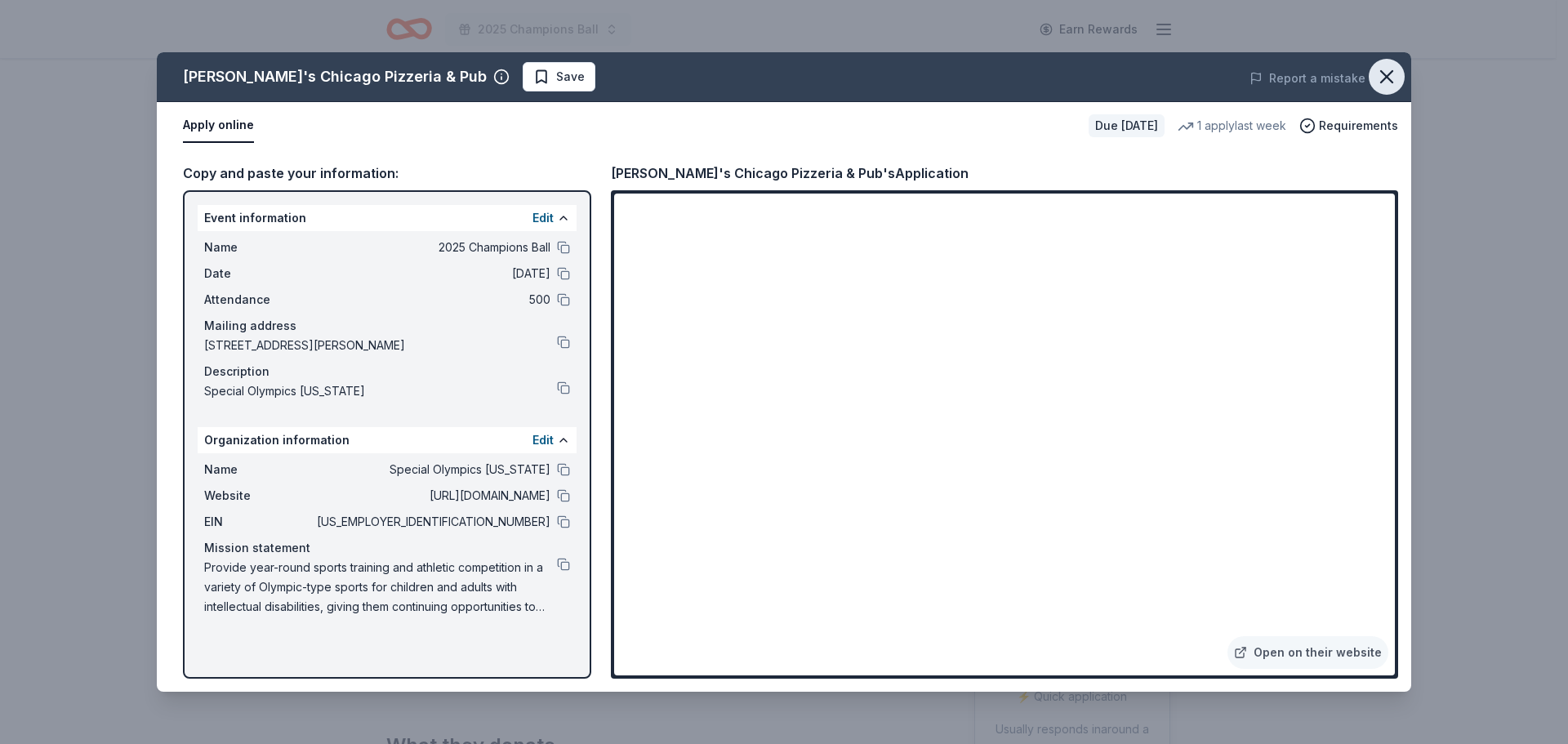
click at [1381, 68] on icon "button" at bounding box center [1386, 76] width 23 height 23
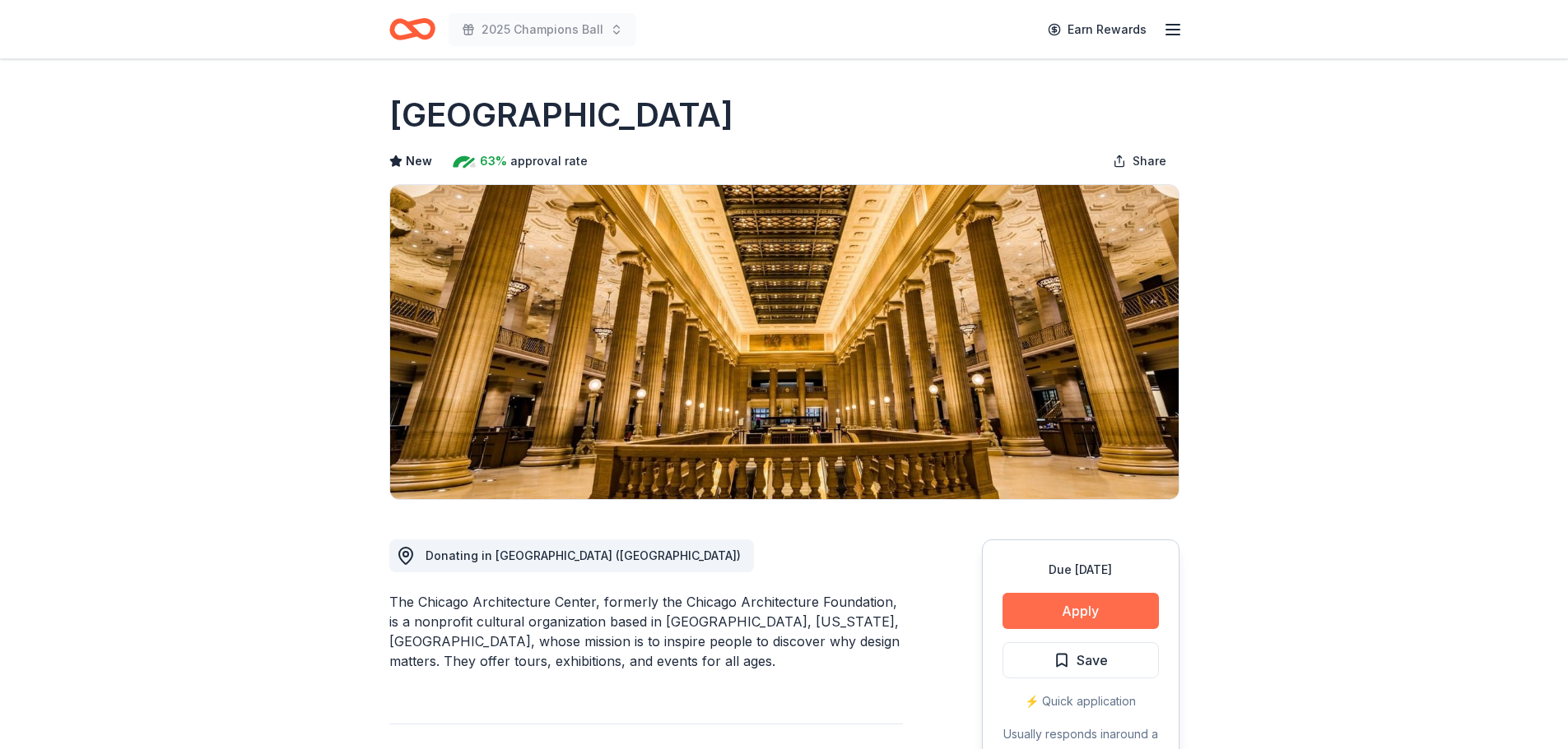
click at [1104, 597] on button "Apply" at bounding box center [1080, 611] width 156 height 36
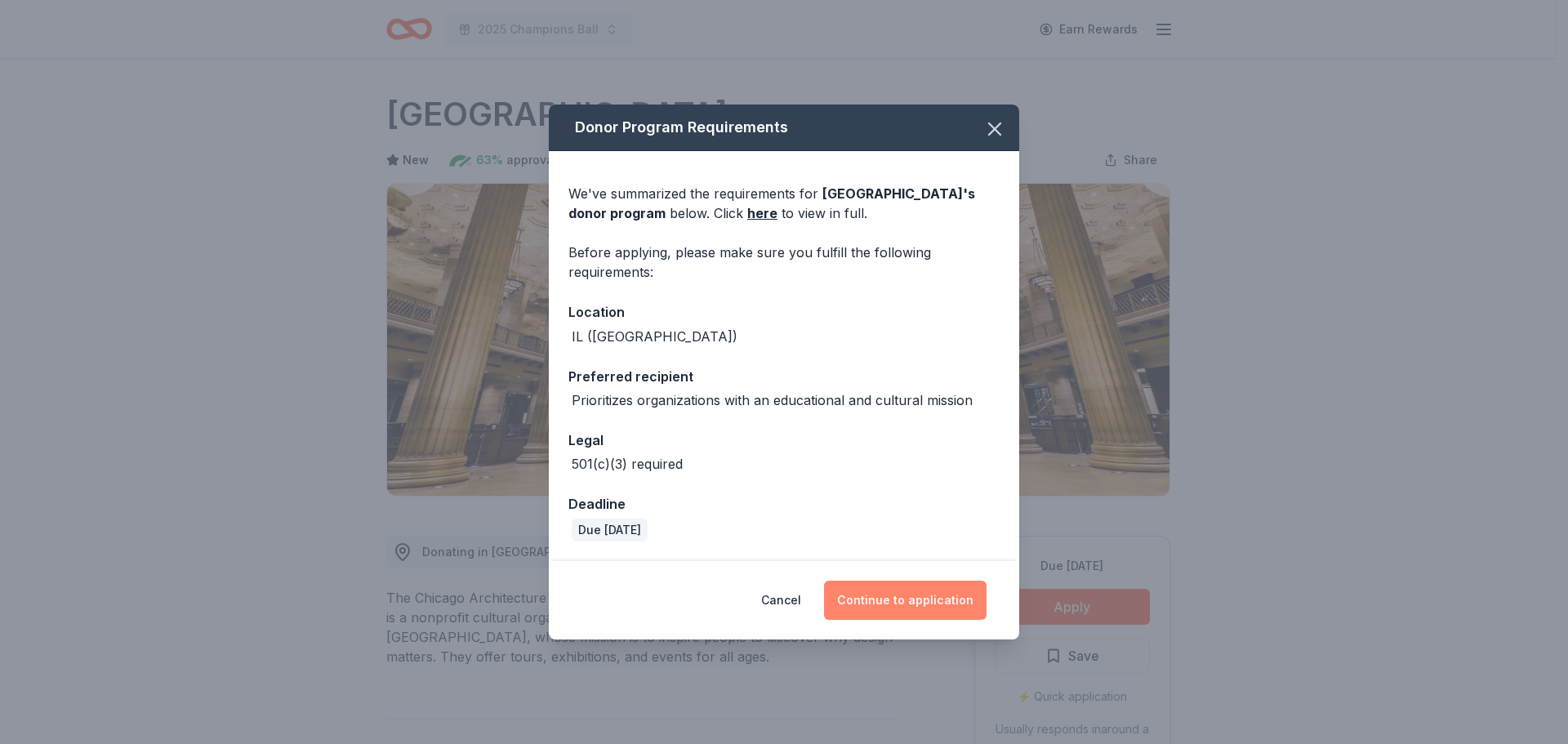
click at [906, 607] on button "Continue to application" at bounding box center [905, 600] width 162 height 39
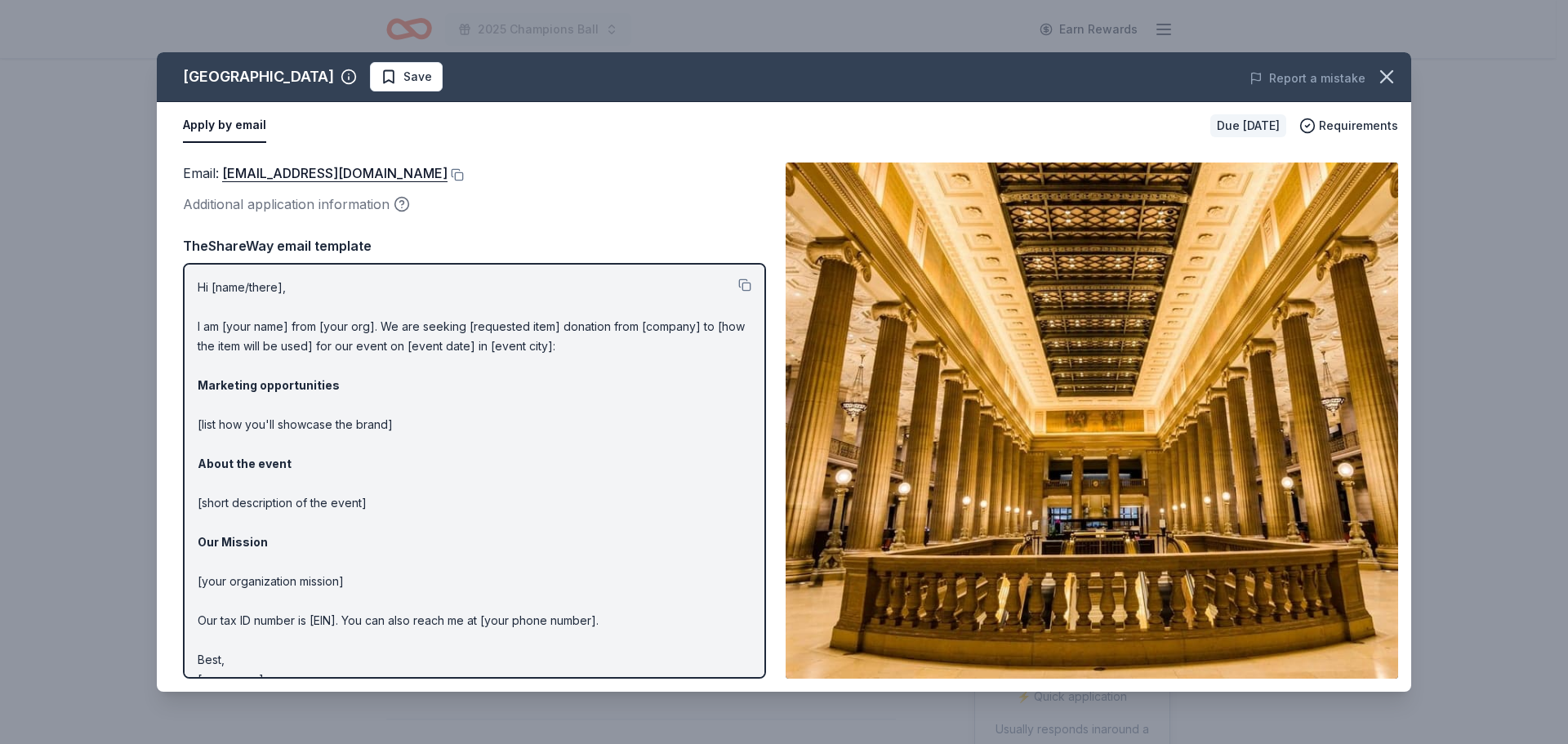
drag, startPoint x: 284, startPoint y: 345, endPoint x: 244, endPoint y: 313, distance: 51.2
click at [282, 343] on p "Hi [name/there], I am [your name] from [your org]. We are seeking [requested it…" at bounding box center [474, 483] width 553 height 411
click at [244, 313] on p "Hi [name/there], I am [your name] from [your org]. We are seeking [requested it…" at bounding box center [474, 483] width 553 height 411
click at [392, 171] on link "donationrequests@architecture.org" at bounding box center [334, 173] width 226 height 21
drag, startPoint x: 188, startPoint y: 281, endPoint x: 238, endPoint y: 303, distance: 54.6
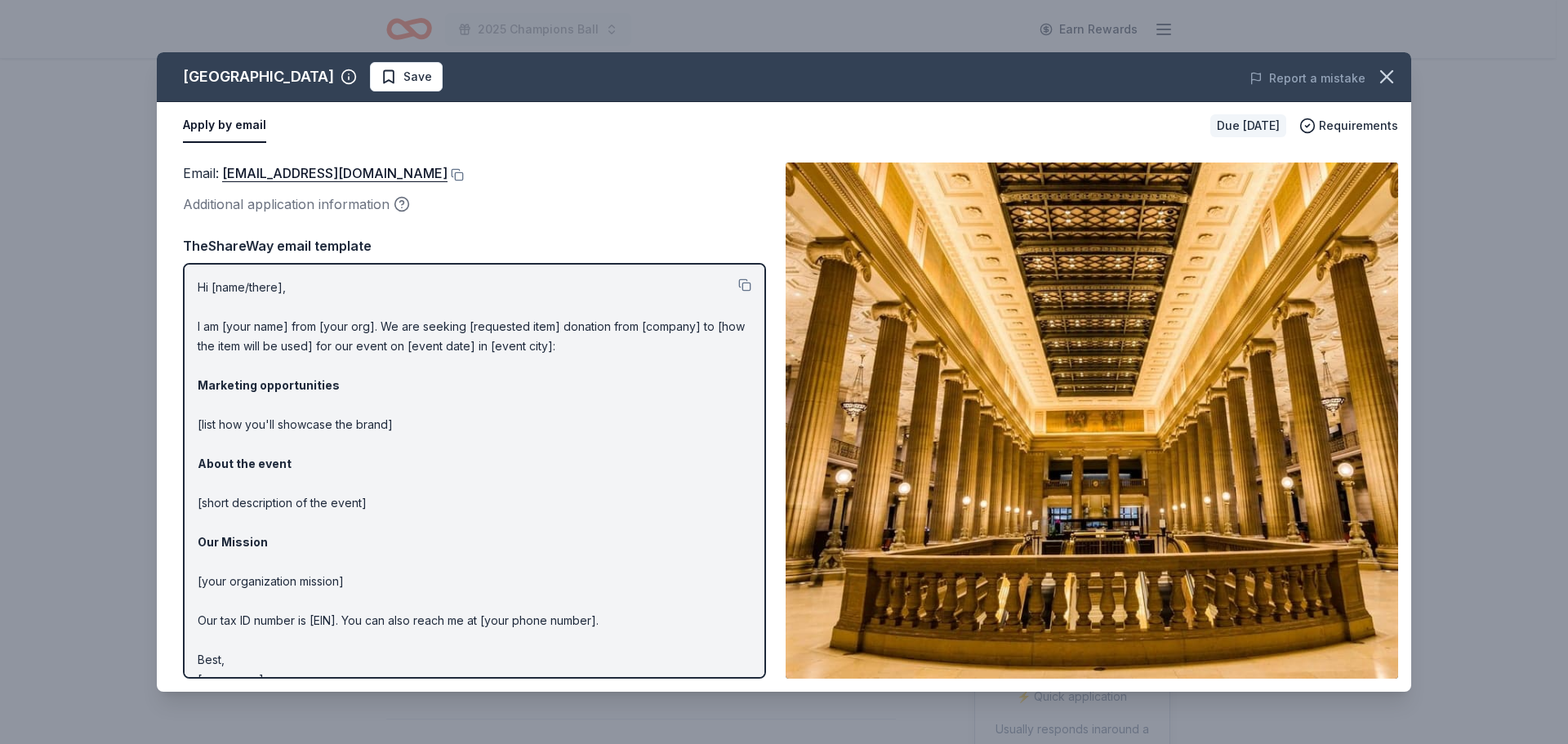
click at [238, 303] on div "Hi [name/there], I am [your name] from [your org]. We are seeking [requested it…" at bounding box center [474, 471] width 583 height 416
click at [238, 303] on p "Hi [name/there], I am [your name] from [your org]. We are seeking [requested it…" at bounding box center [474, 483] width 553 height 411
click at [249, 342] on p "Hi [name/there], I am [your name] from [your org]. We are seeking [requested it…" at bounding box center [474, 483] width 553 height 411
click at [456, 175] on button at bounding box center [456, 175] width 17 height 13
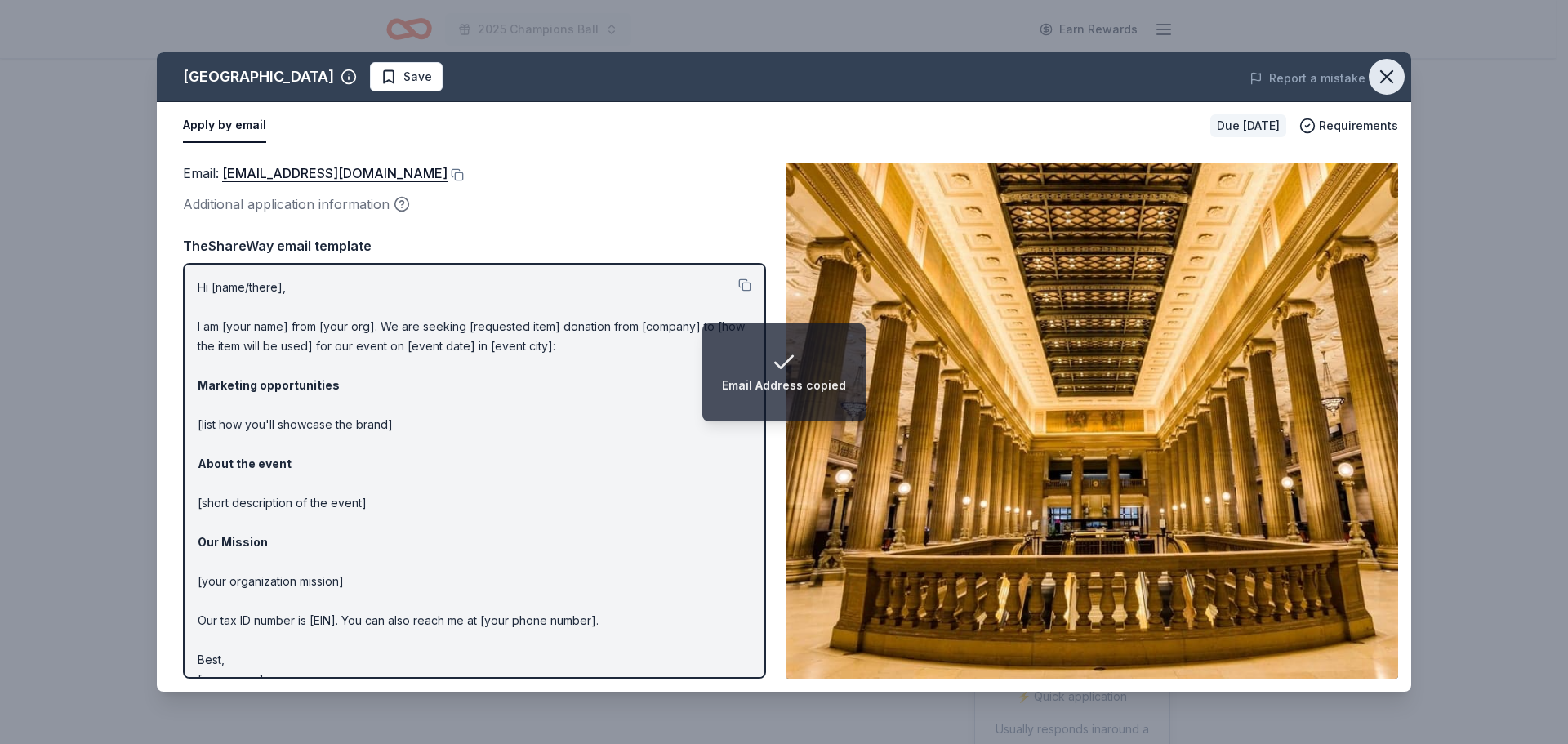
click at [1393, 72] on icon "button" at bounding box center [1386, 76] width 23 height 23
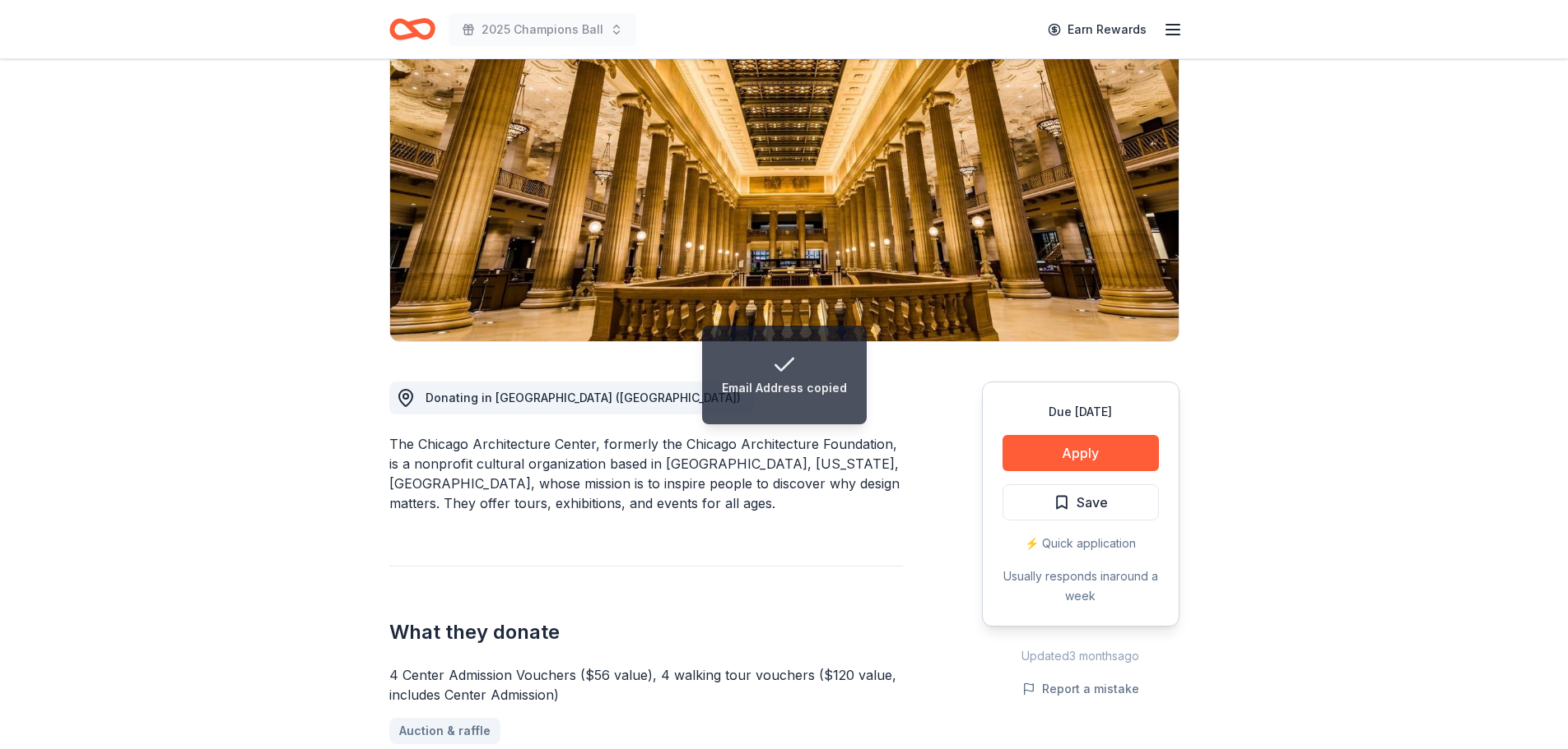
scroll to position [165, 0]
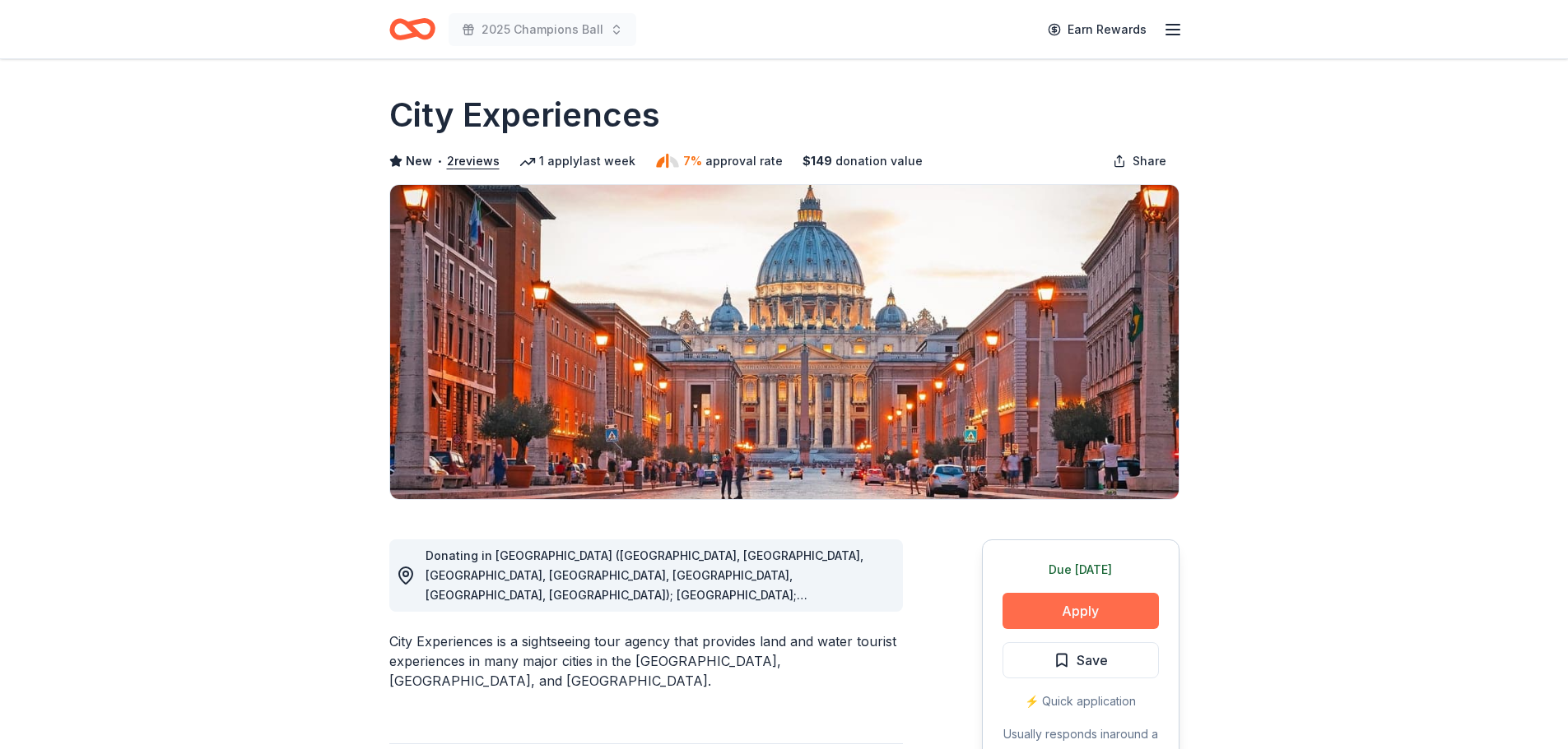
click at [1064, 612] on button "Apply" at bounding box center [1080, 611] width 156 height 36
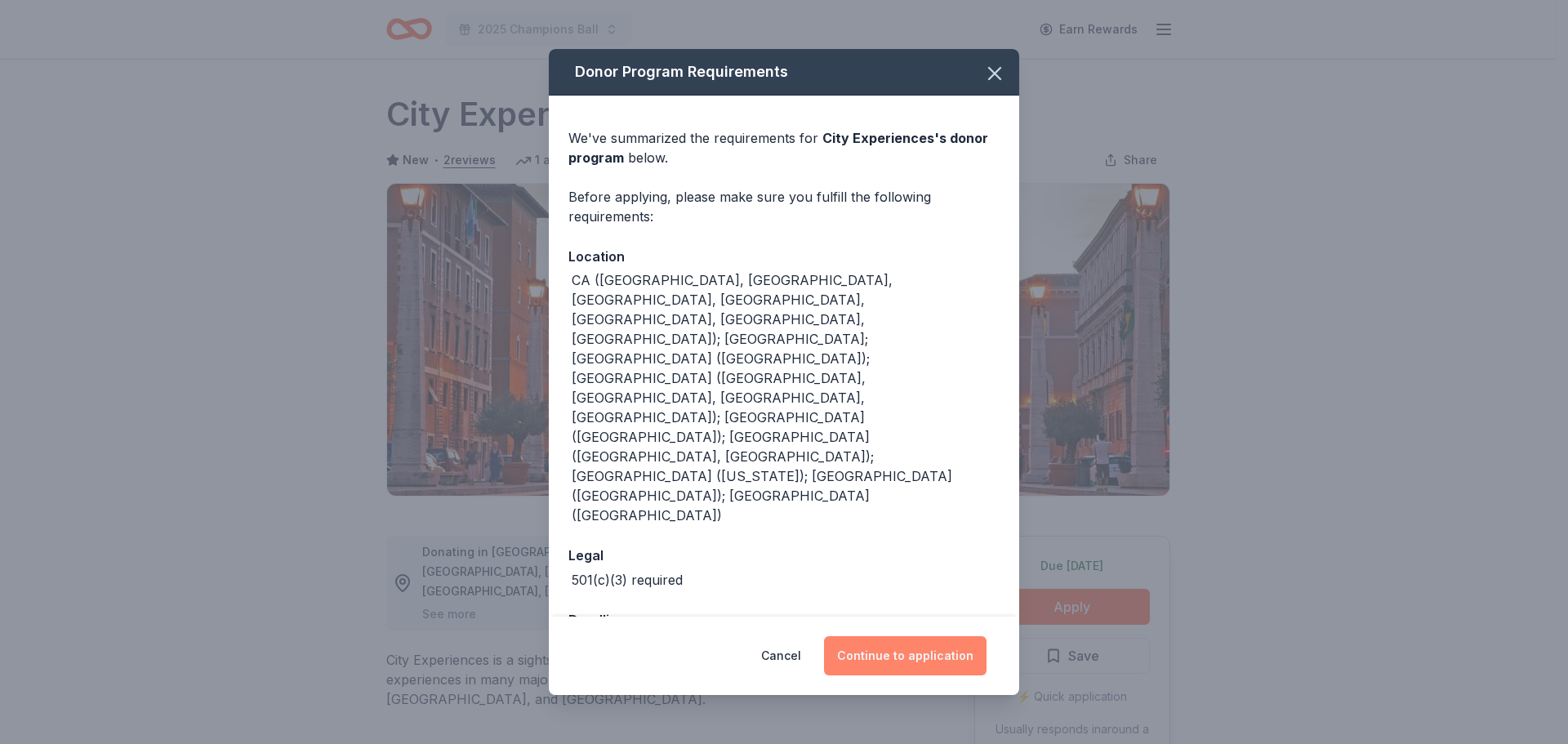
click at [969, 636] on button "Continue to application" at bounding box center [905, 656] width 162 height 39
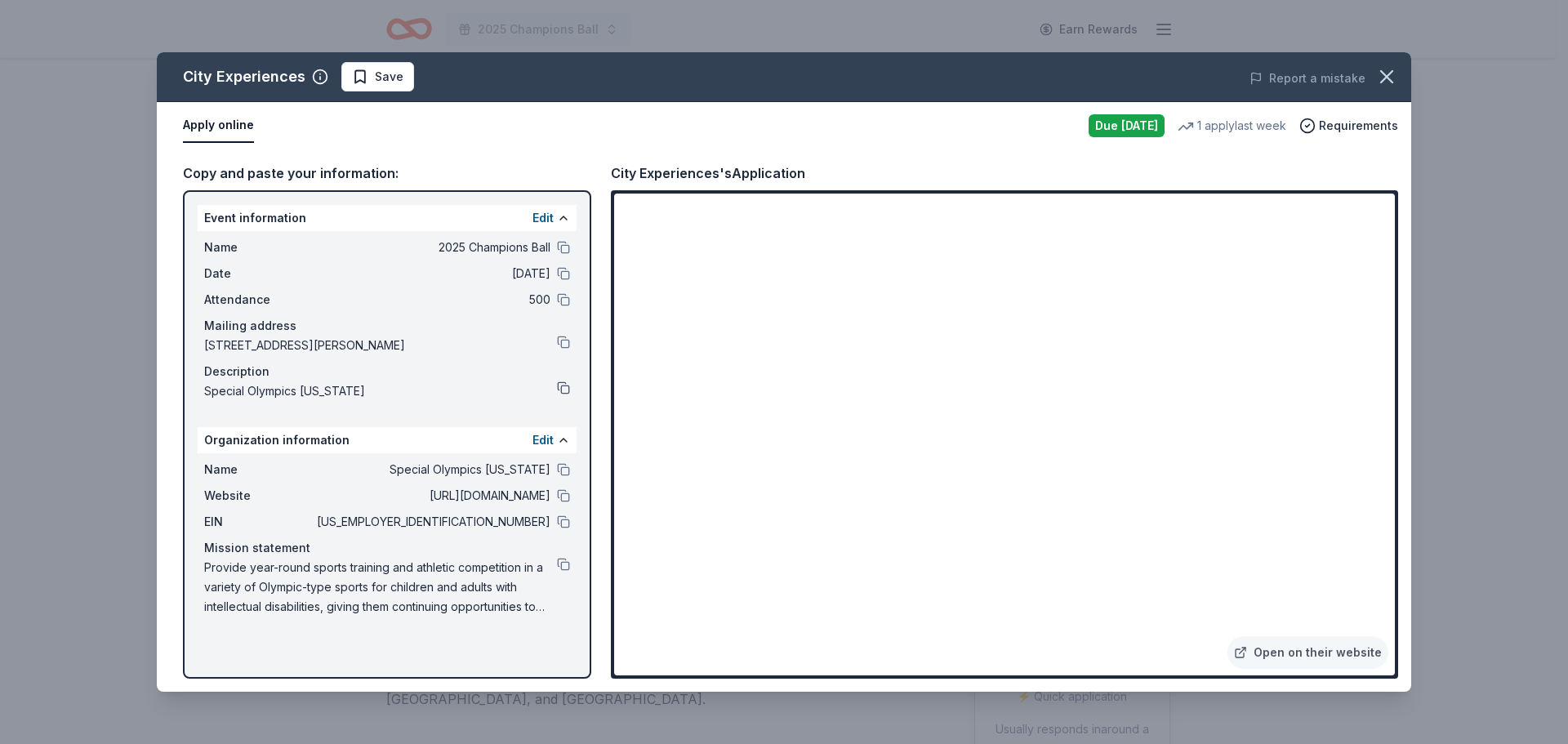
click at [566, 388] on button at bounding box center [564, 388] width 13 height 13
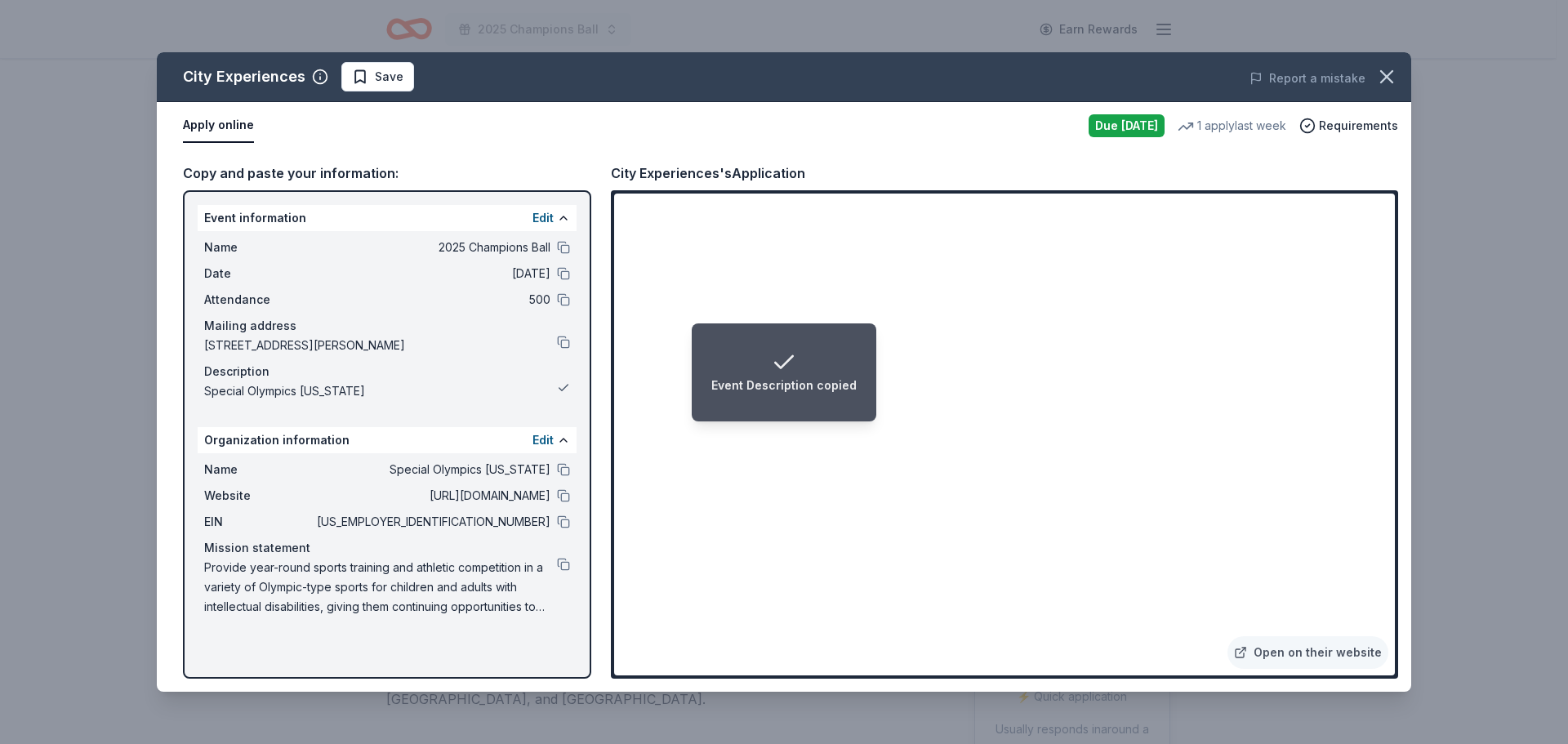
click at [566, 388] on button at bounding box center [564, 388] width 13 height 13
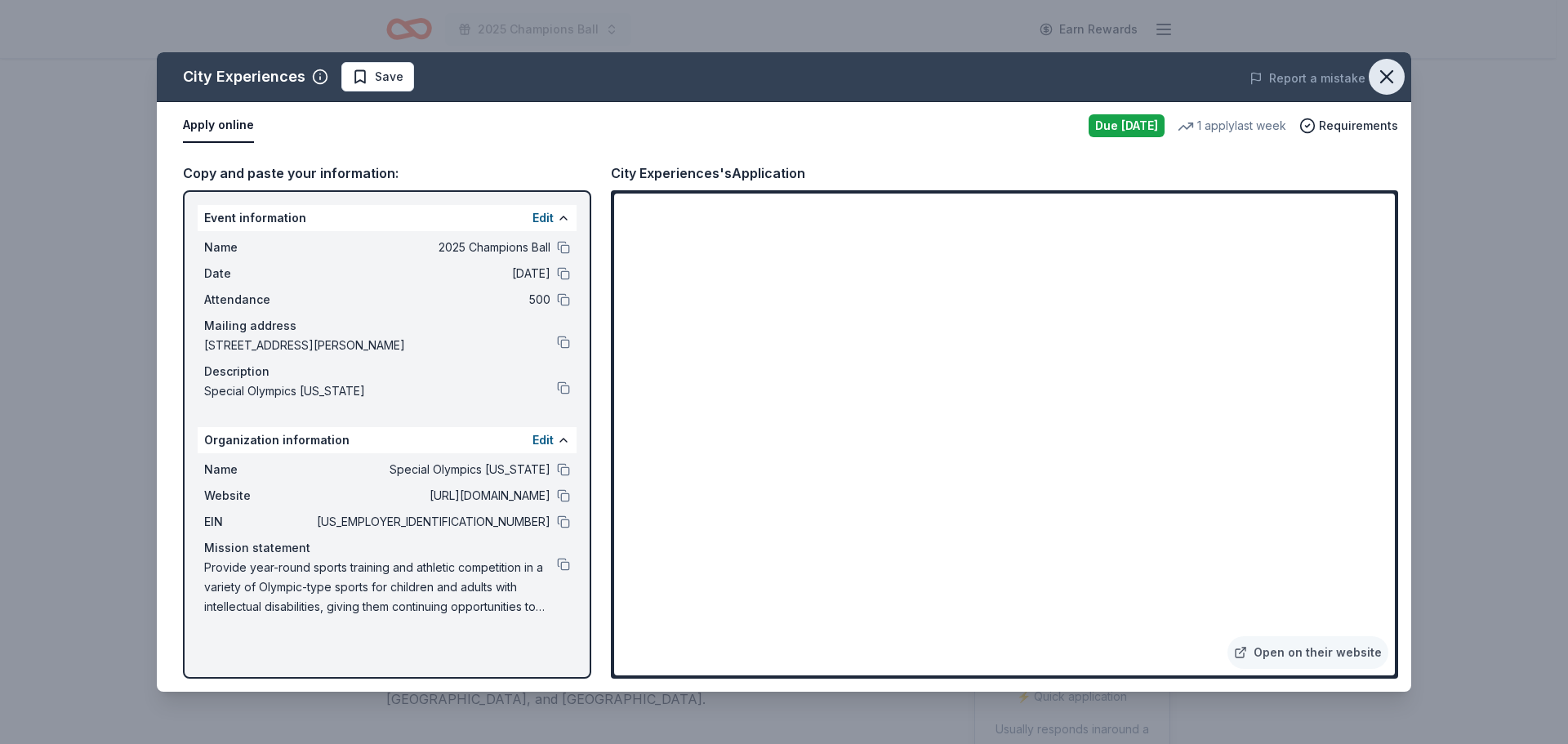
click at [1392, 73] on icon "button" at bounding box center [1386, 76] width 23 height 23
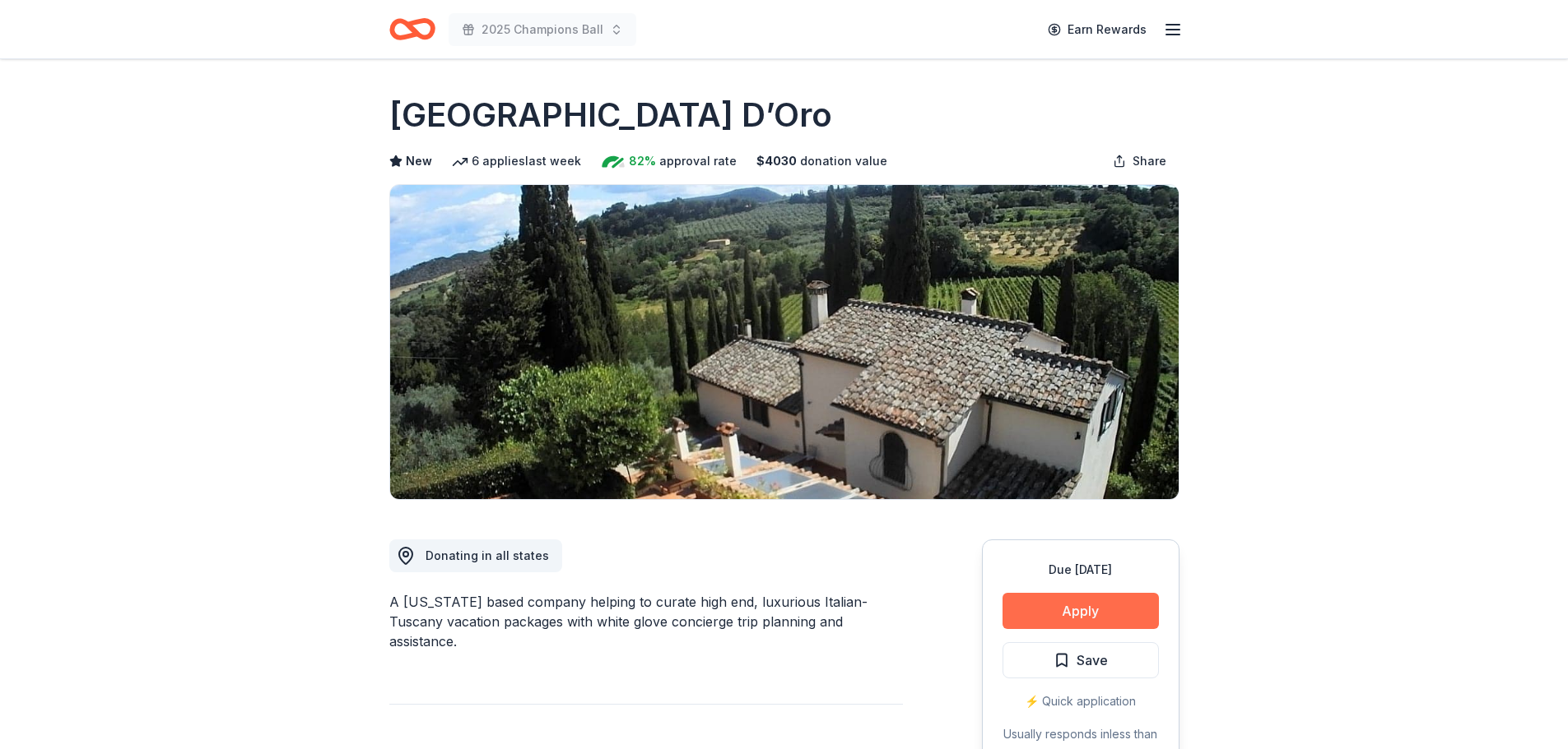
click at [1106, 596] on button "Apply" at bounding box center [1080, 611] width 156 height 36
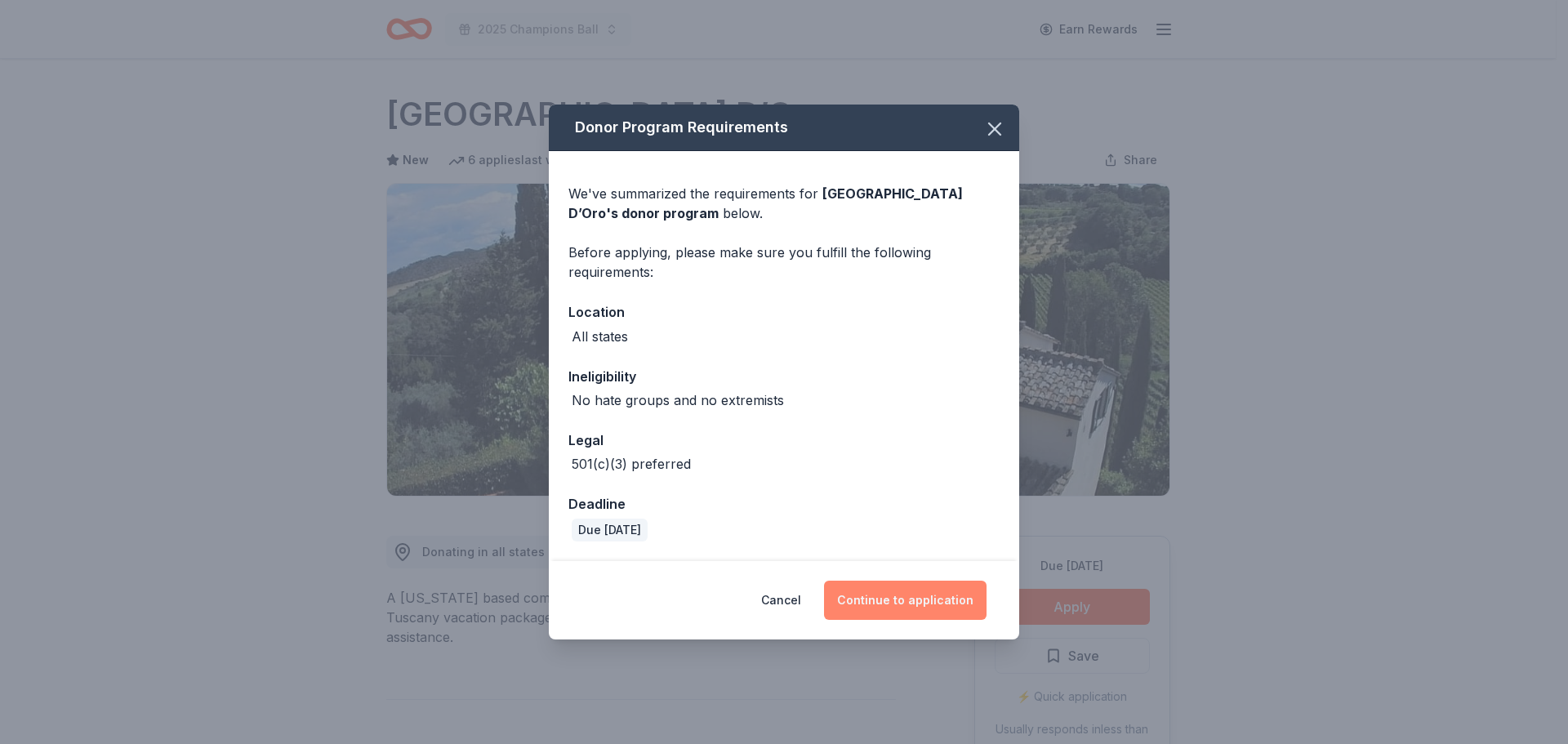
click at [929, 607] on button "Continue to application" at bounding box center [905, 600] width 162 height 39
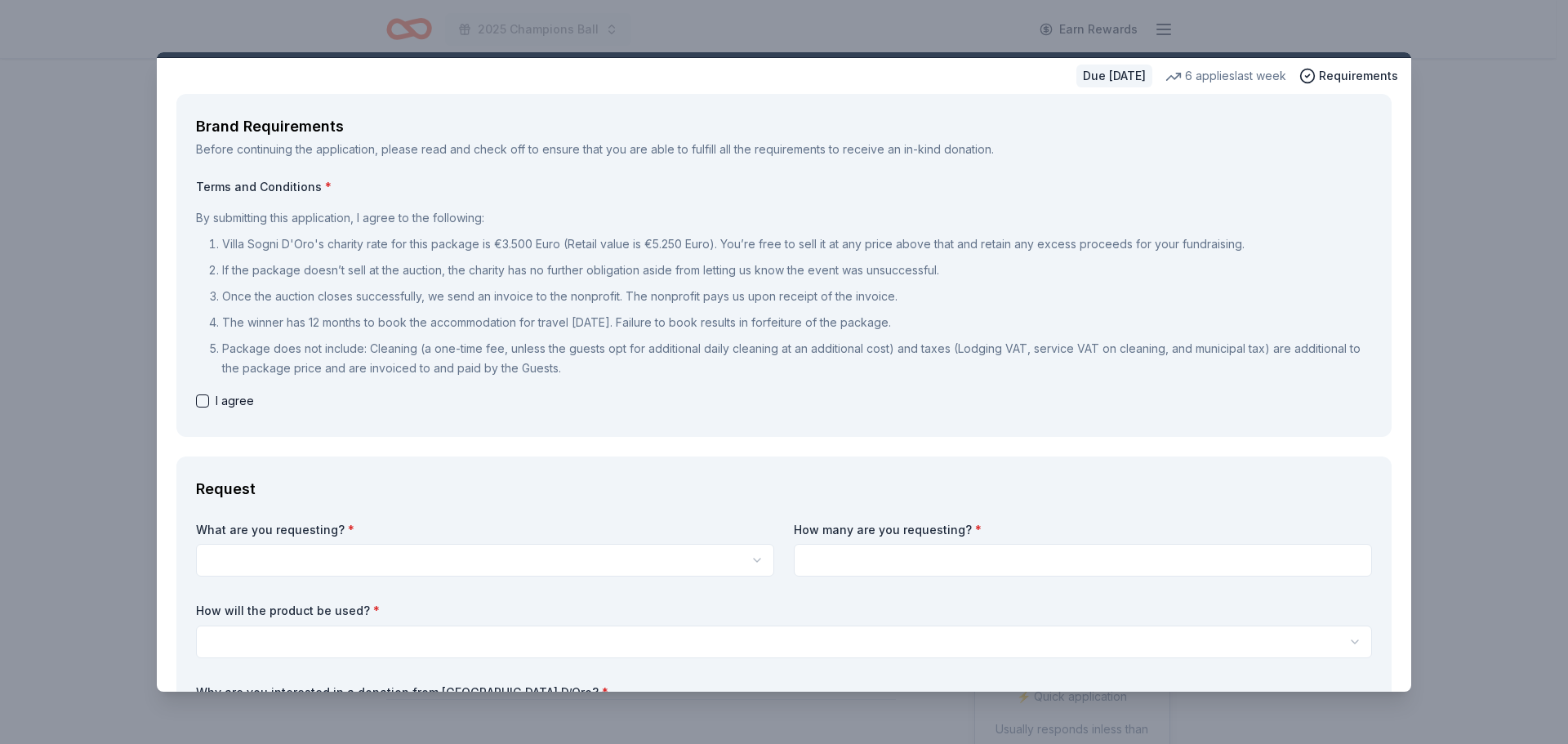
scroll to position [163, 0]
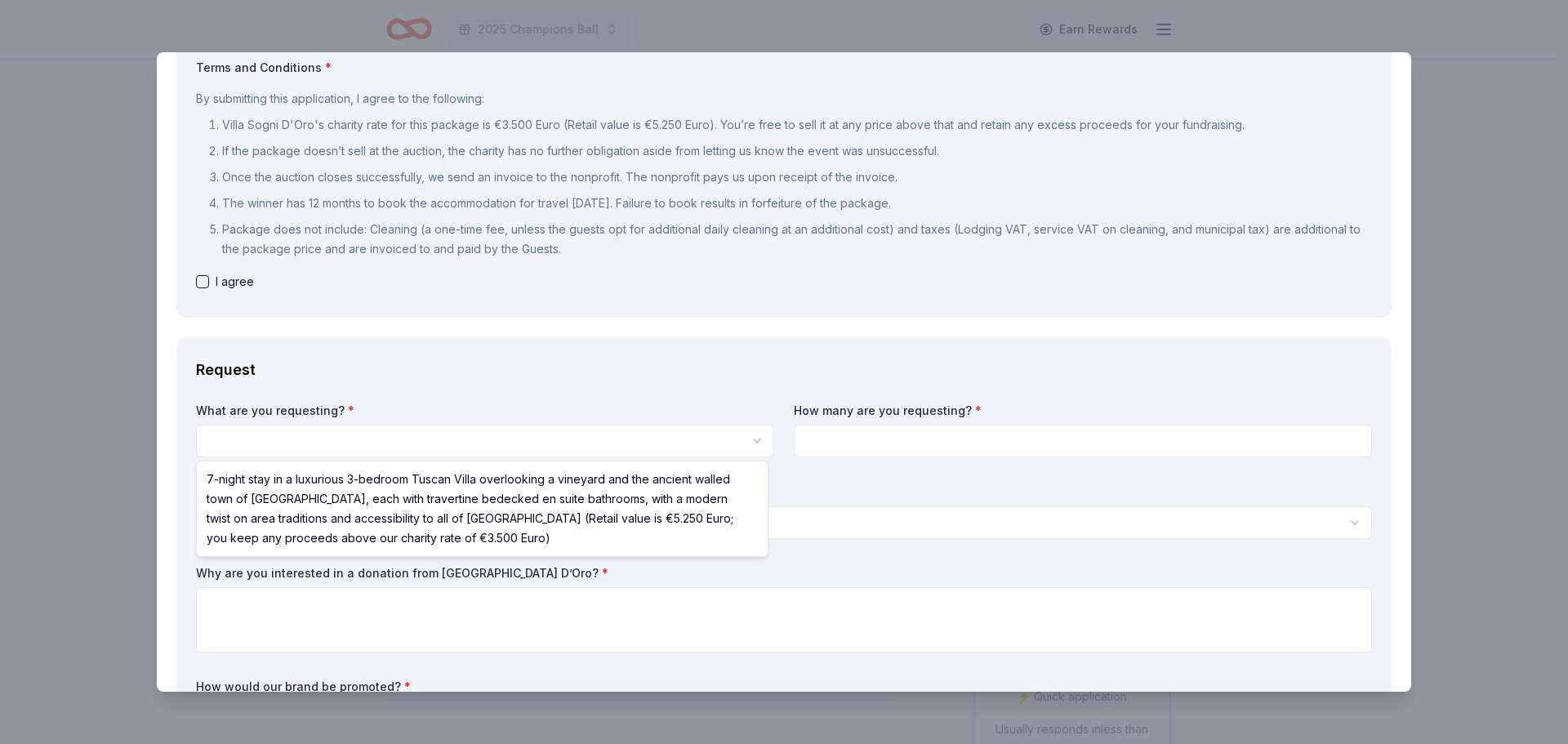
click at [365, 445] on html "2025 Champions Ball Earn Rewards Due in 45 days Share Villa Sogni D’Oro New 6 a…" at bounding box center [784, 372] width 1568 height 744
select select "7-night stay in a luxurious 3-bedroom Tuscan Villa overlooking a vineyard and t…"
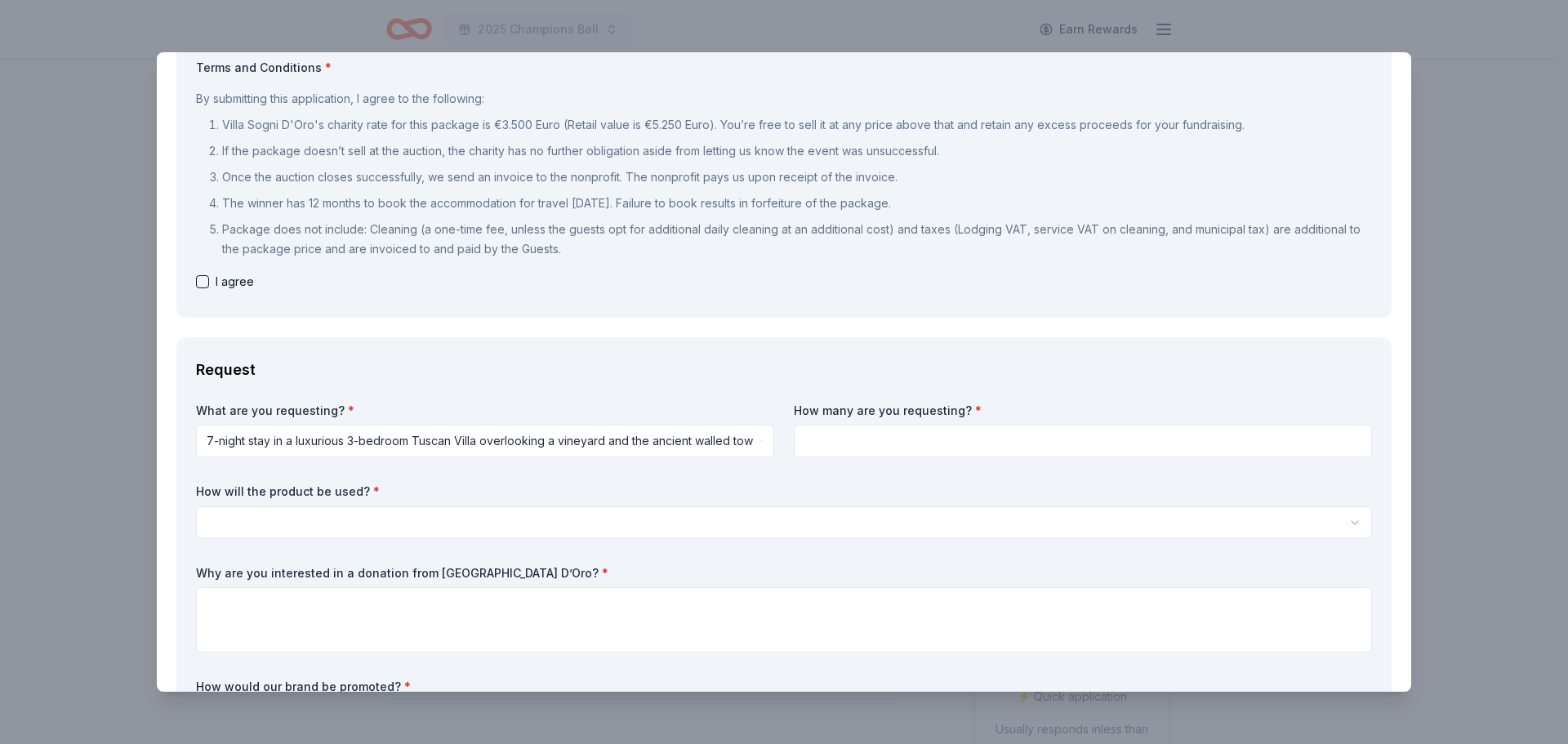
click at [817, 446] on input at bounding box center [1082, 440] width 578 height 33
type input "1"
click at [679, 519] on html "2025 Champions Ball Earn Rewards Due in 45 days Share Villa Sogni D’Oro New 6 a…" at bounding box center [784, 372] width 1568 height 744
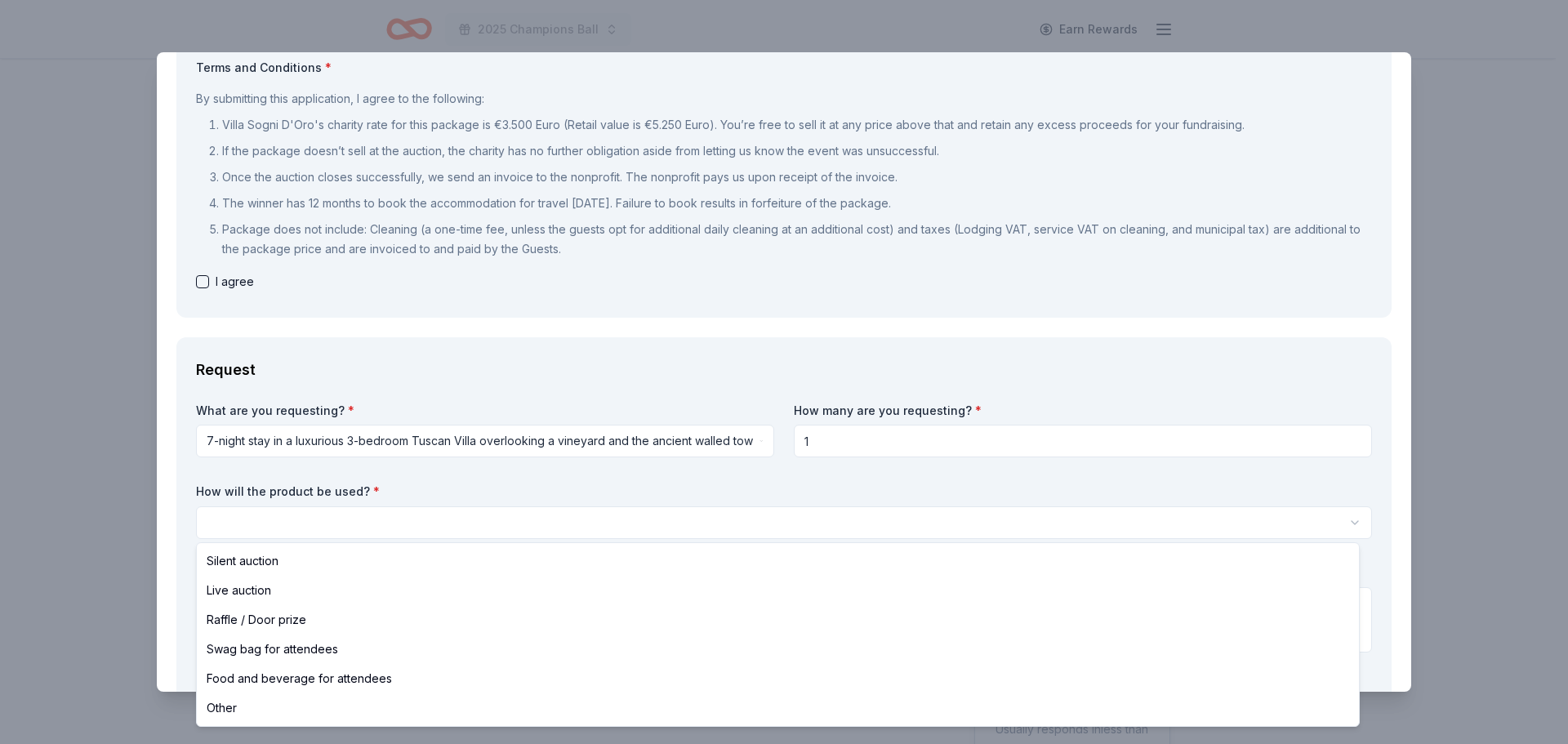
select select "silentAuction"
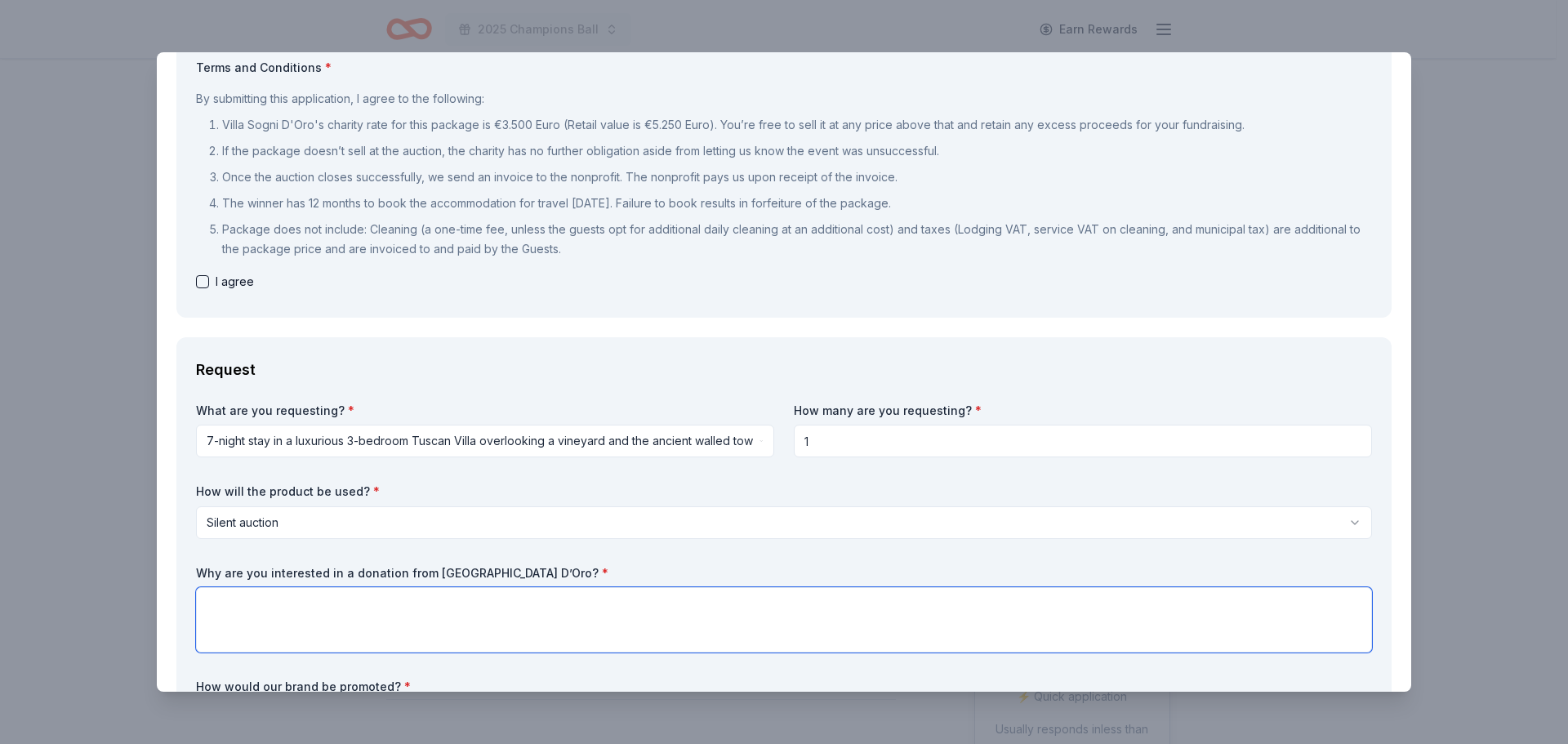
click at [438, 638] on textarea at bounding box center [784, 620] width 1176 height 65
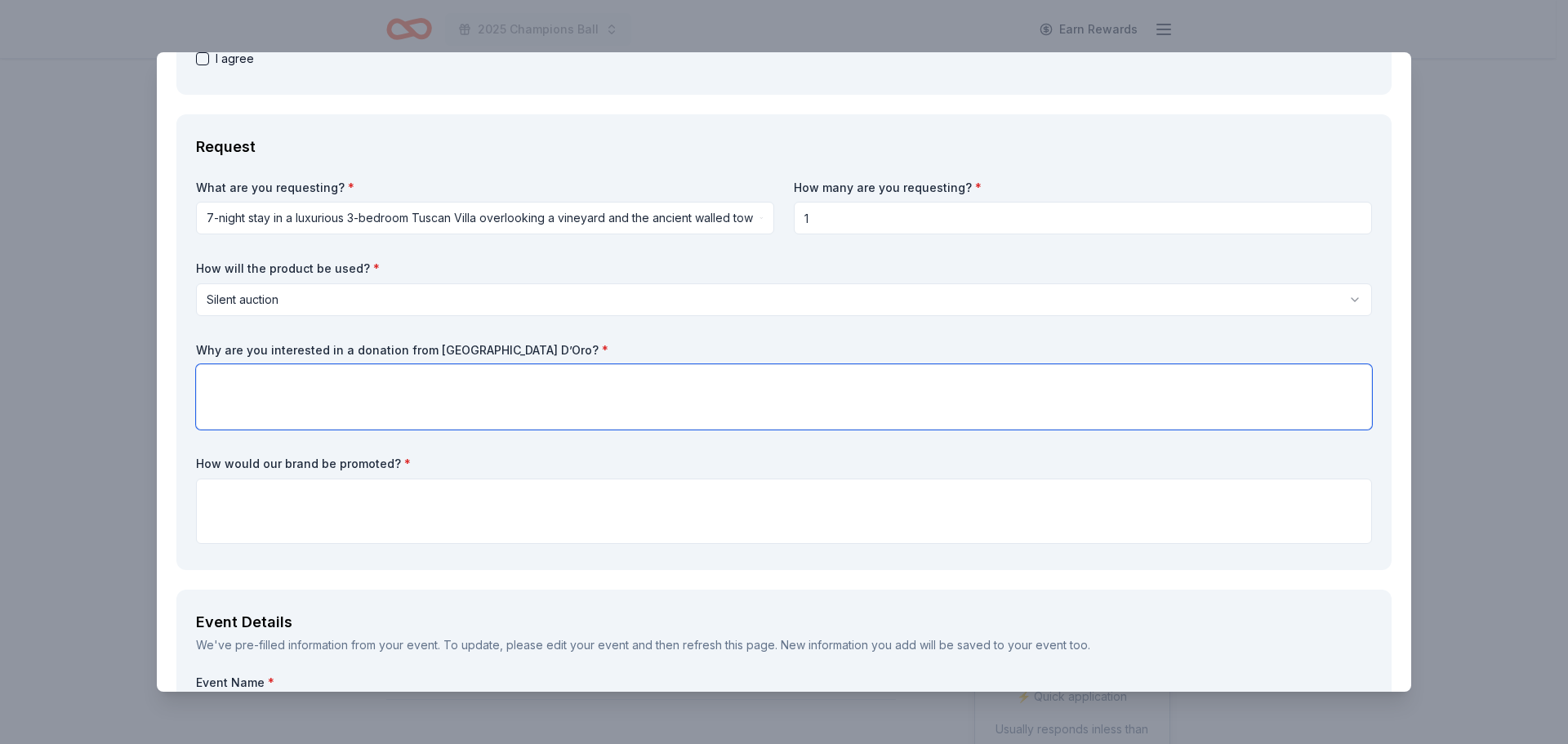
scroll to position [409, 0]
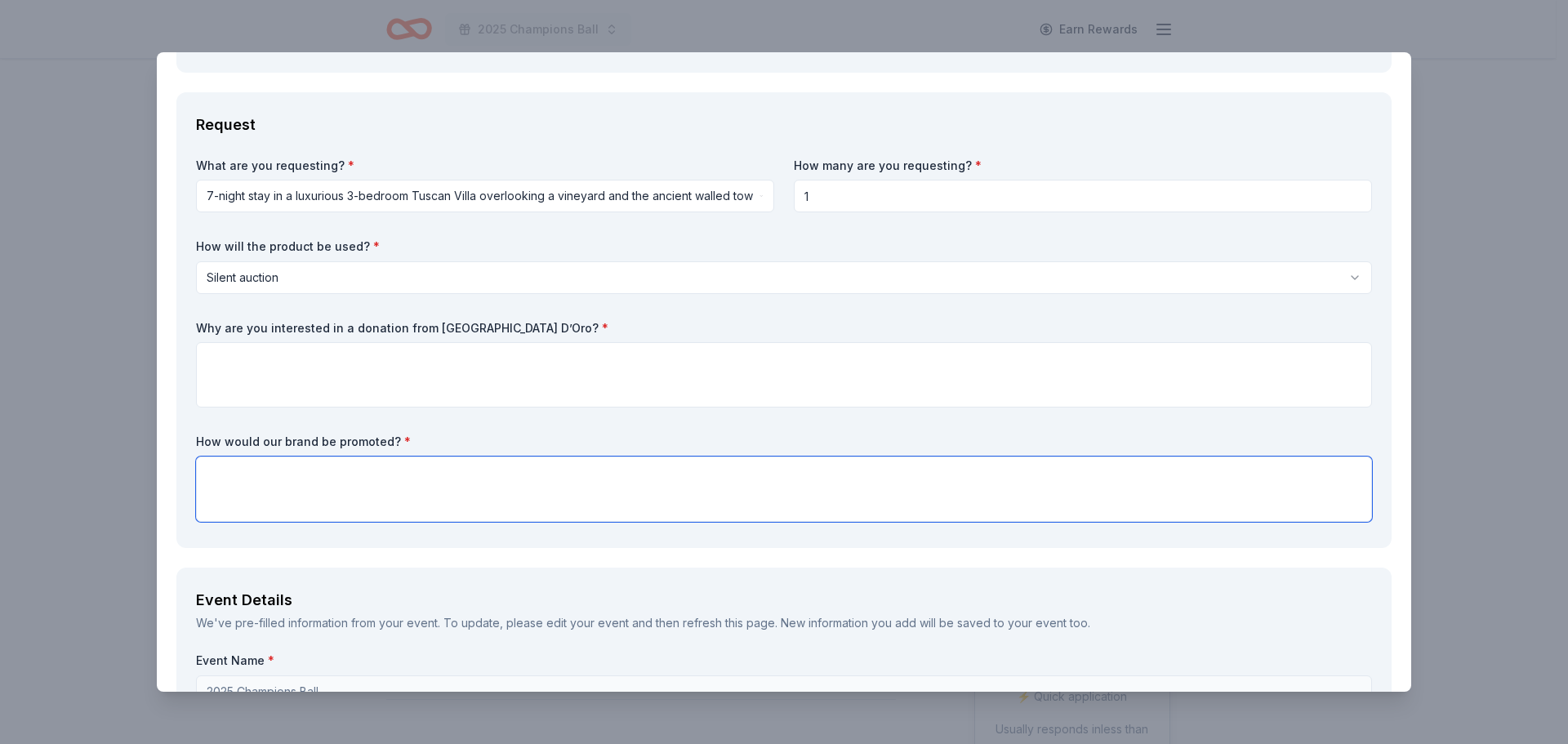
click at [424, 476] on textarea at bounding box center [784, 489] width 1176 height 65
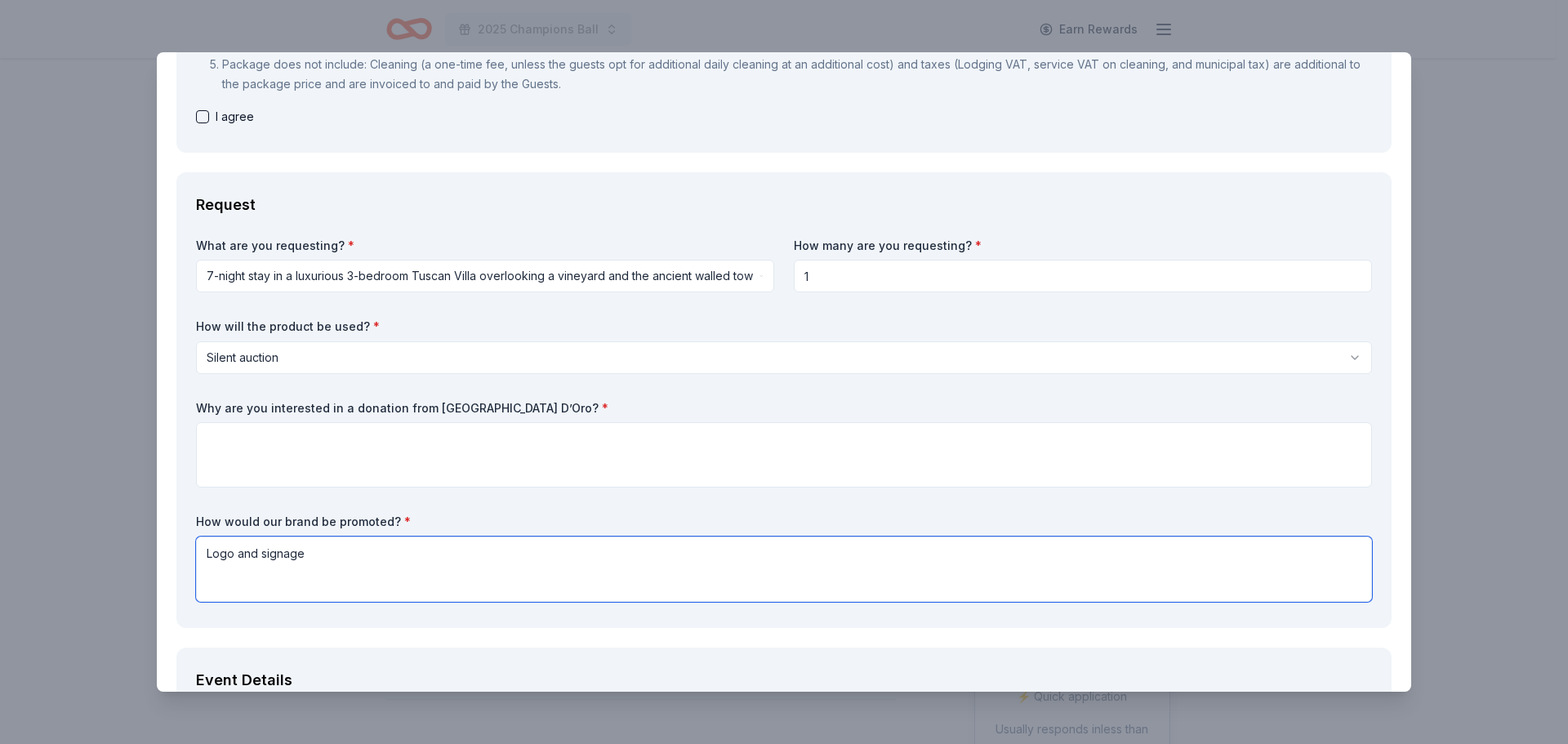
scroll to position [245, 0]
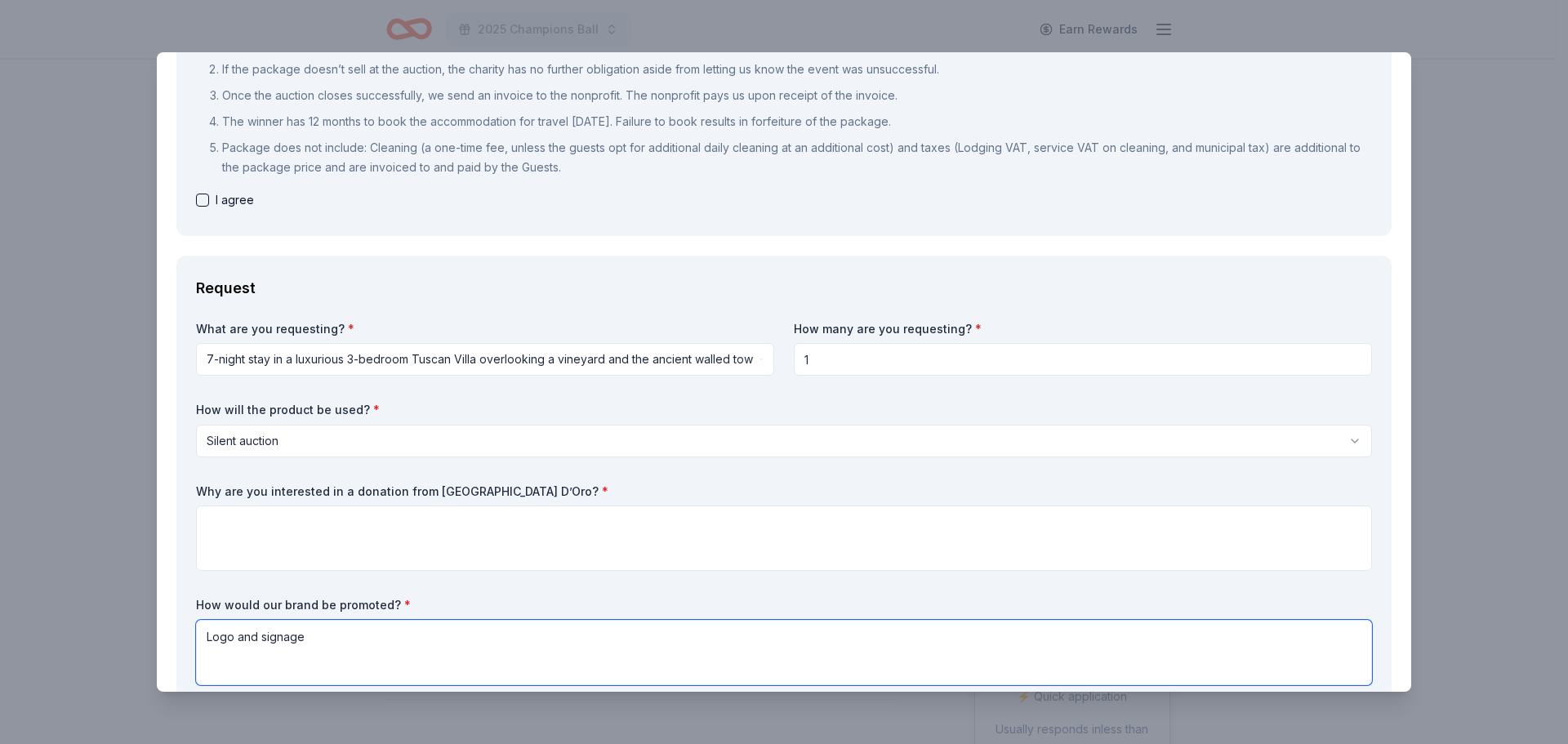
type textarea "Logo and signage"
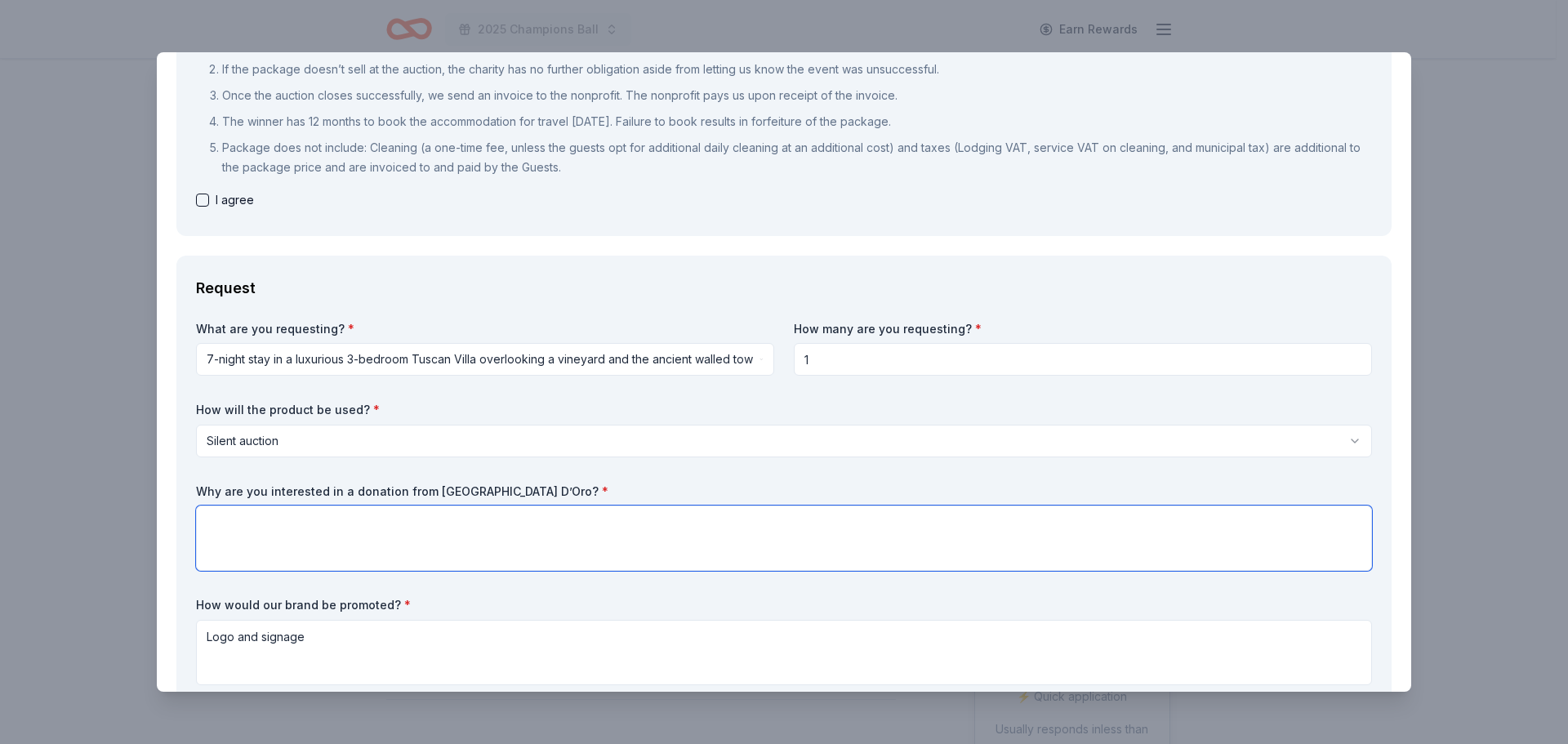
click at [363, 513] on textarea at bounding box center [784, 539] width 1176 height 65
drag, startPoint x: 525, startPoint y: 489, endPoint x: 405, endPoint y: 488, distance: 120.0
click at [408, 488] on label "Why are you interested in a donation from Villa Sogni D’Oro? *" at bounding box center [784, 492] width 1176 height 17
drag, startPoint x: 400, startPoint y: 488, endPoint x: 473, endPoint y: 481, distance: 73.3
click at [473, 481] on div "What are you requesting? * 7-night stay in a luxurious 3-bedroom Tuscan Villa o…" at bounding box center [784, 506] width 1176 height 371
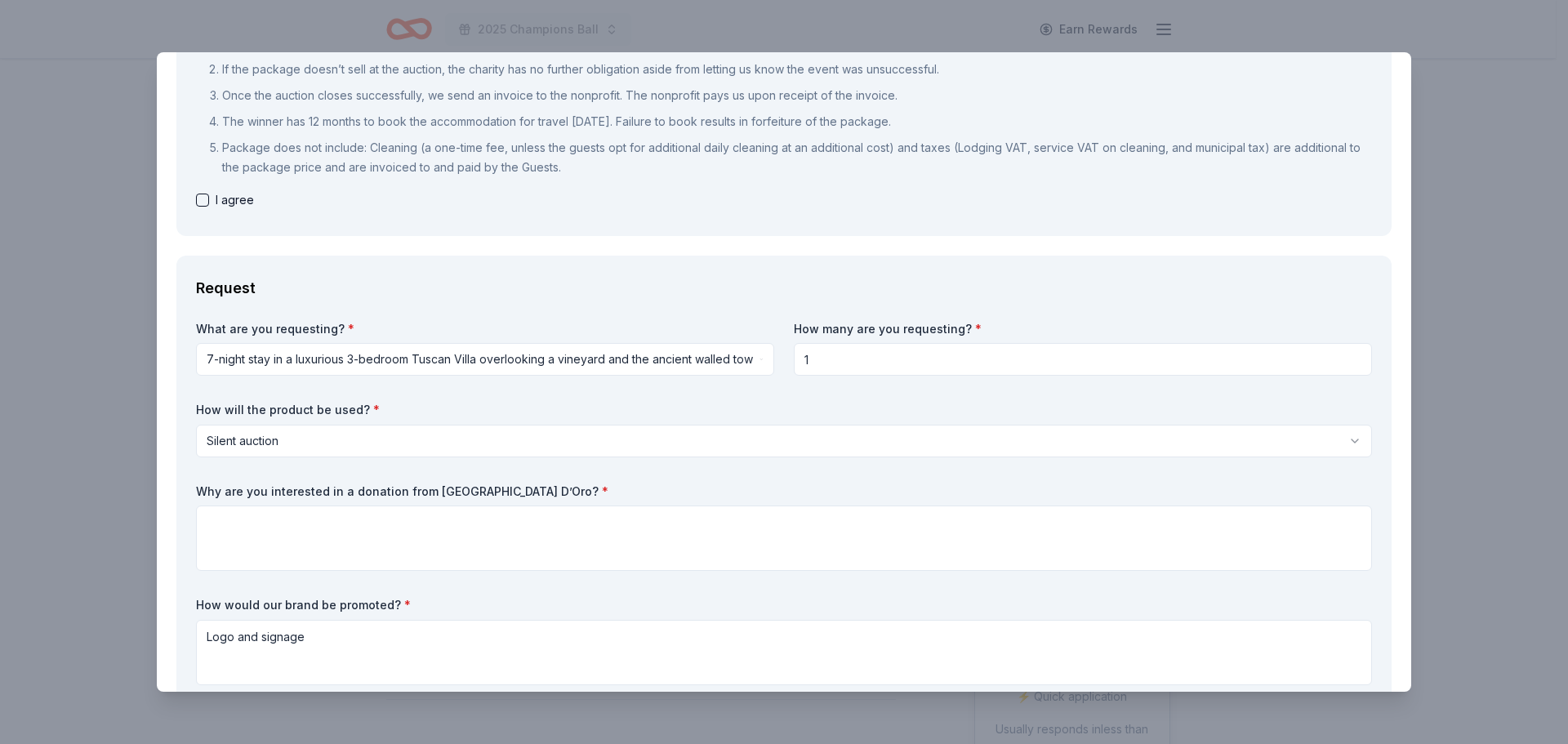
click at [382, 495] on label "Why are you interested in a donation from Villa Sogni D’Oro? *" at bounding box center [784, 492] width 1176 height 17
drag, startPoint x: 249, startPoint y: 486, endPoint x: 465, endPoint y: 476, distance: 216.2
click at [465, 476] on div "What are you requesting? * 7-night stay in a luxurious 3-bedroom Tuscan Villa o…" at bounding box center [784, 506] width 1176 height 371
click at [476, 485] on label "Why are you interested in a donation from Villa Sogni D’Oro? *" at bounding box center [784, 492] width 1176 height 17
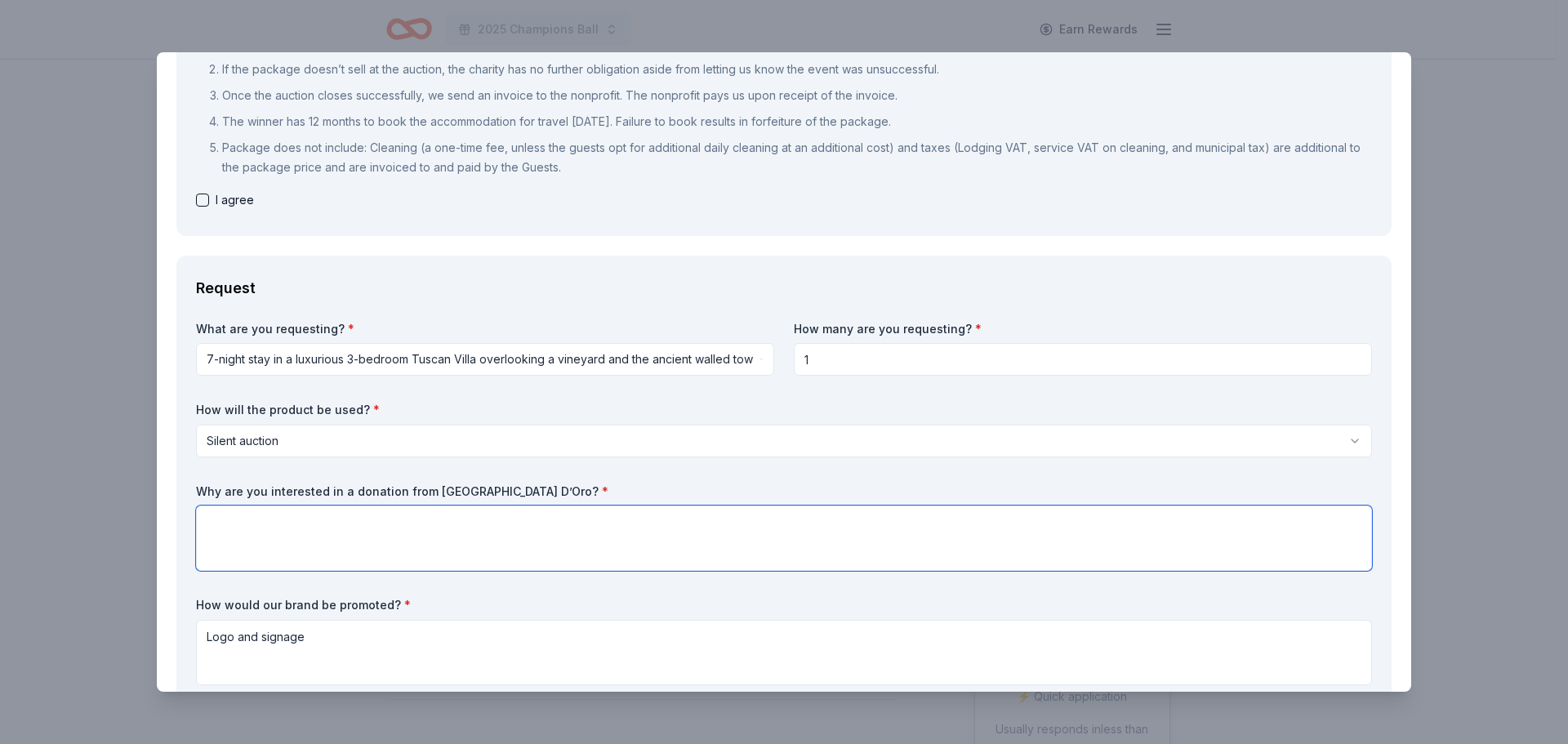
click at [402, 520] on textarea at bounding box center [784, 539] width 1176 height 65
click at [240, 519] on textarea at bounding box center [784, 539] width 1176 height 65
paste textarea "because it offers a truly immersive and luxurious Tuscan experience that blends…"
click at [217, 525] on textarea "Bbecause it offers a truly immersive and luxurious Tuscan experience that blend…" at bounding box center [784, 539] width 1176 height 65
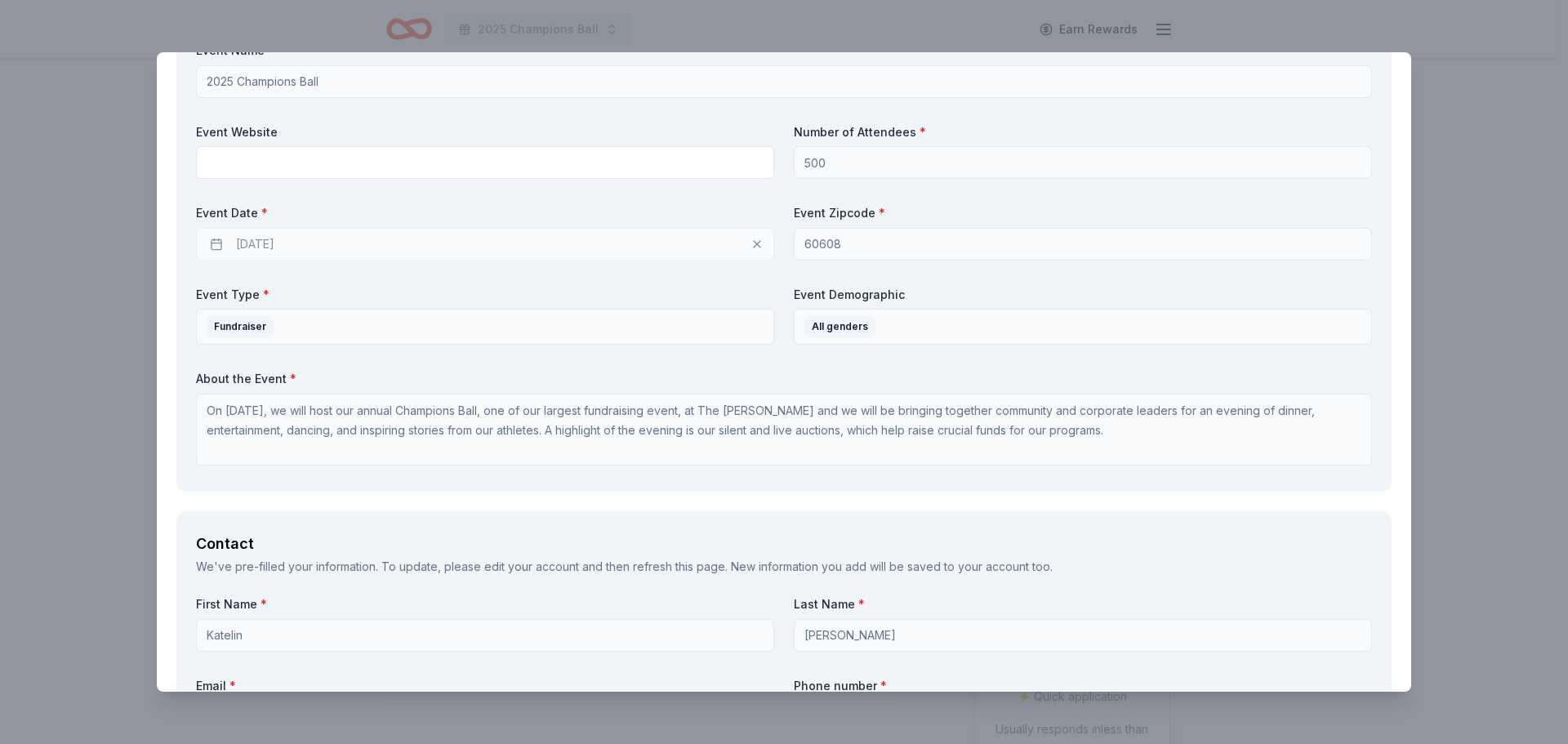
scroll to position [1063, 0]
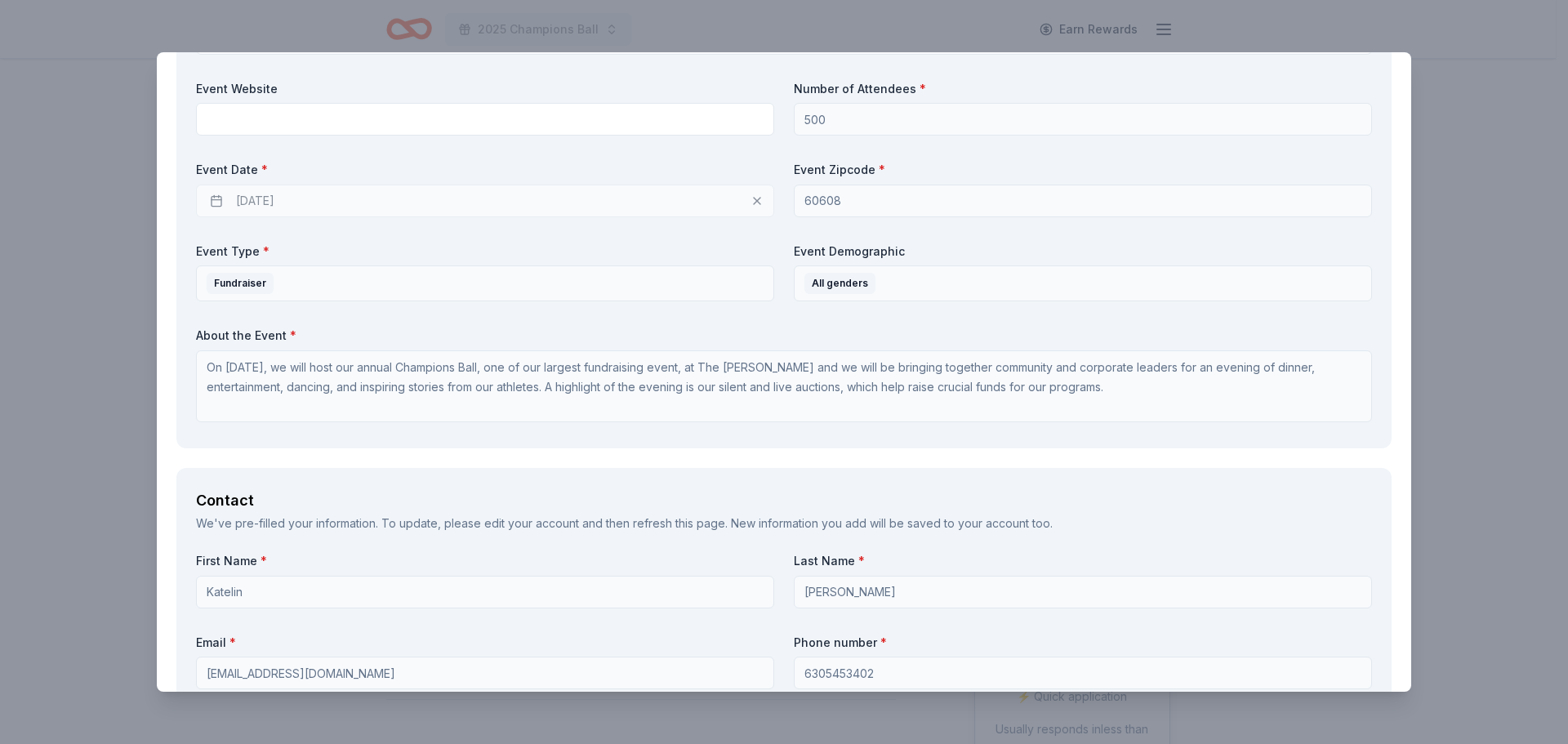
type textarea "Because it offers a truly immersive and luxurious Tuscan experience that blends…"
click at [442, 202] on div "10/24/2025" at bounding box center [485, 201] width 578 height 33
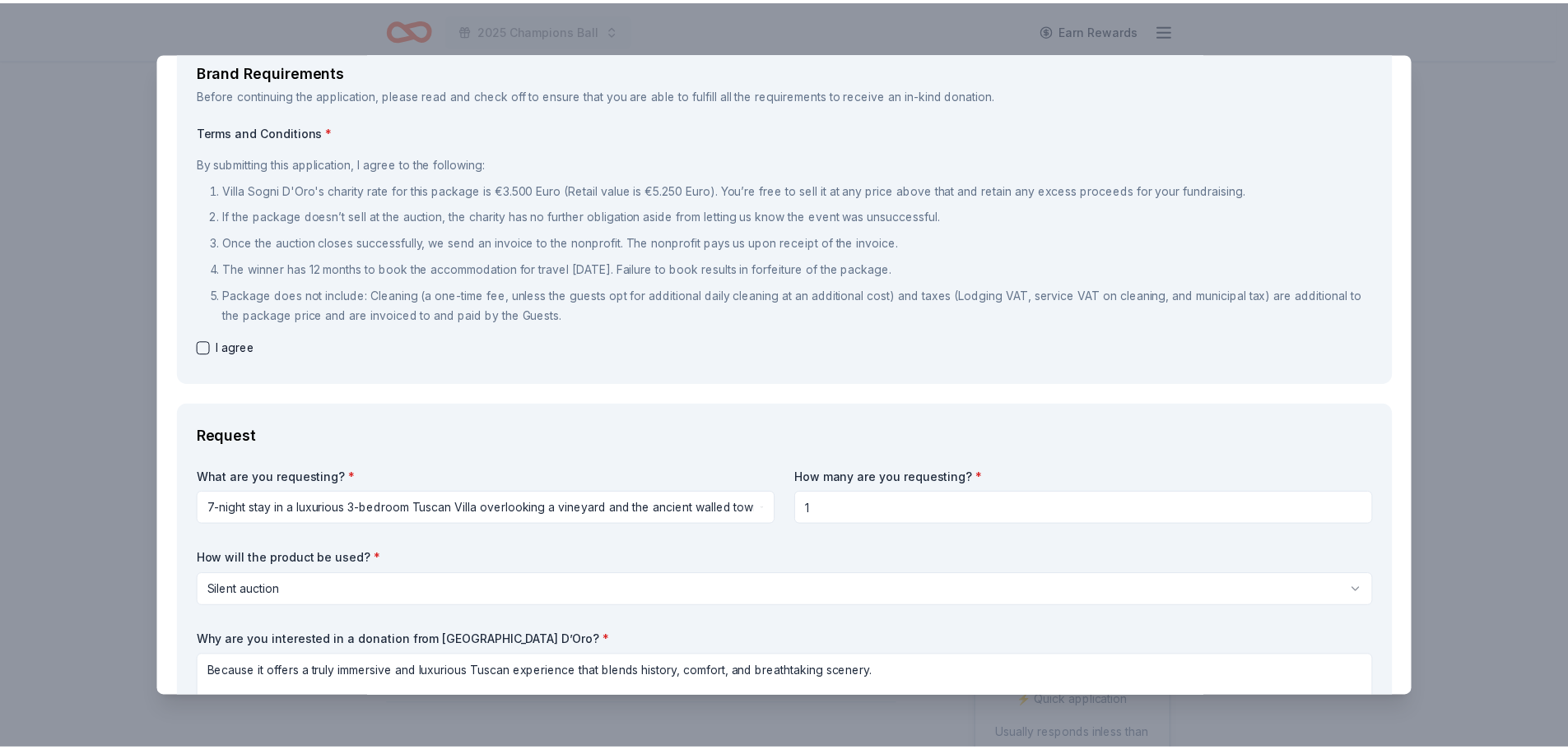
scroll to position [0, 0]
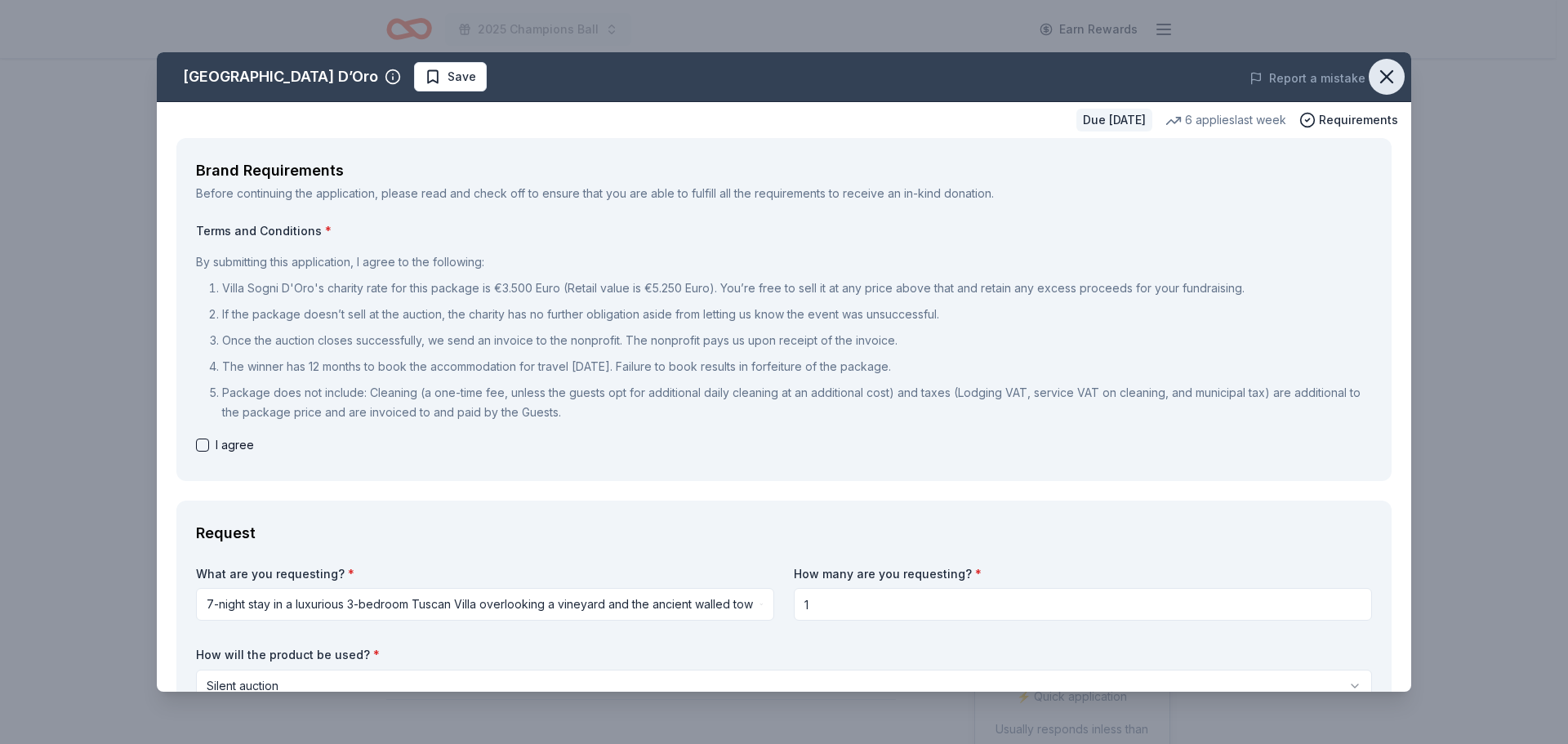
click at [1382, 74] on icon "button" at bounding box center [1386, 76] width 23 height 23
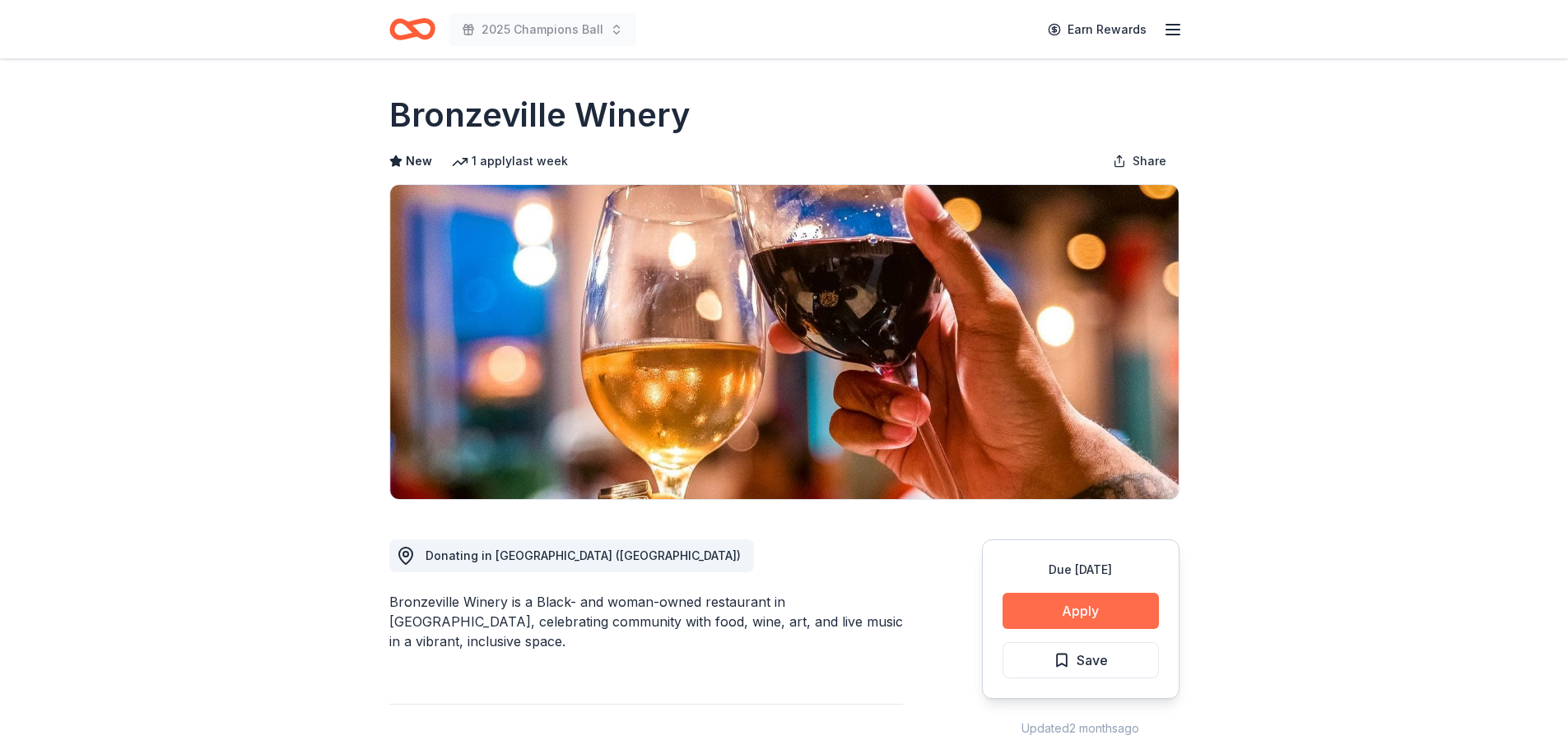
click at [1043, 599] on button "Apply" at bounding box center [1080, 611] width 156 height 36
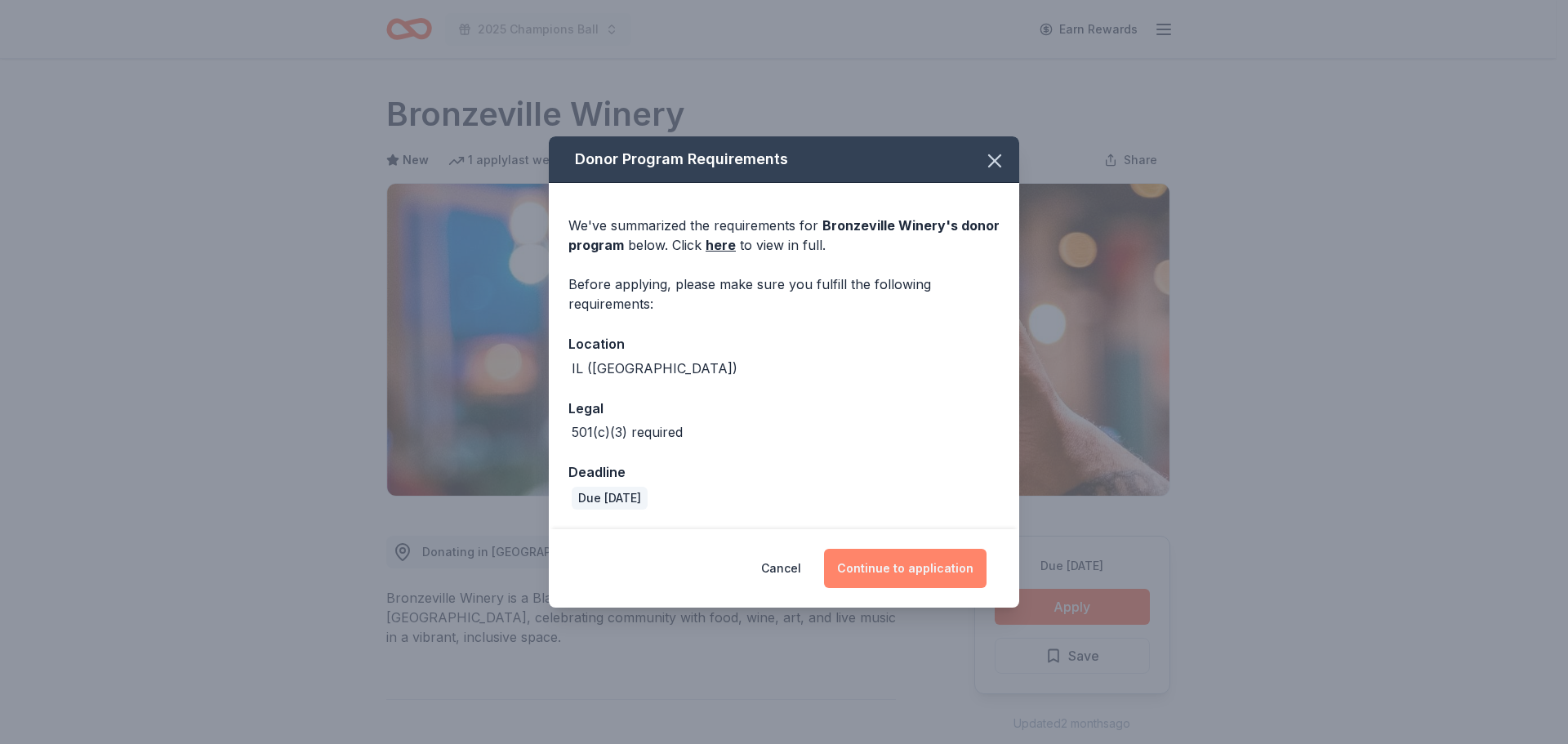
click at [880, 568] on button "Continue to application" at bounding box center [905, 568] width 162 height 39
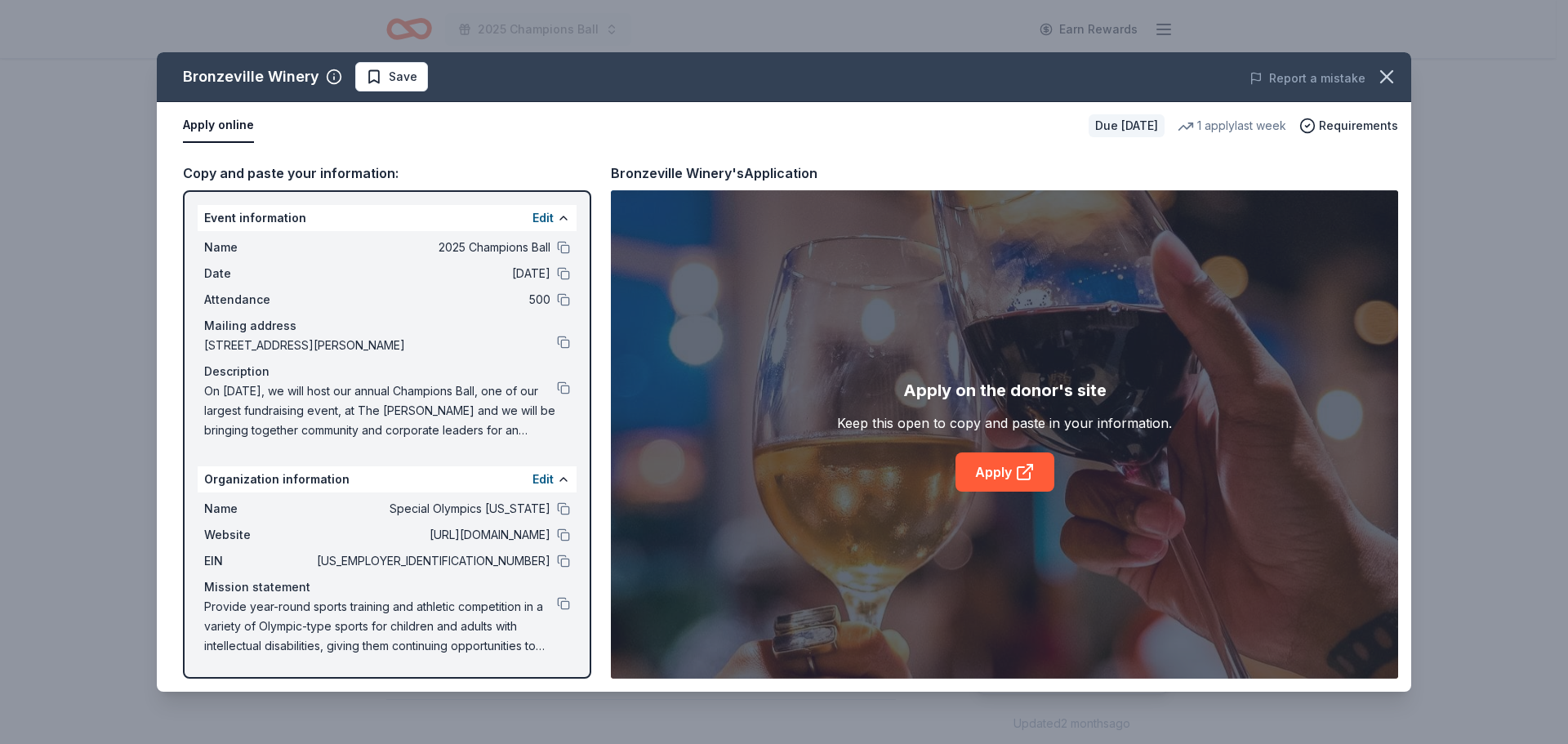
click at [990, 494] on div "Apply on the donor's site Keep this open to copy and paste in your information.…" at bounding box center [1004, 435] width 787 height 489
click at [992, 472] on link "Apply" at bounding box center [1004, 472] width 98 height 39
click at [1030, 476] on icon at bounding box center [1024, 472] width 19 height 20
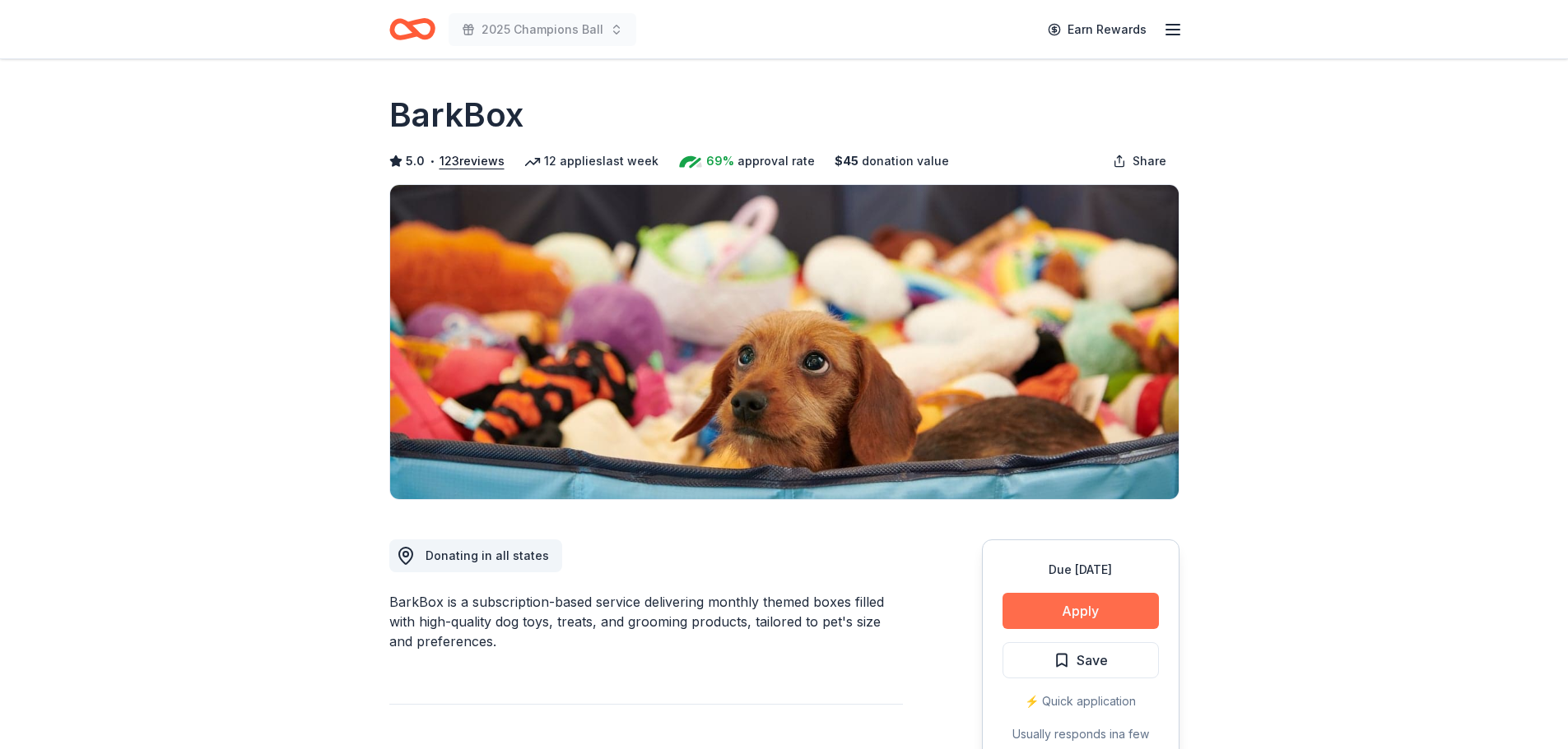
click at [1044, 608] on button "Apply" at bounding box center [1080, 611] width 156 height 36
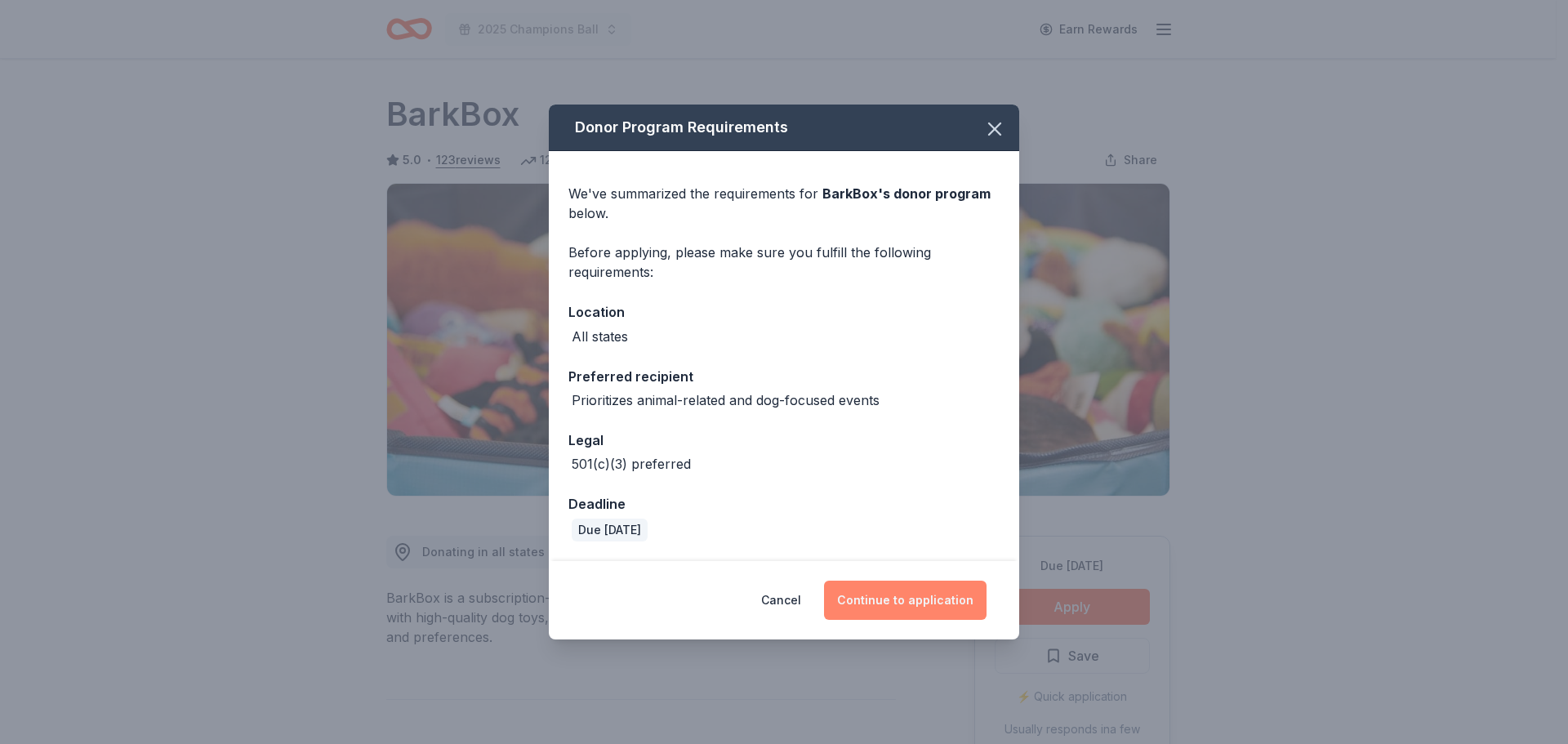
click at [930, 601] on button "Continue to application" at bounding box center [905, 600] width 162 height 39
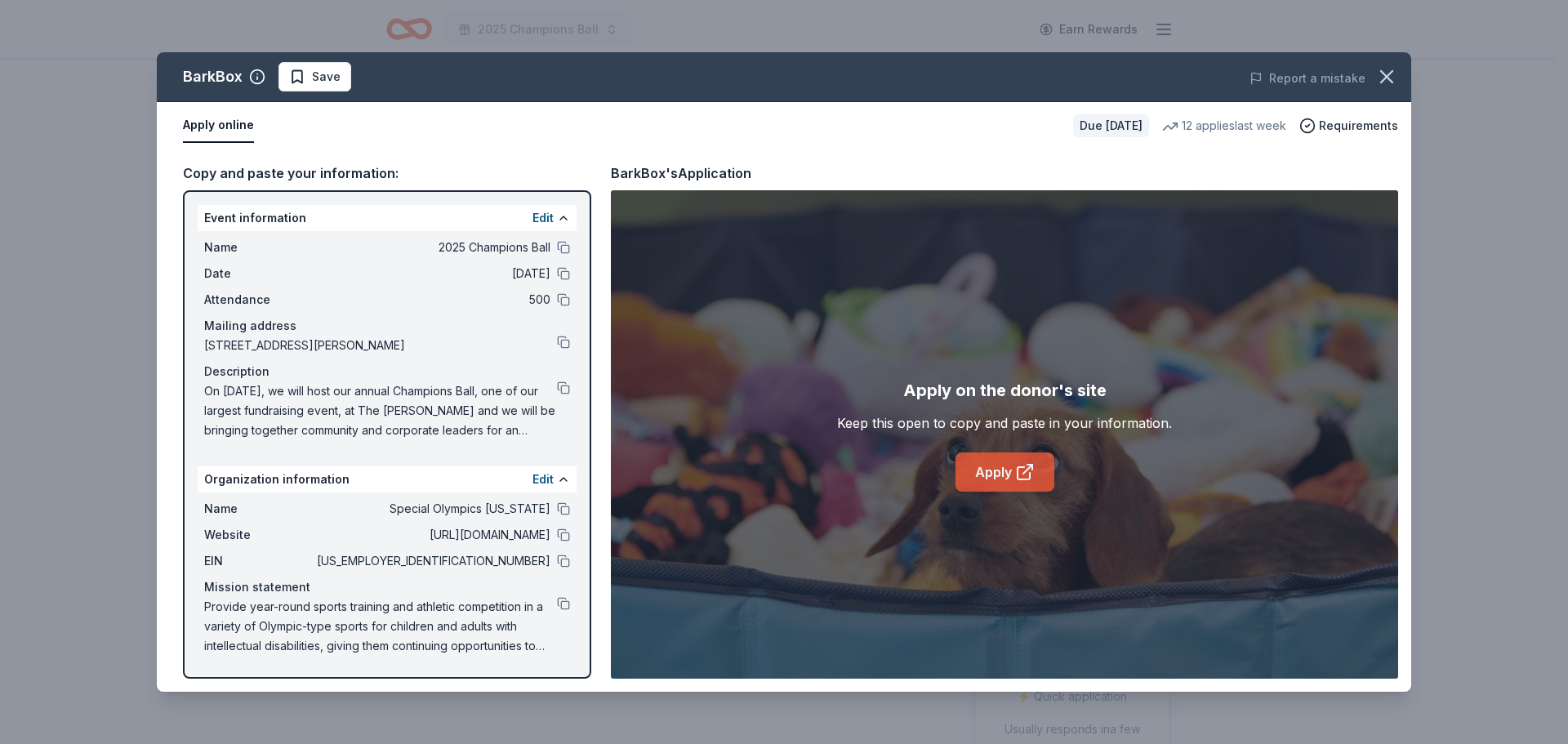
click at [988, 469] on link "Apply" at bounding box center [1004, 472] width 98 height 39
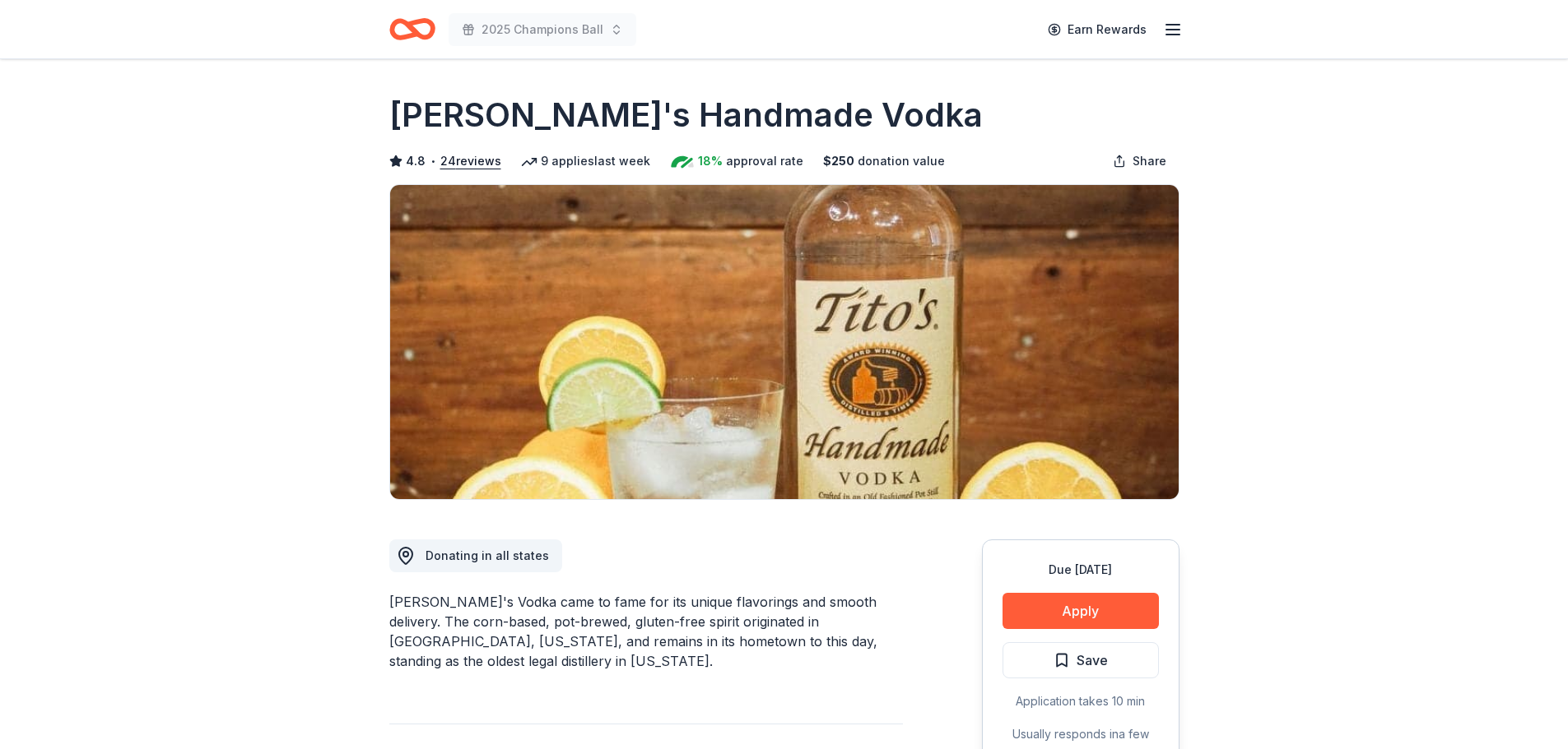
click at [1072, 584] on div "Due [DATE] Apply Save Application takes 10 min Usually responds in a few weeks" at bounding box center [1080, 662] width 197 height 245
click at [1072, 595] on button "Apply" at bounding box center [1080, 611] width 156 height 36
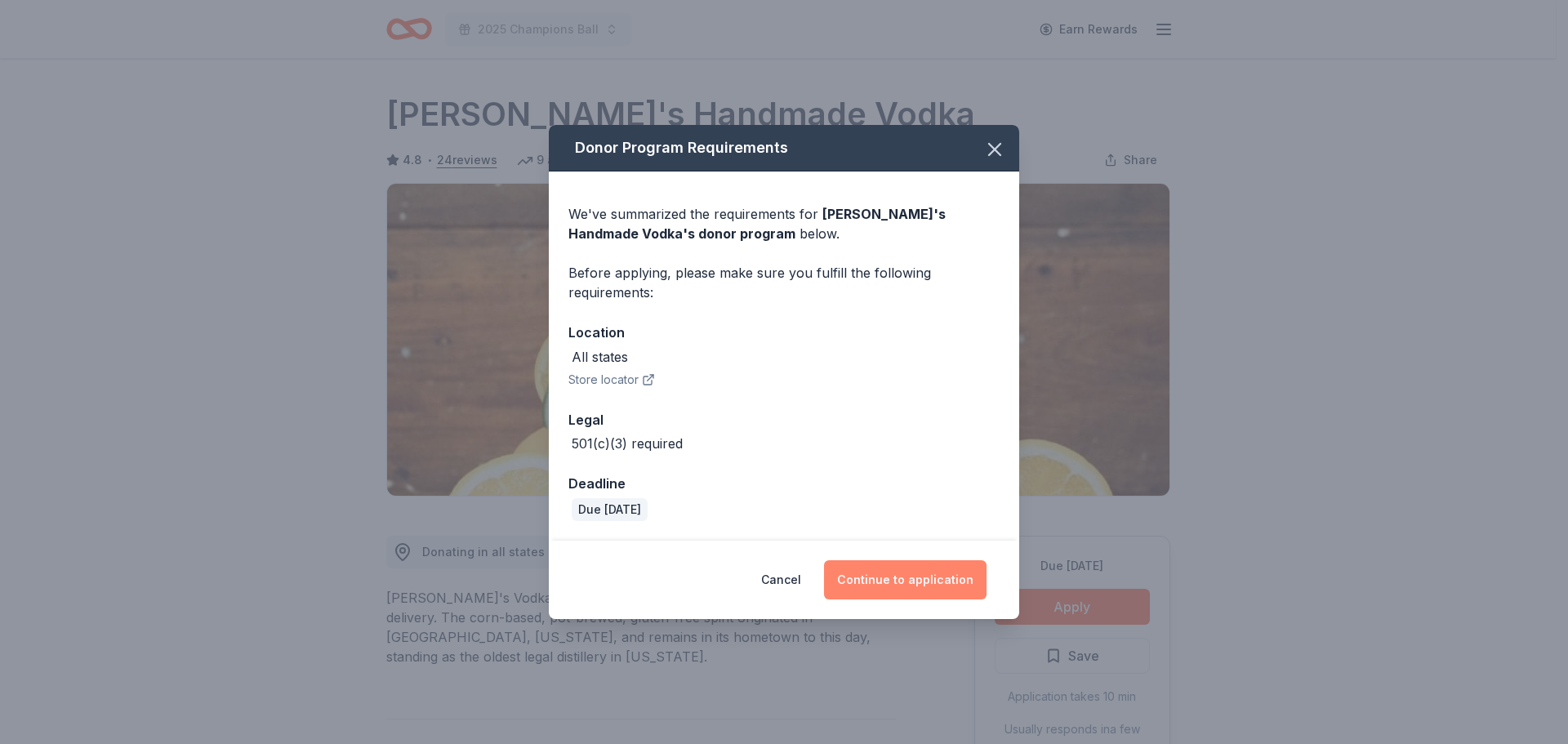
click at [901, 583] on button "Continue to application" at bounding box center [905, 580] width 162 height 39
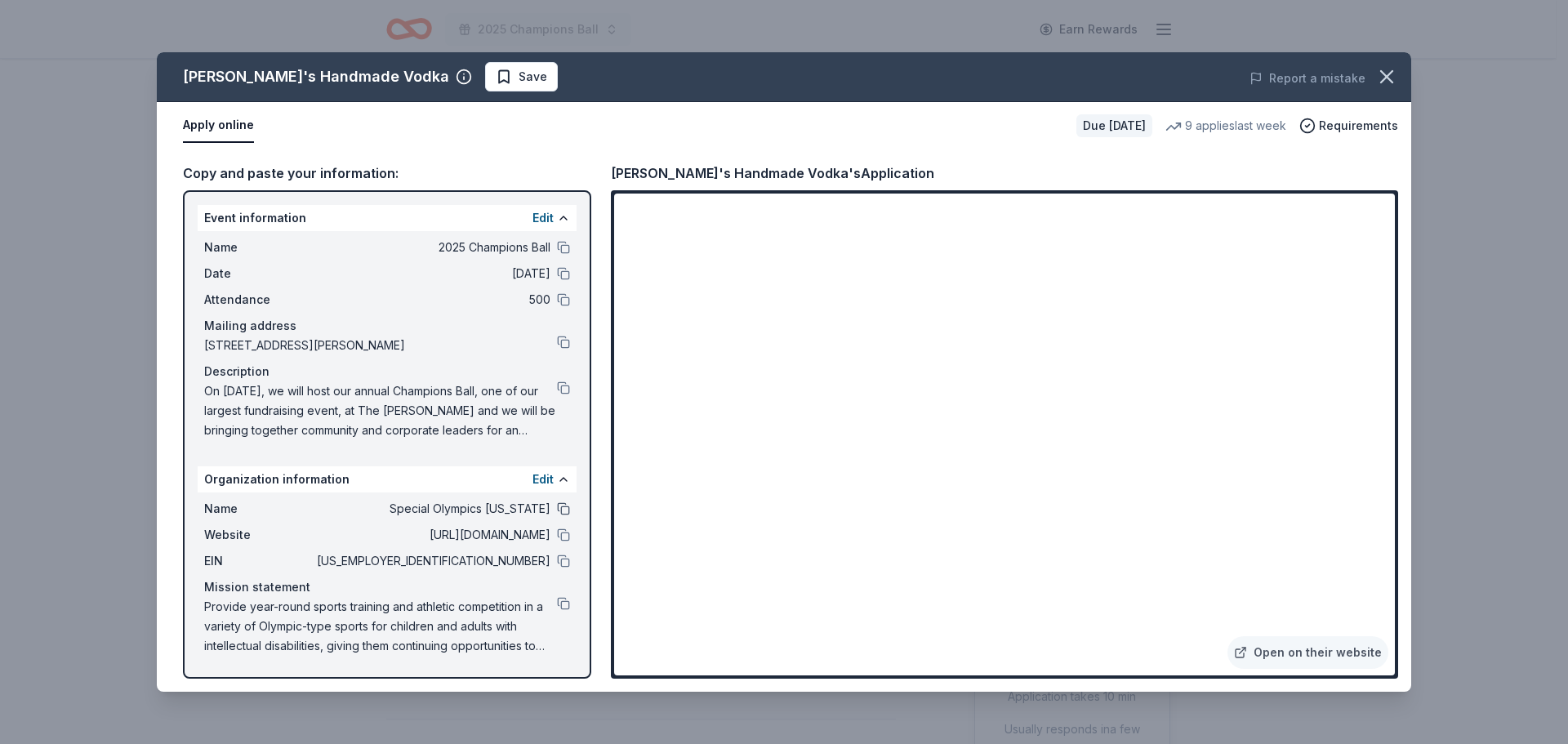
click at [564, 510] on button at bounding box center [564, 509] width 13 height 13
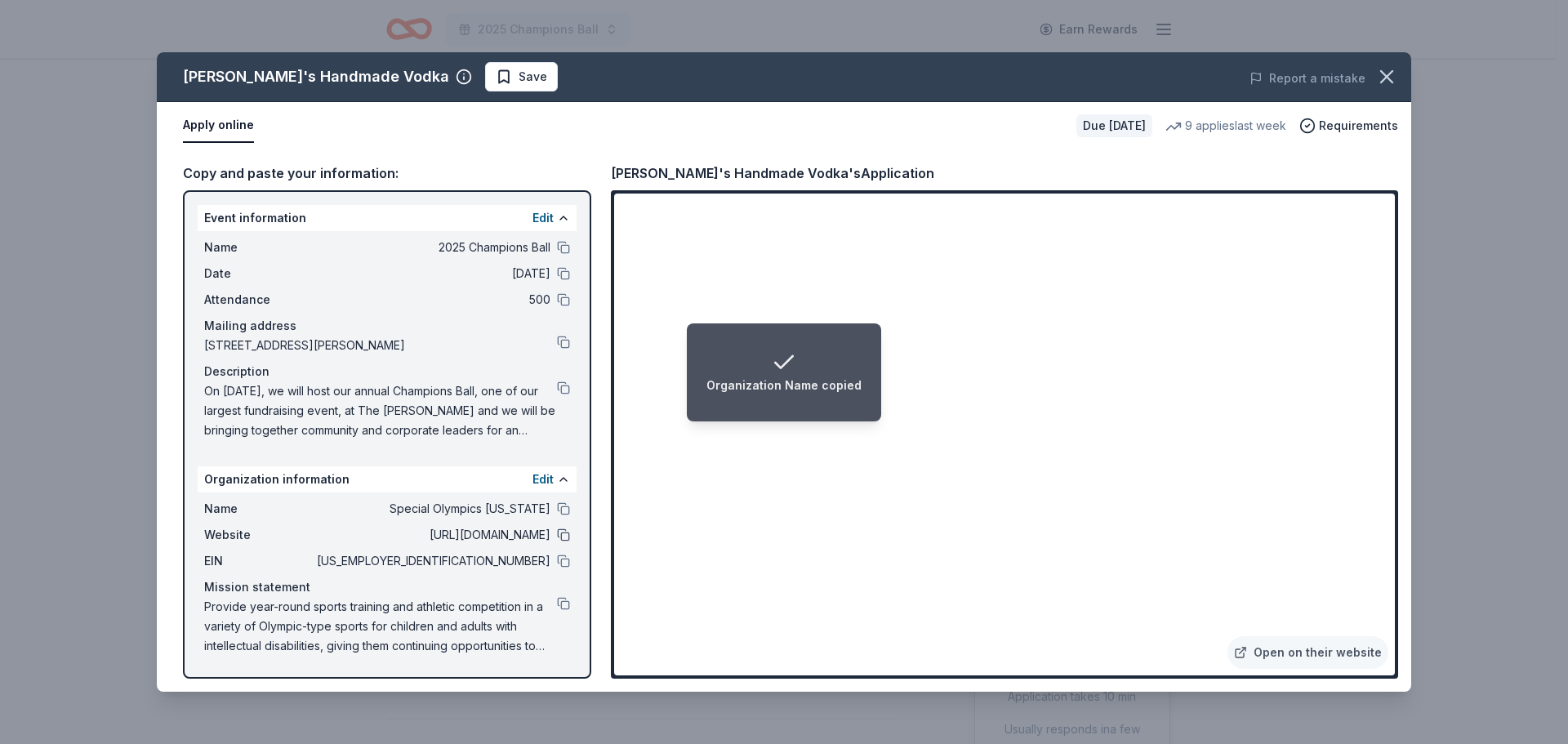
click at [567, 539] on button at bounding box center [564, 535] width 13 height 13
click at [735, 366] on div "Organization Website copied" at bounding box center [784, 372] width 168 height 46
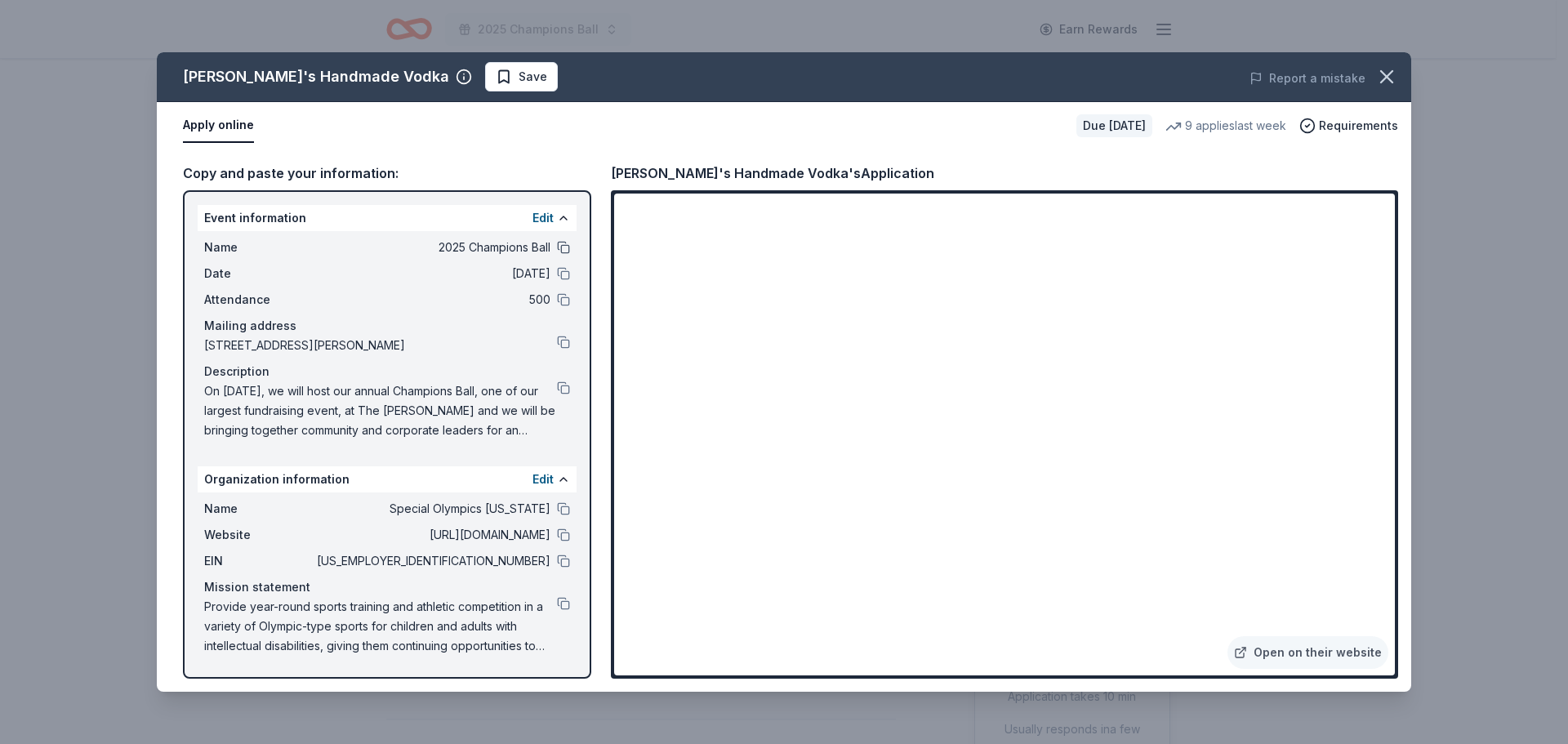
click at [562, 247] on button at bounding box center [564, 248] width 13 height 13
click at [561, 390] on button at bounding box center [564, 388] width 13 height 13
click at [1383, 72] on icon "button" at bounding box center [1386, 76] width 23 height 23
